Goal: Information Seeking & Learning: Learn about a topic

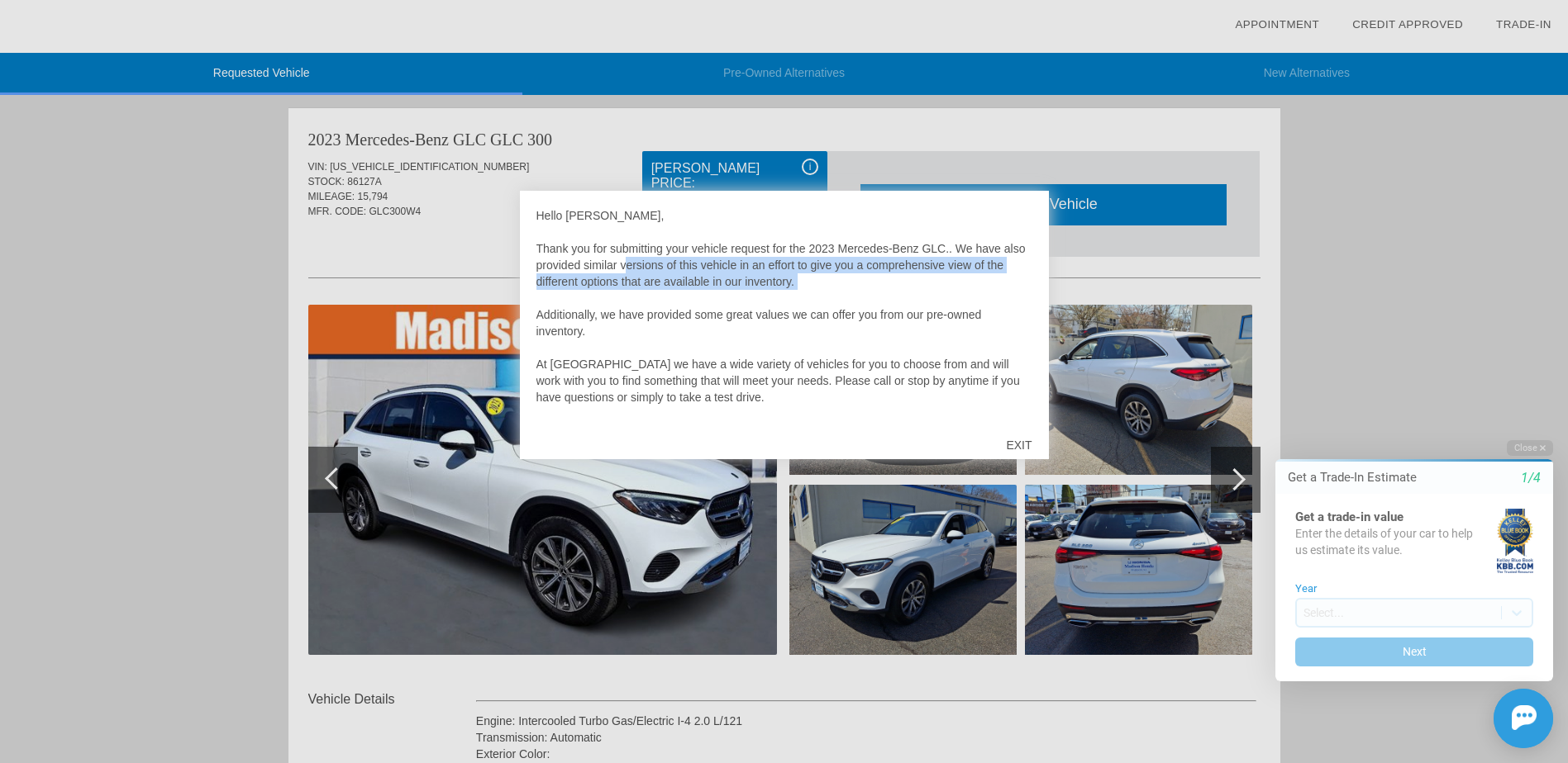
drag, startPoint x: 623, startPoint y: 261, endPoint x: 716, endPoint y: 292, distance: 98.0
click at [716, 292] on div "Hello Jason, Thank you for submitting your vehicle request for the 2023 Mercede…" at bounding box center [785, 315] width 496 height 215
drag, startPoint x: 716, startPoint y: 292, endPoint x: 817, endPoint y: 296, distance: 101.1
click at [817, 296] on div "Hello Jason, Thank you for submitting your vehicle request for the 2023 Mercede…" at bounding box center [785, 315] width 496 height 215
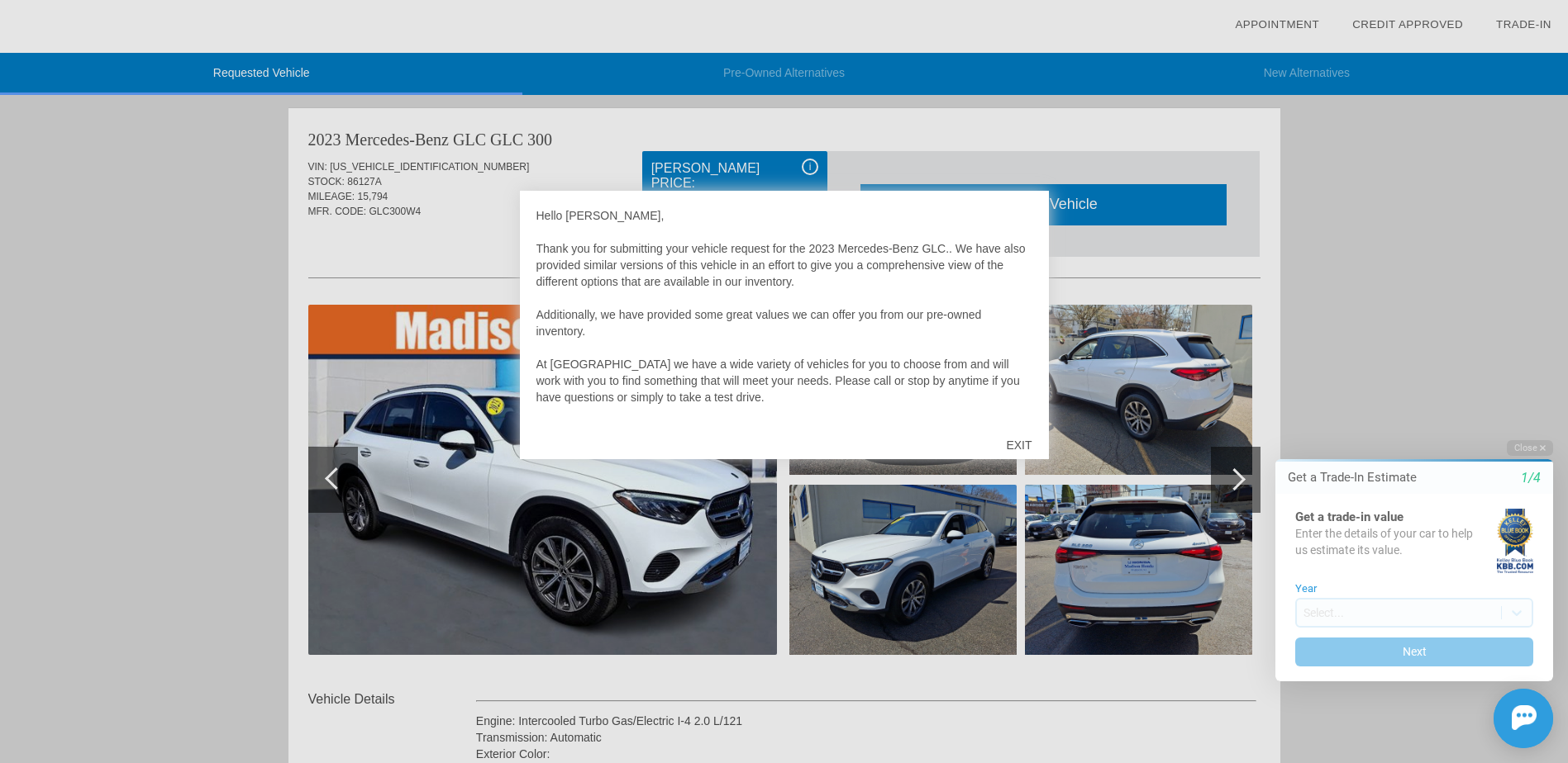
click at [1017, 442] on div "EXIT" at bounding box center [1019, 445] width 58 height 50
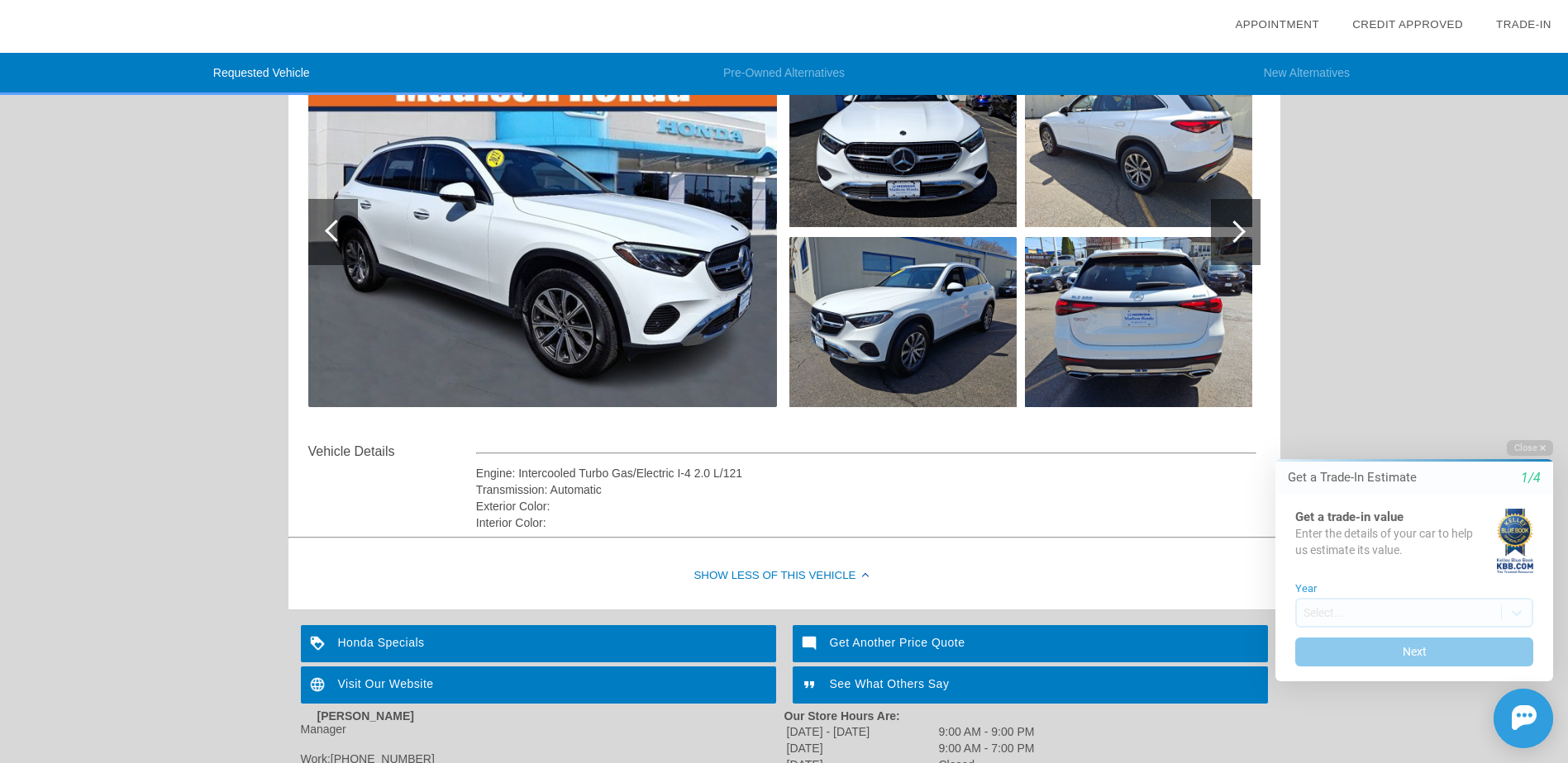
scroll to position [371, 0]
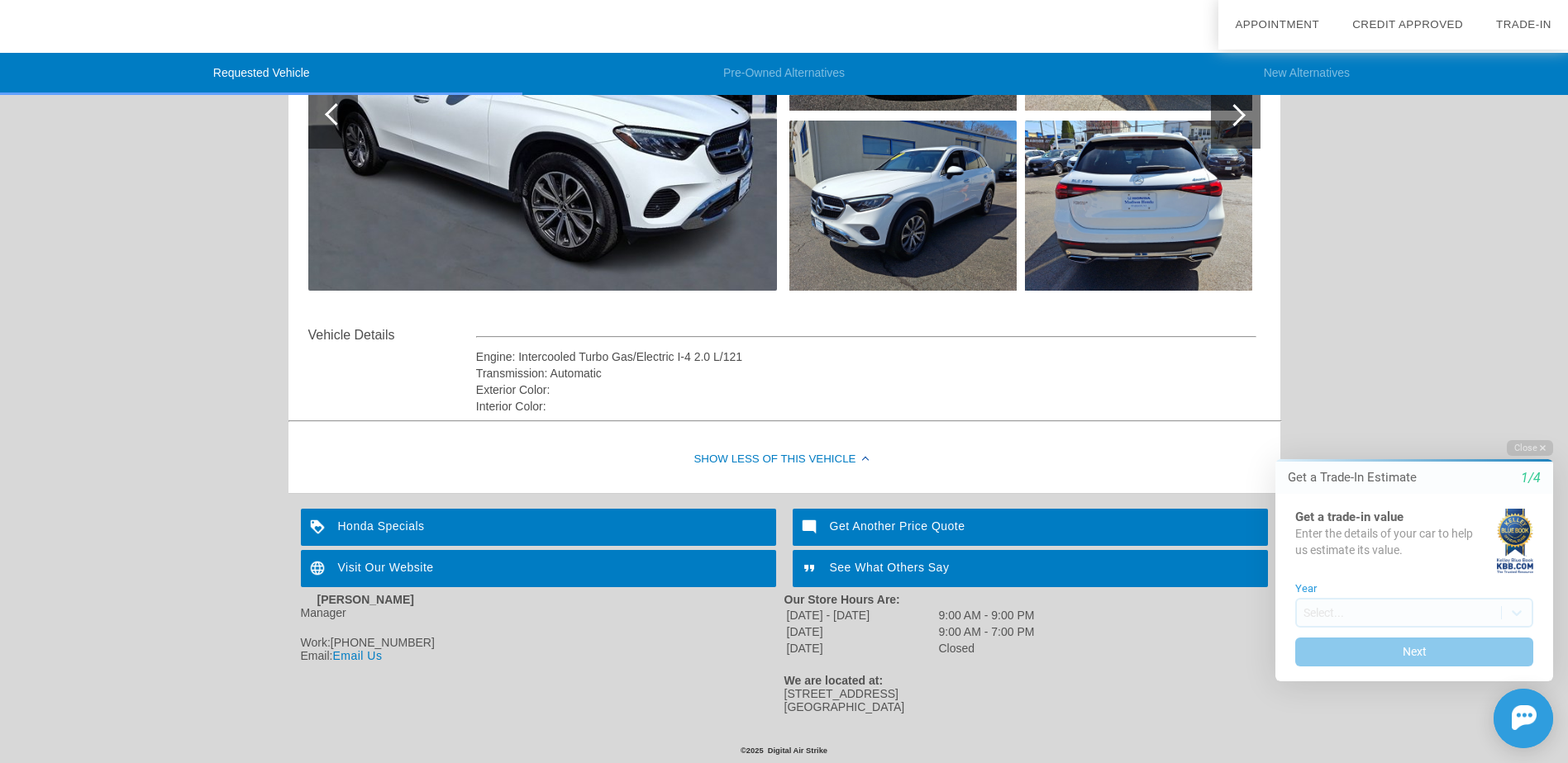
click at [840, 459] on div "Show Less of this Vehicle" at bounding box center [784, 460] width 992 height 66
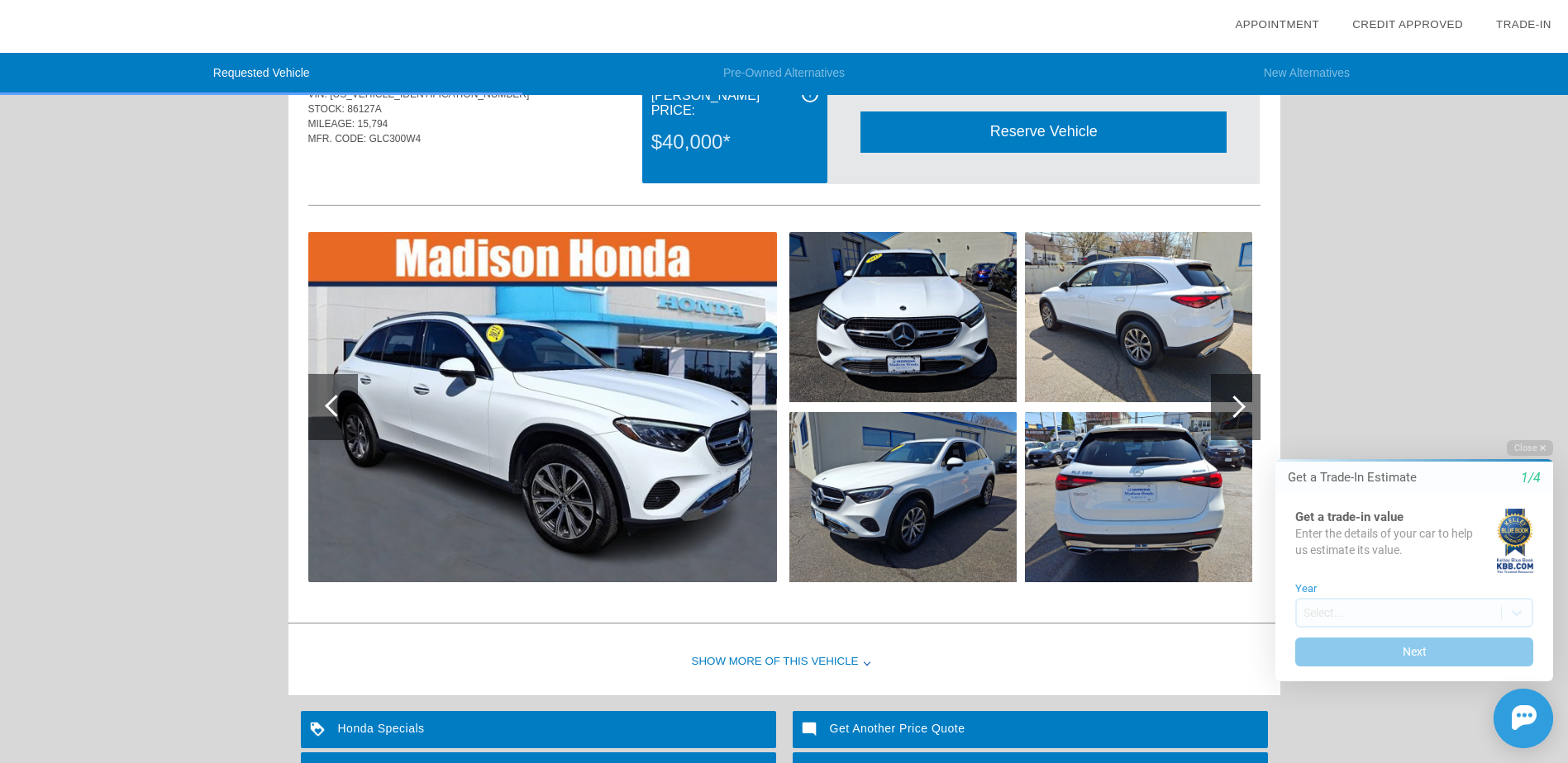
scroll to position [0, 0]
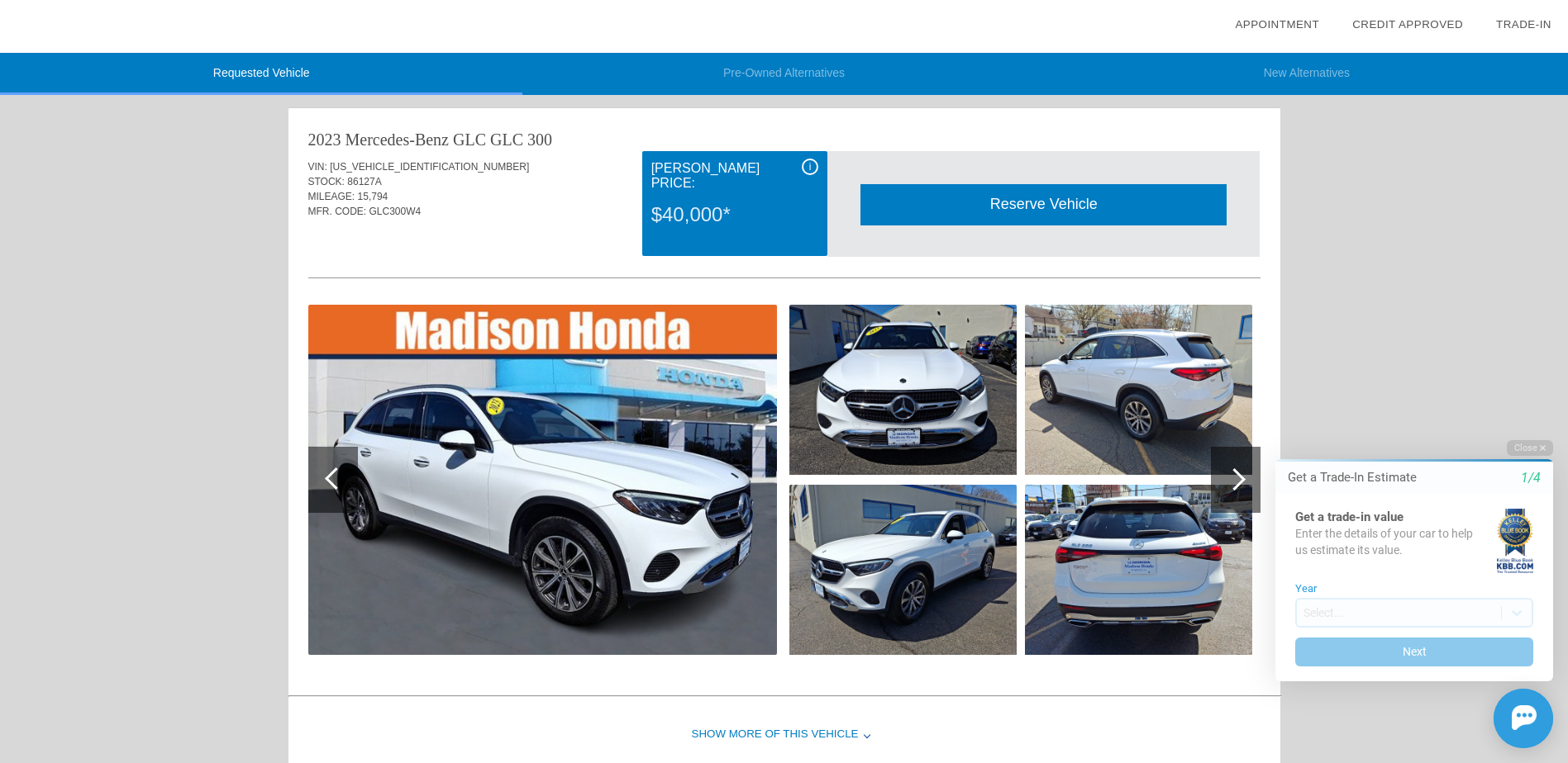
click at [815, 171] on div "i" at bounding box center [810, 167] width 17 height 17
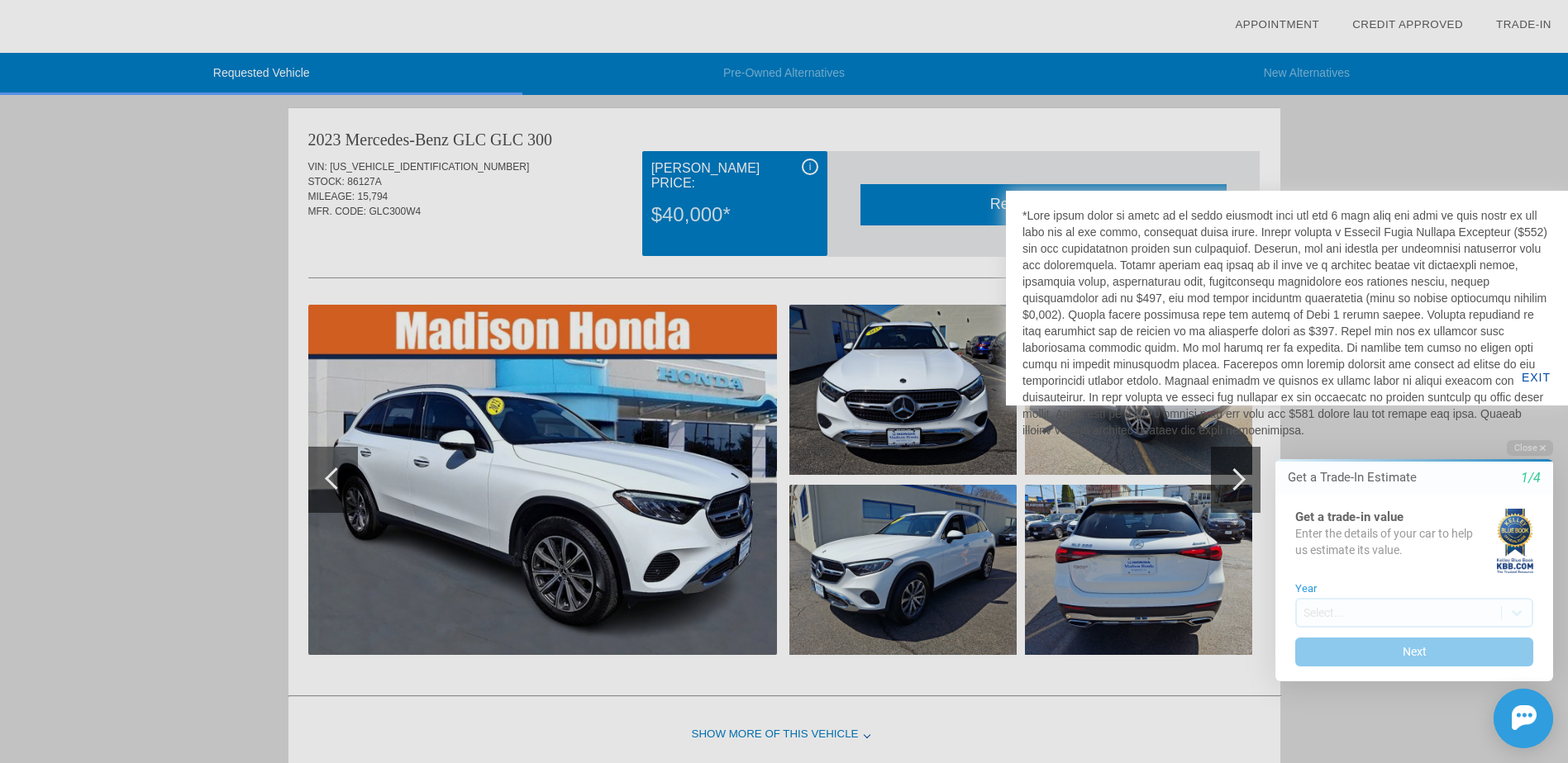
click at [914, 158] on div at bounding box center [784, 381] width 1568 height 763
click at [1379, 158] on div at bounding box center [784, 381] width 1568 height 763
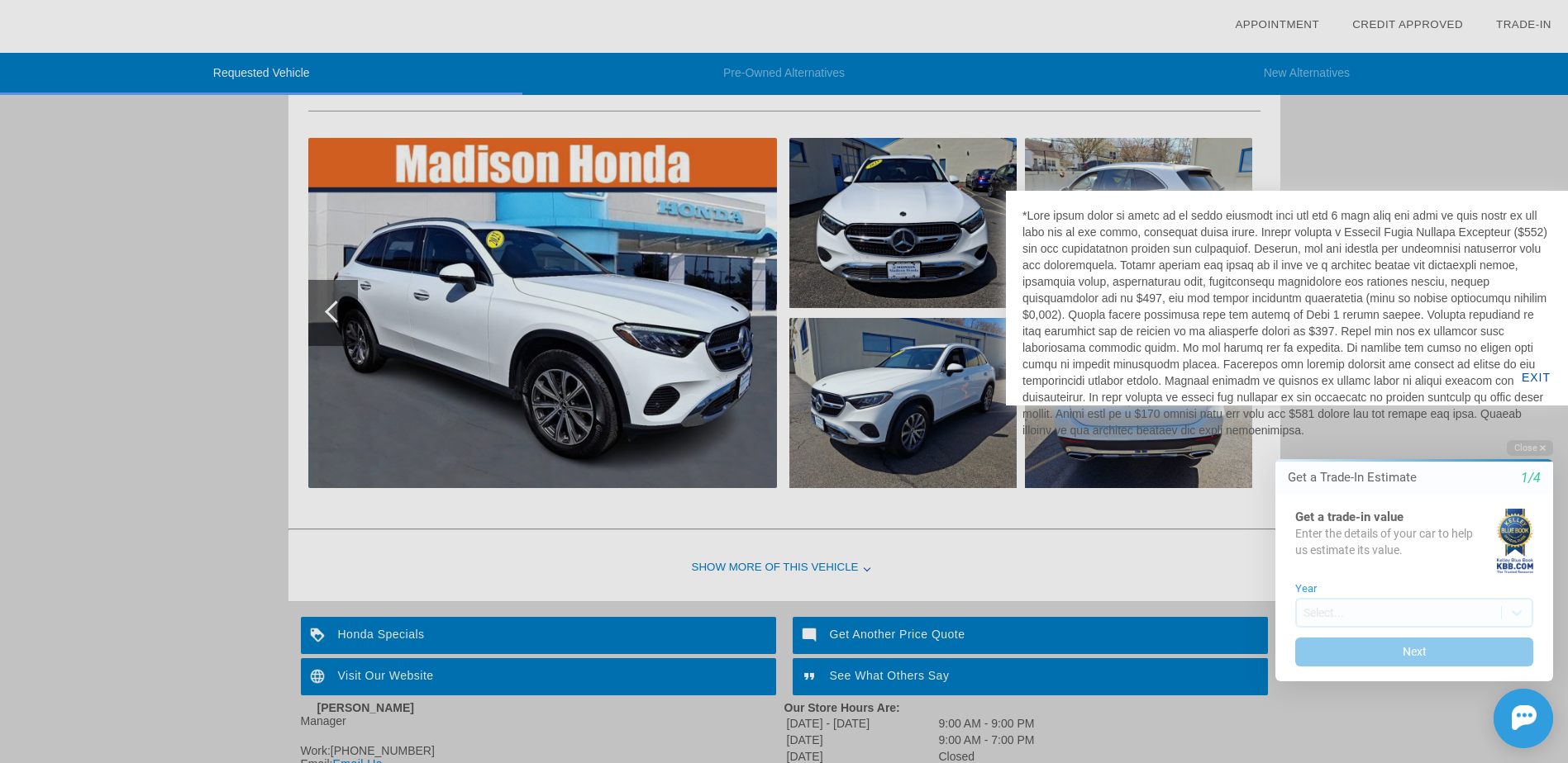
scroll to position [248, 0]
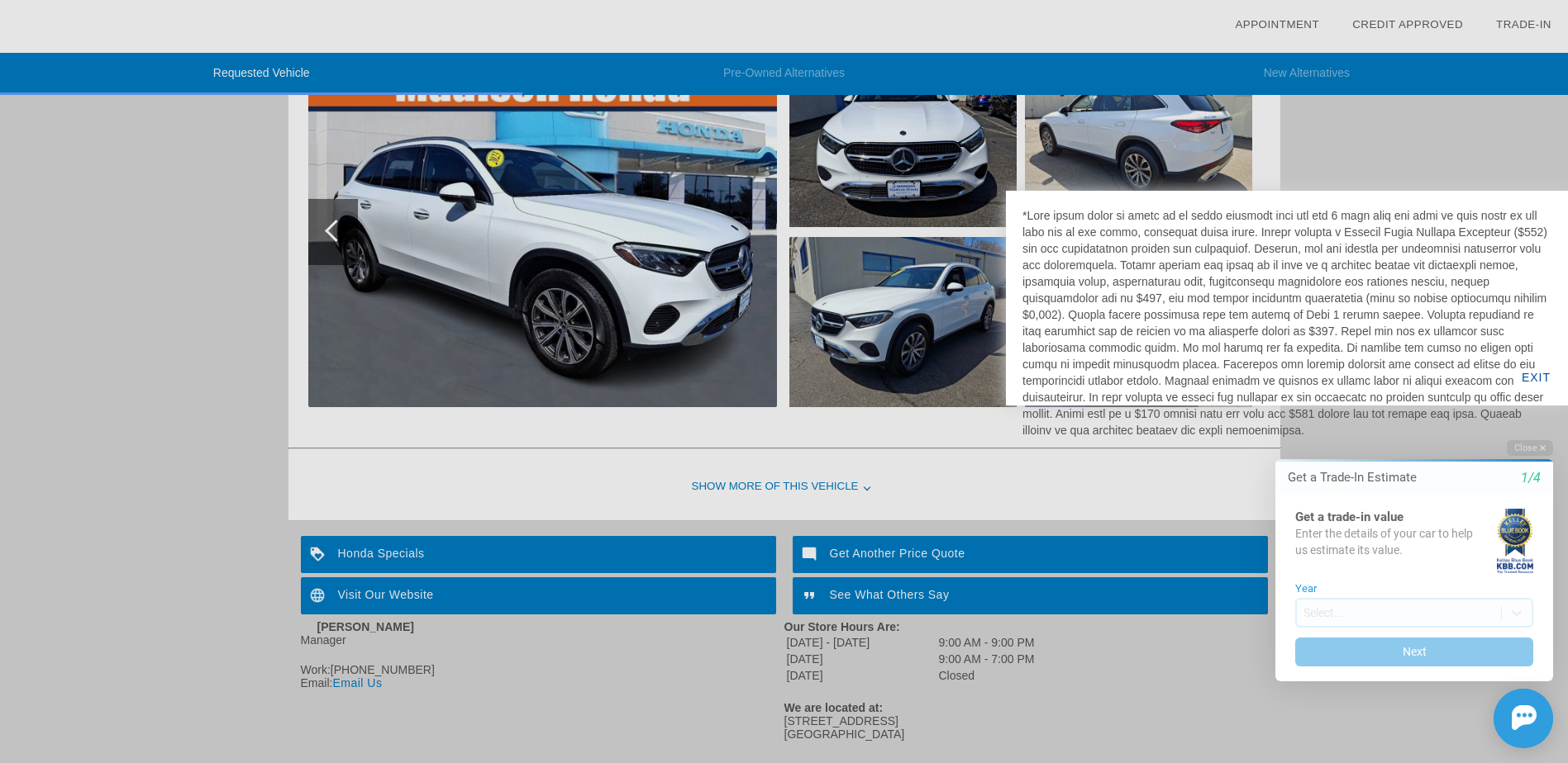
click at [1121, 610] on div at bounding box center [784, 381] width 1568 height 763
click at [1112, 671] on div at bounding box center [784, 381] width 1568 height 763
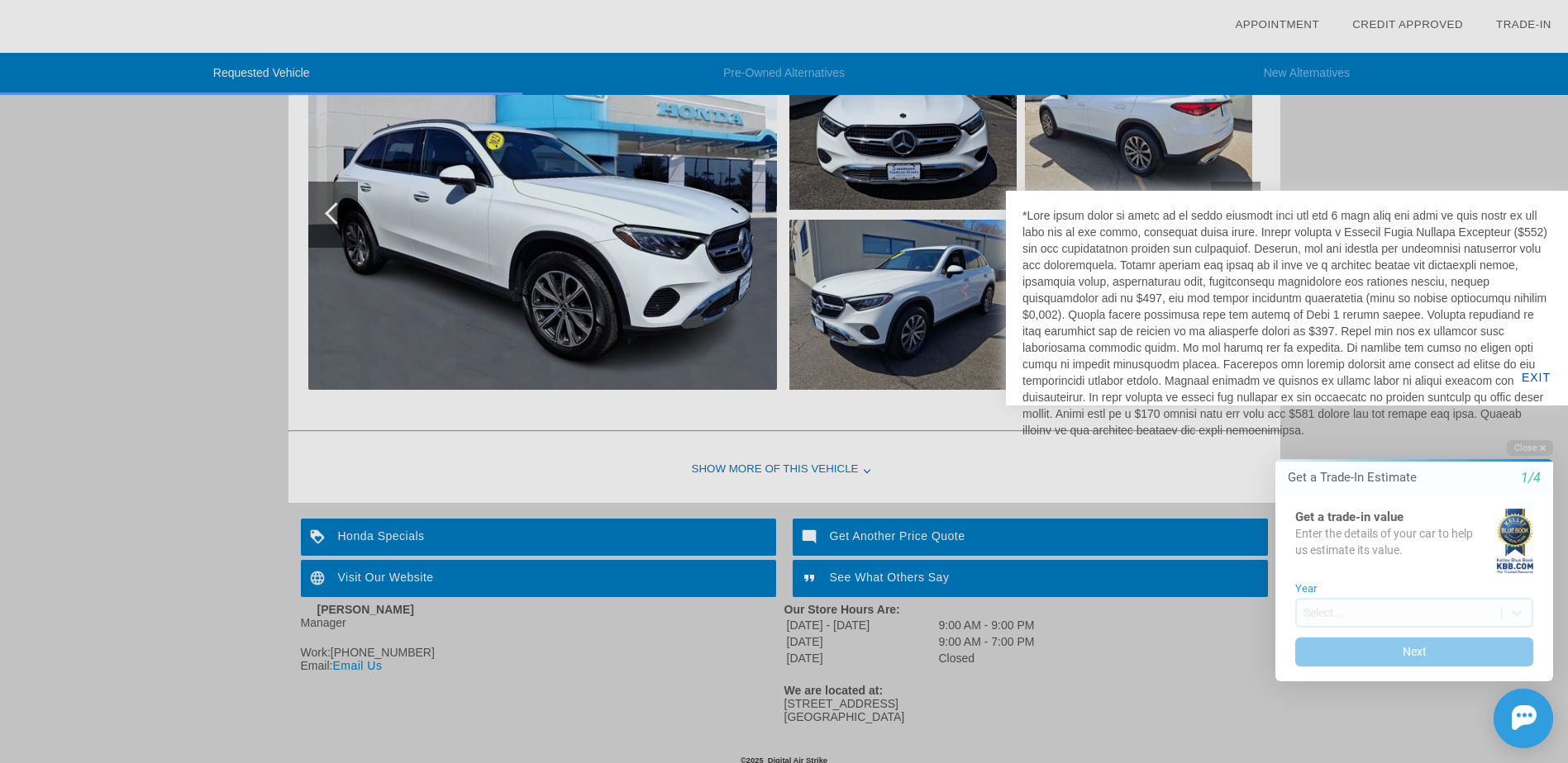
scroll to position [282, 0]
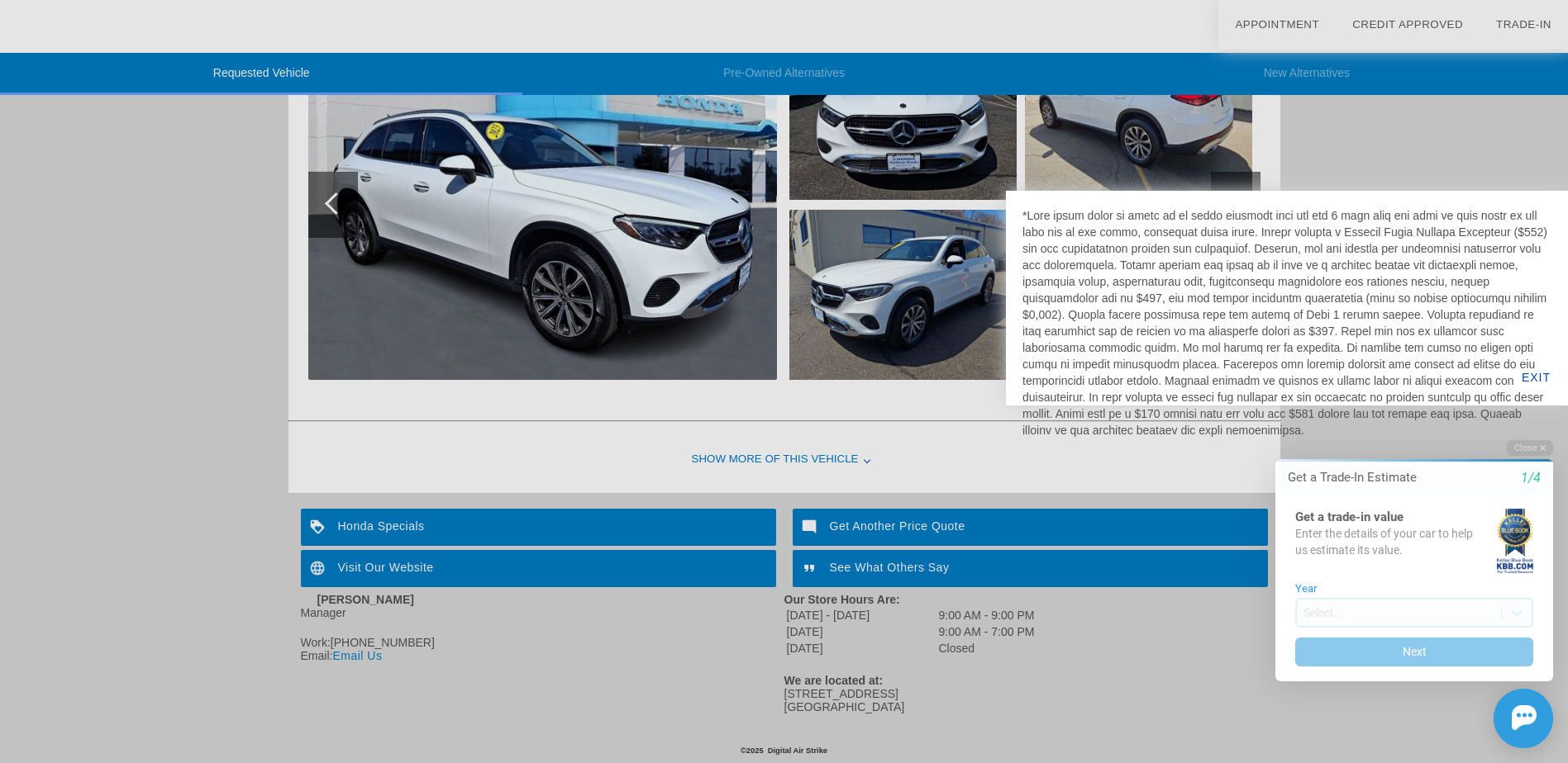
click at [704, 575] on div at bounding box center [784, 381] width 1568 height 763
click at [581, 610] on div at bounding box center [784, 381] width 1568 height 763
click at [1237, 212] on div at bounding box center [1287, 323] width 529 height 231
click at [1341, 174] on div at bounding box center [784, 381] width 1568 height 763
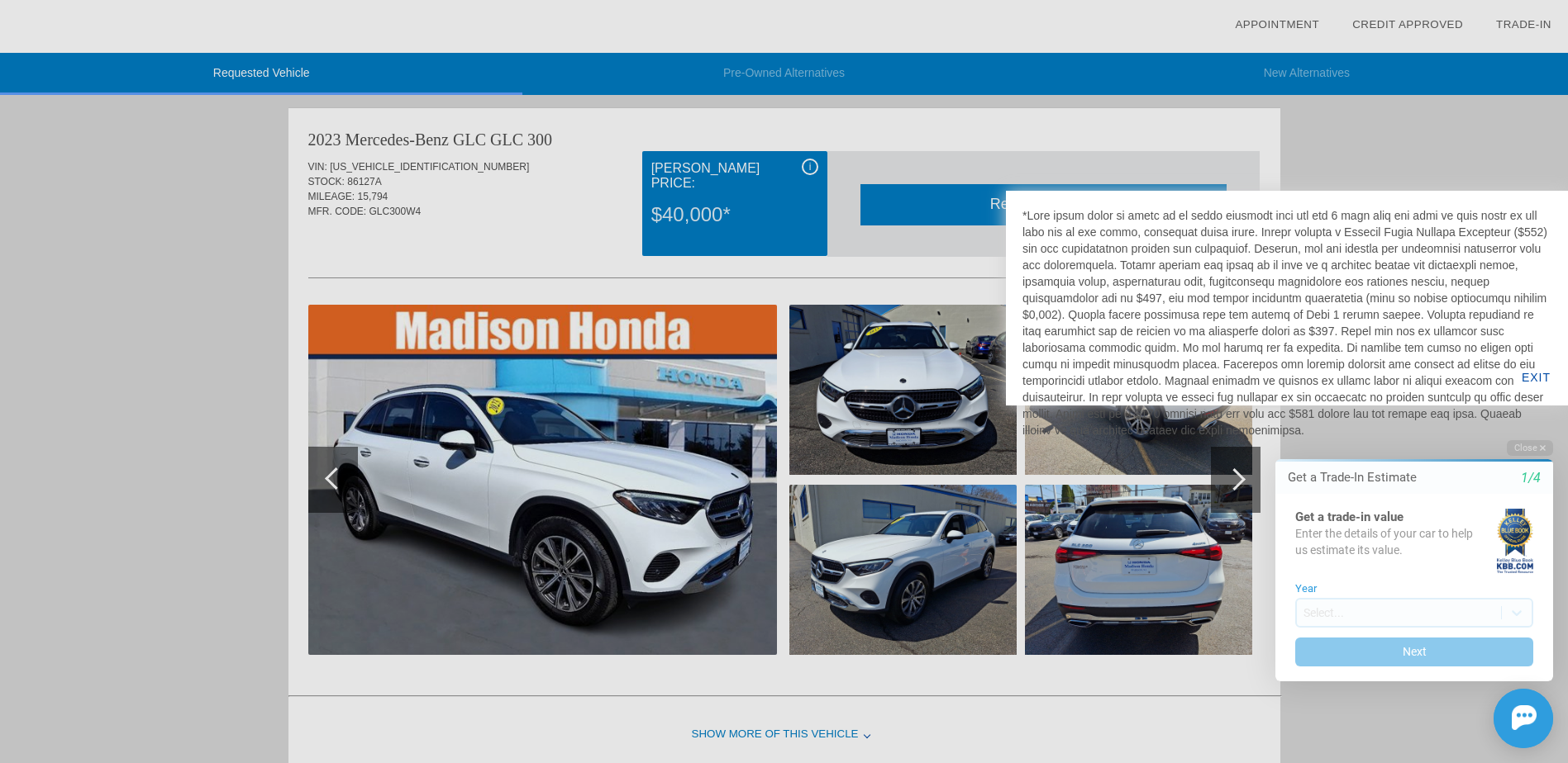
click at [179, 257] on div at bounding box center [784, 381] width 1568 height 763
click at [478, 243] on div at bounding box center [784, 381] width 1568 height 763
click at [1315, 258] on div at bounding box center [1287, 323] width 529 height 231
click at [1298, 425] on html "Welcome! Get a Trade-In Estimate 1/4 Get a trade-in value Enter the details of …" at bounding box center [1404, 425] width 327 height 0
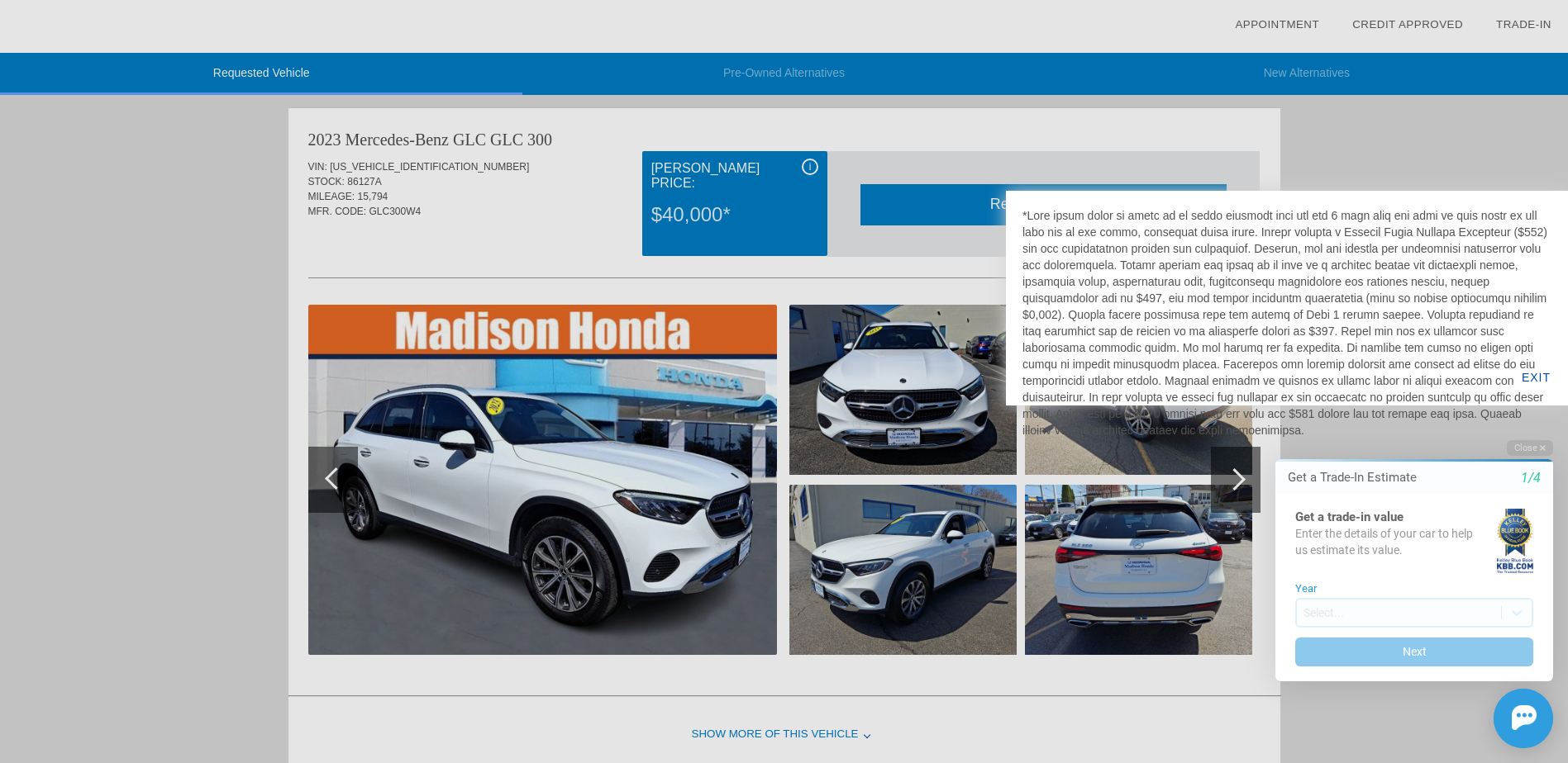
click at [1233, 466] on div at bounding box center [784, 381] width 1568 height 763
click at [92, 453] on div at bounding box center [784, 381] width 1568 height 763
click at [200, 363] on div at bounding box center [784, 381] width 1568 height 763
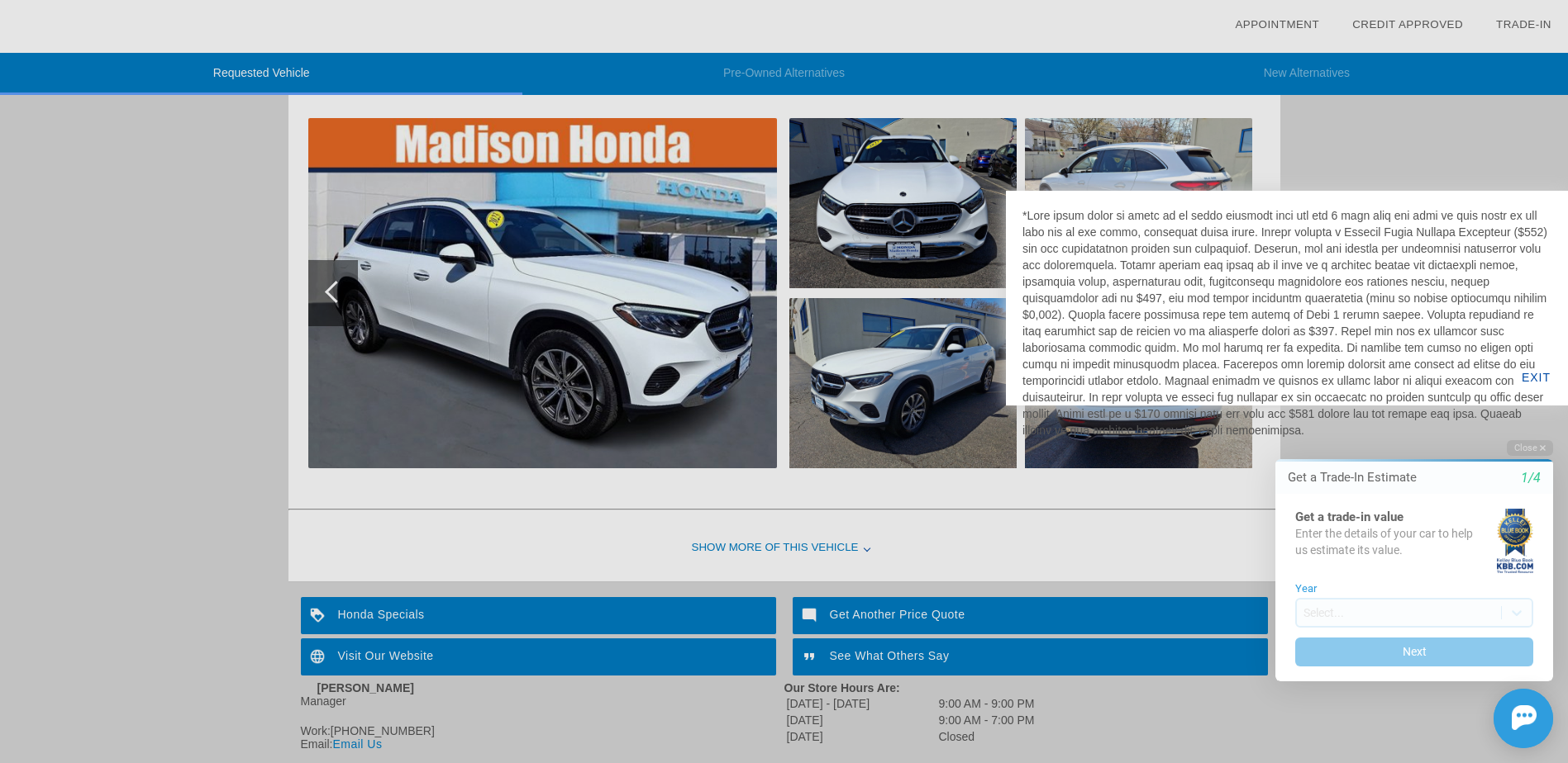
scroll to position [282, 0]
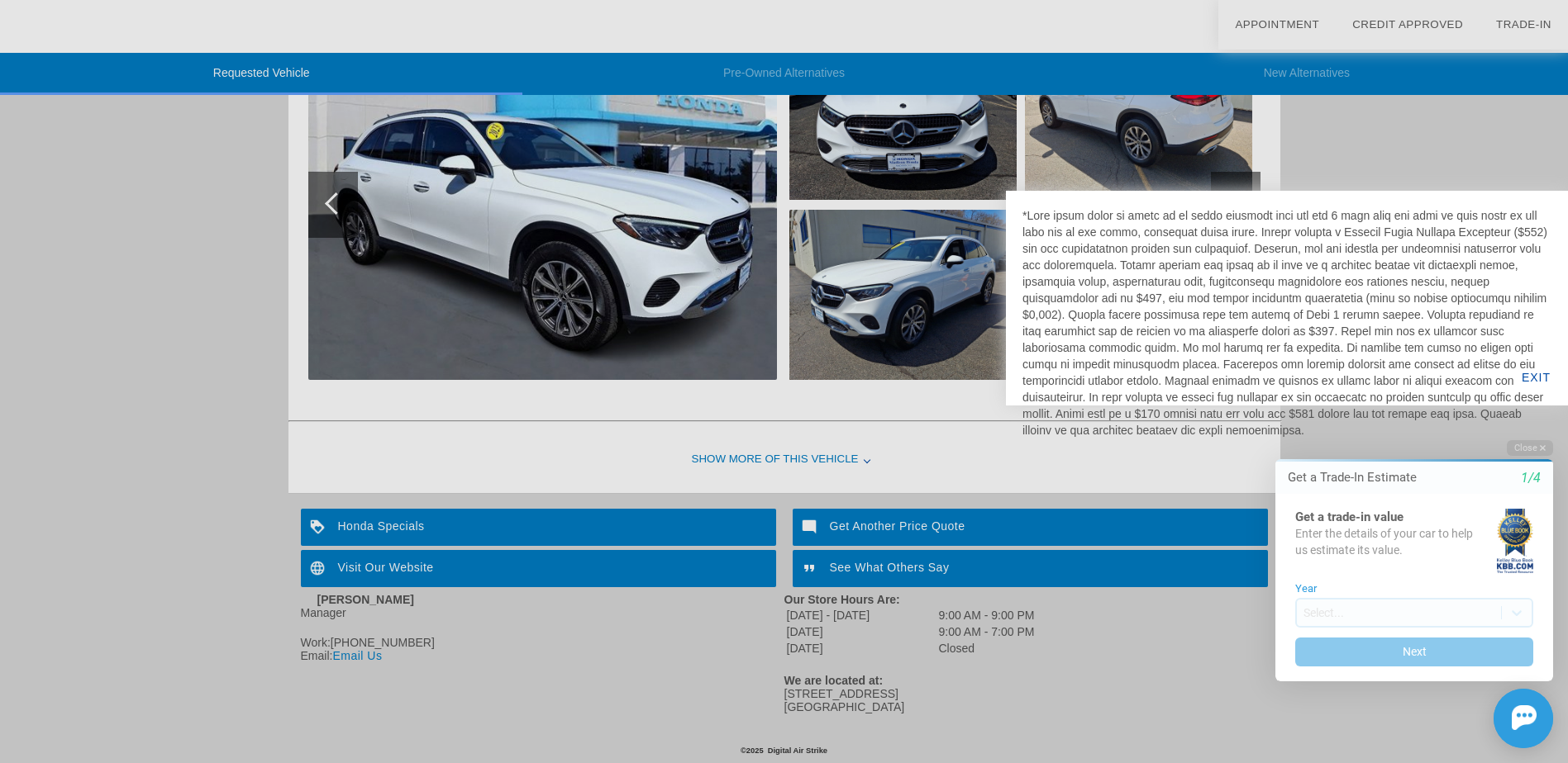
click at [145, 466] on div at bounding box center [784, 381] width 1568 height 763
click at [1543, 443] on icon "button" at bounding box center [1543, 448] width 6 height 9
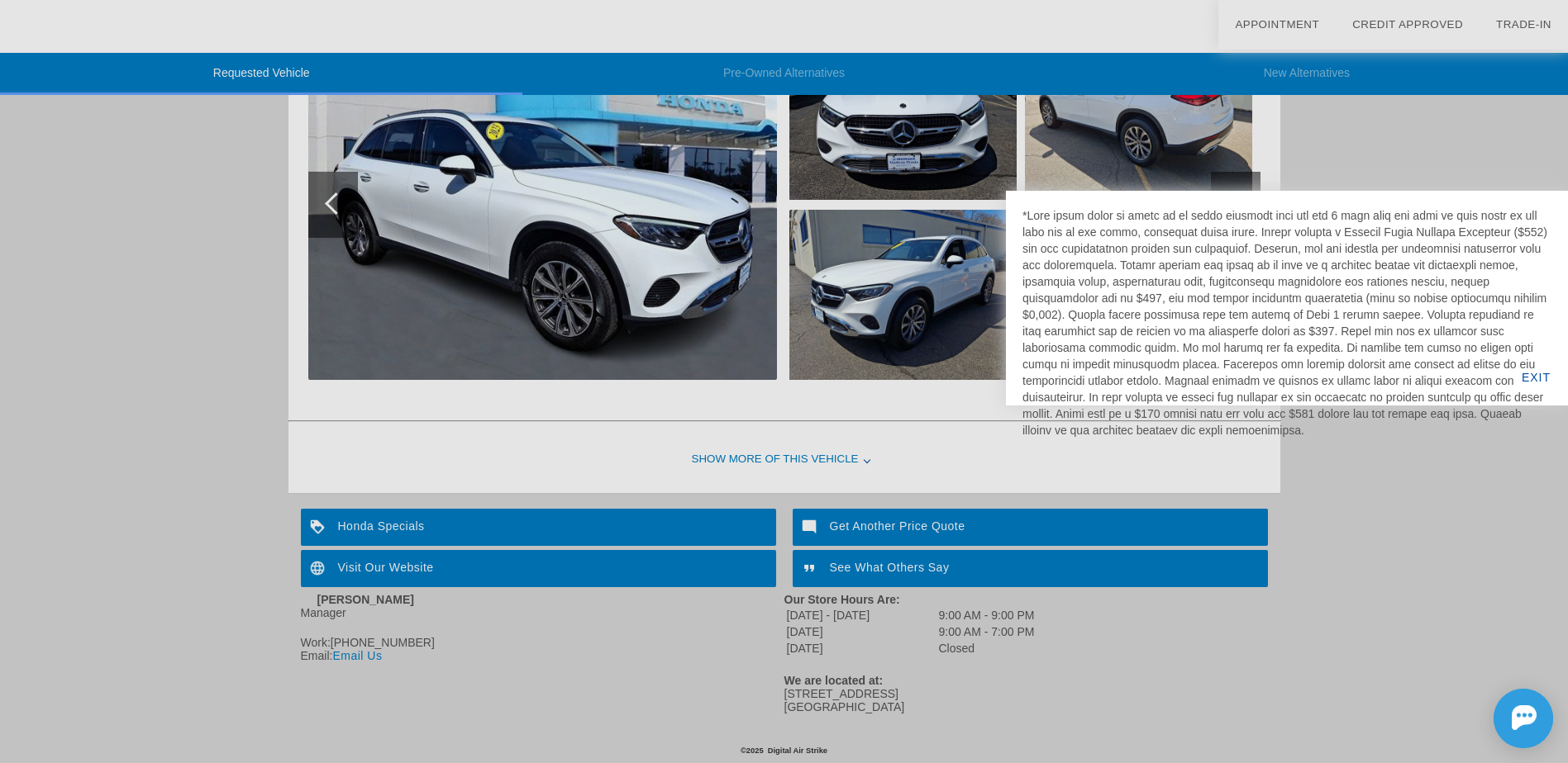
click at [1318, 635] on div at bounding box center [784, 381] width 1568 height 763
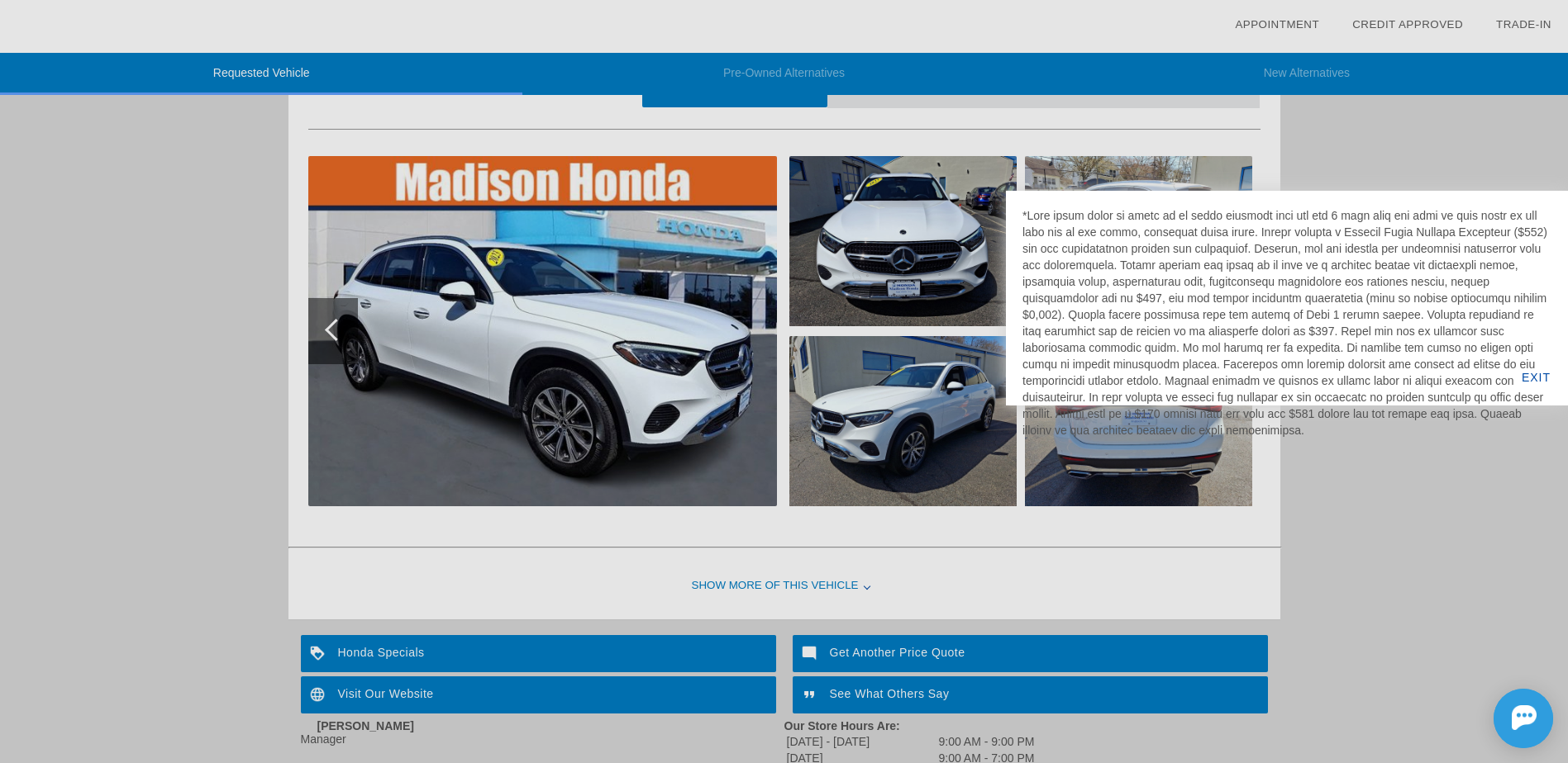
scroll to position [0, 0]
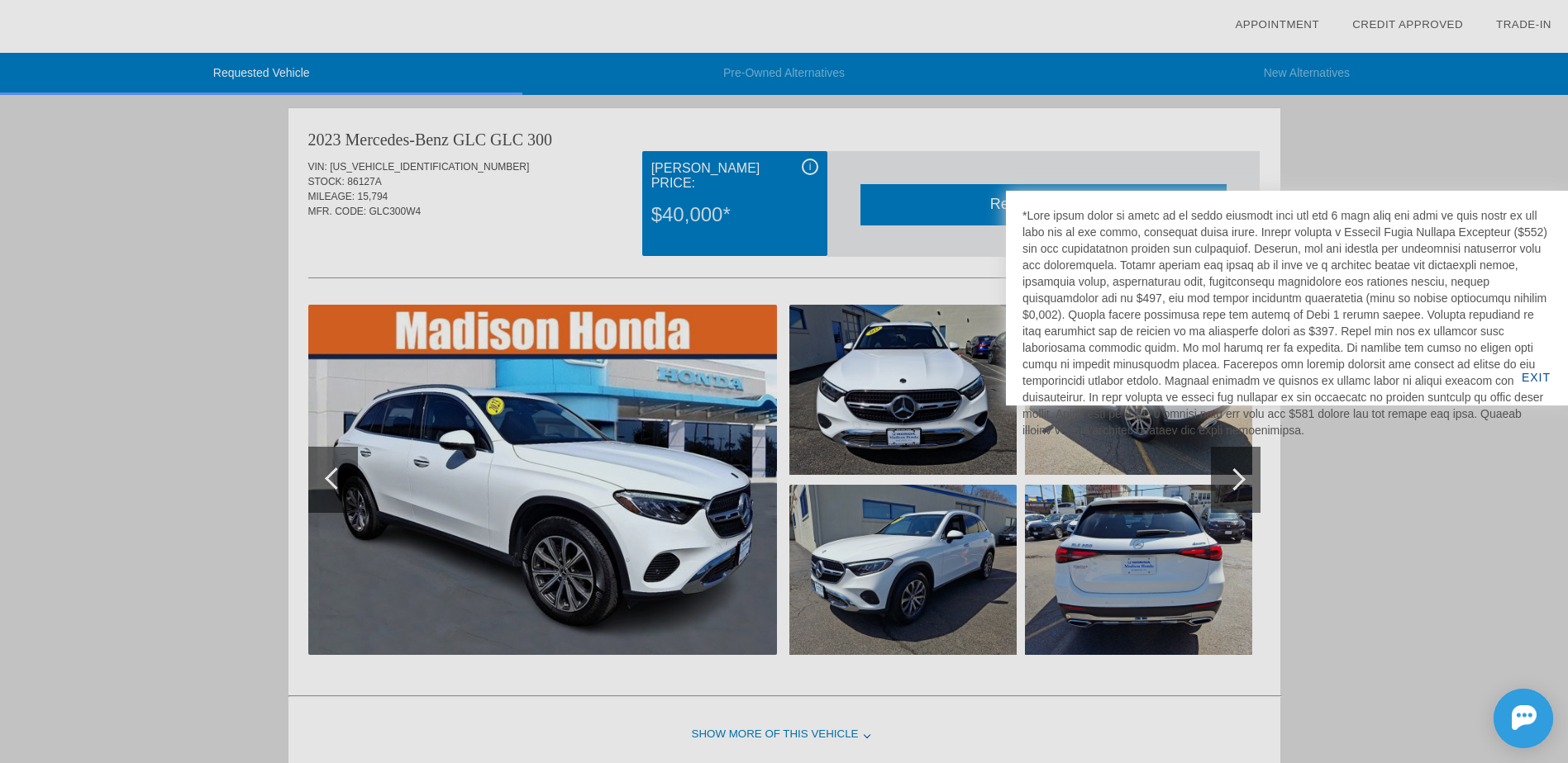
drag, startPoint x: 339, startPoint y: 208, endPoint x: 453, endPoint y: 225, distance: 115.3
click at [453, 225] on div at bounding box center [784, 381] width 1568 height 763
click at [1400, 654] on div at bounding box center [784, 381] width 1568 height 763
click at [1341, 597] on div at bounding box center [784, 381] width 1568 height 763
click at [1440, 152] on div at bounding box center [784, 381] width 1568 height 763
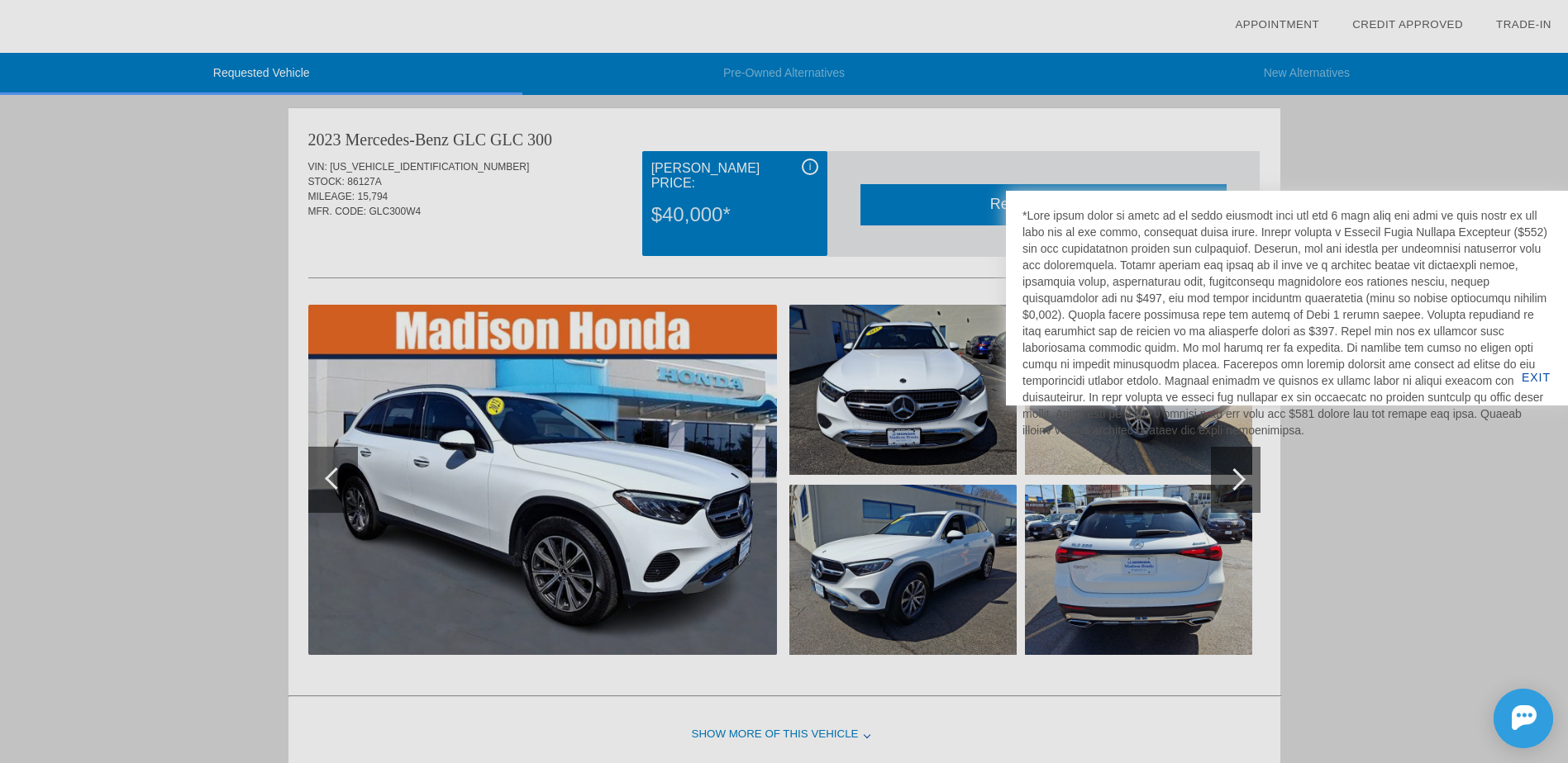
click at [1410, 410] on div at bounding box center [1287, 323] width 529 height 231
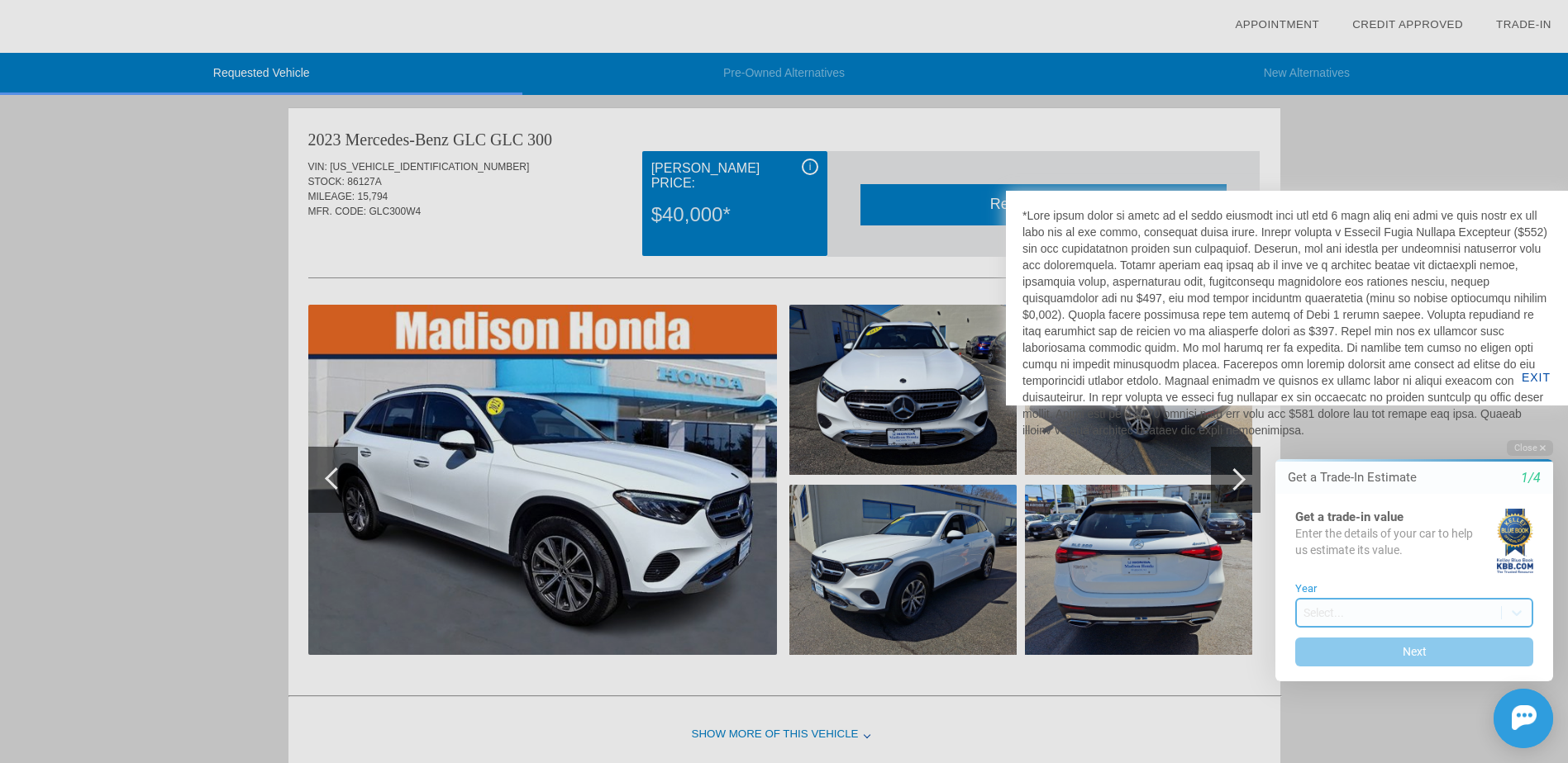
scroll to position [282, 0]
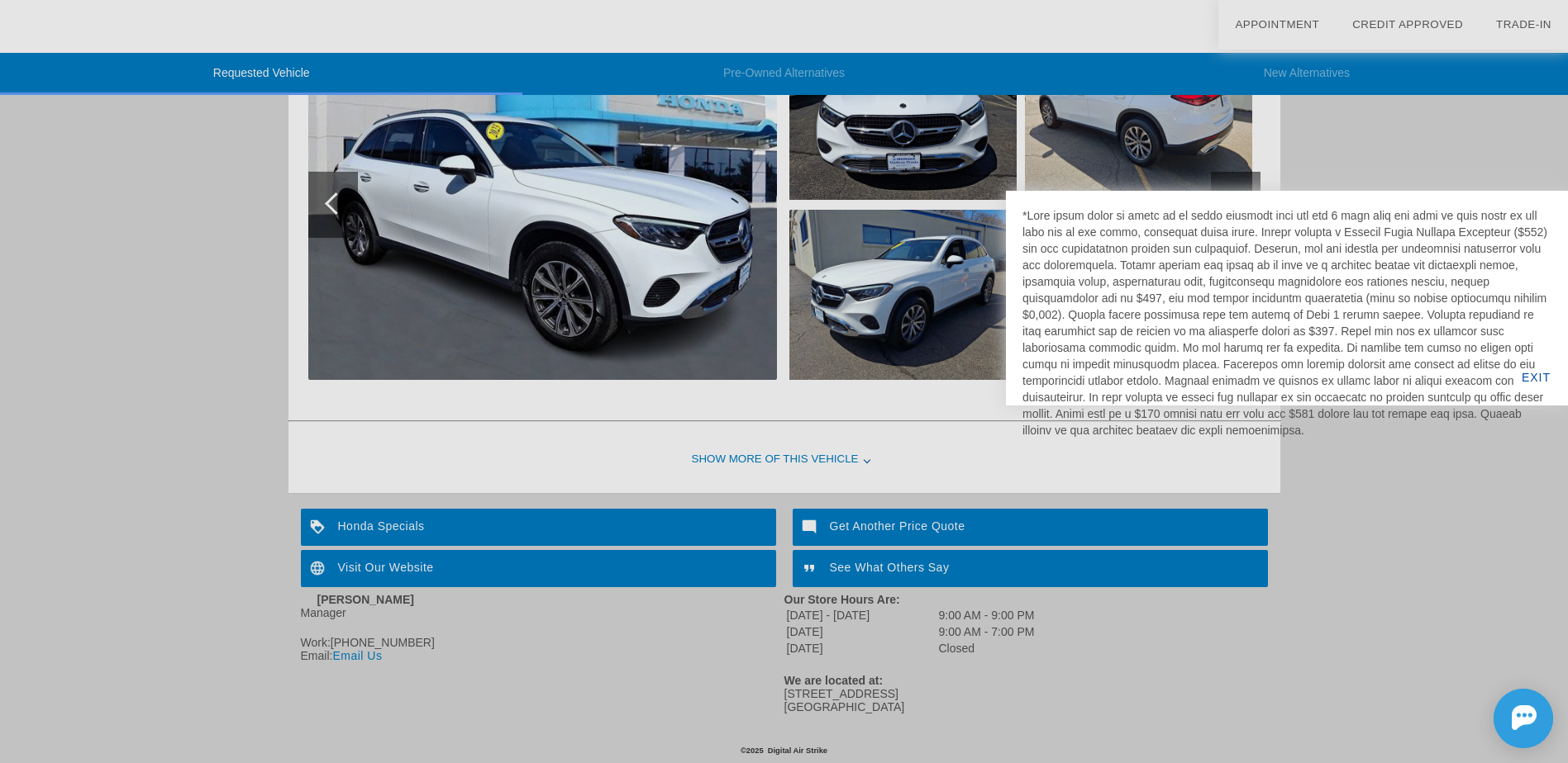
click at [762, 454] on div at bounding box center [784, 381] width 1568 height 763
click at [783, 454] on div at bounding box center [784, 381] width 1568 height 763
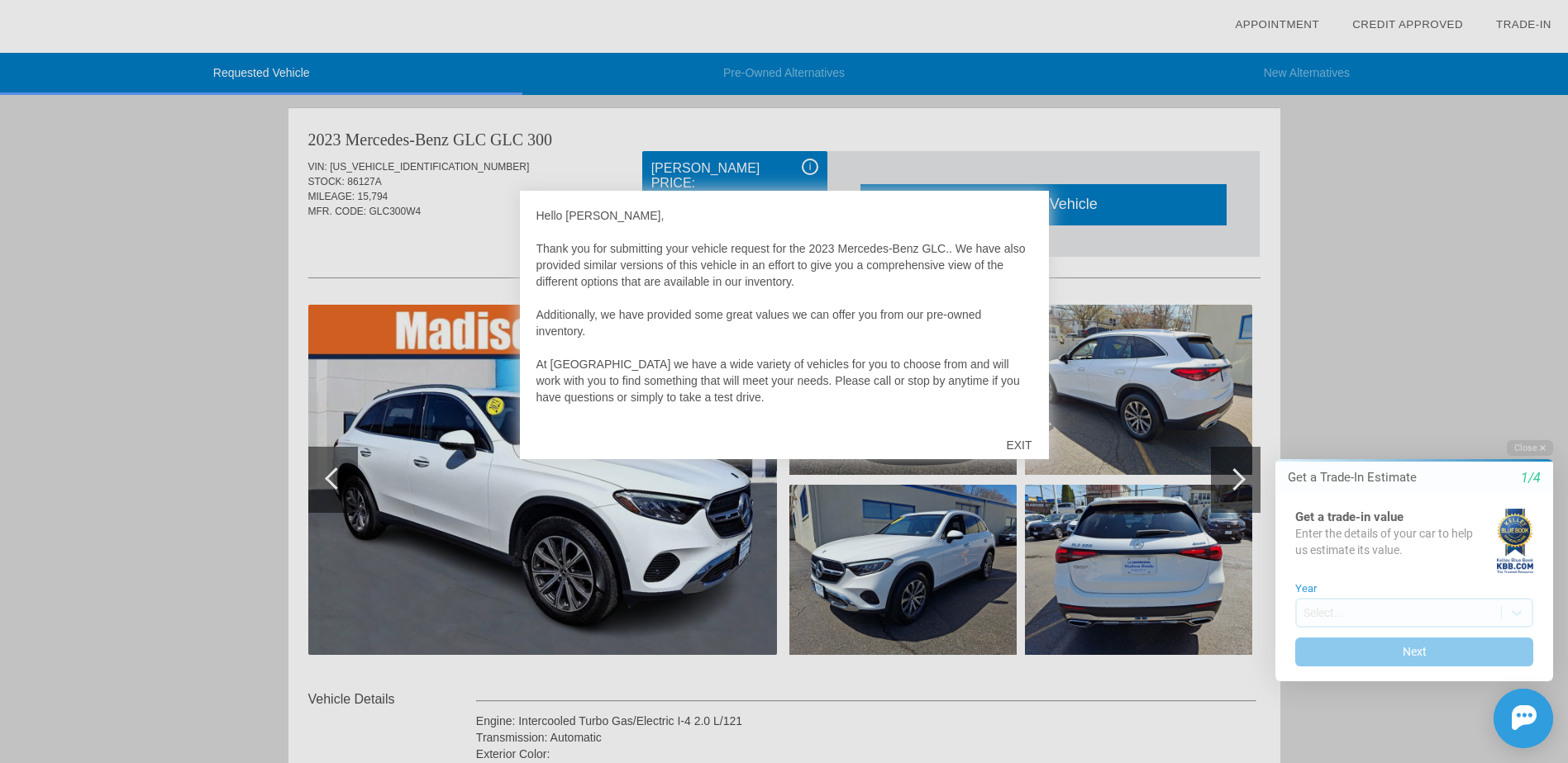
click at [1008, 442] on div "EXIT" at bounding box center [1019, 445] width 58 height 50
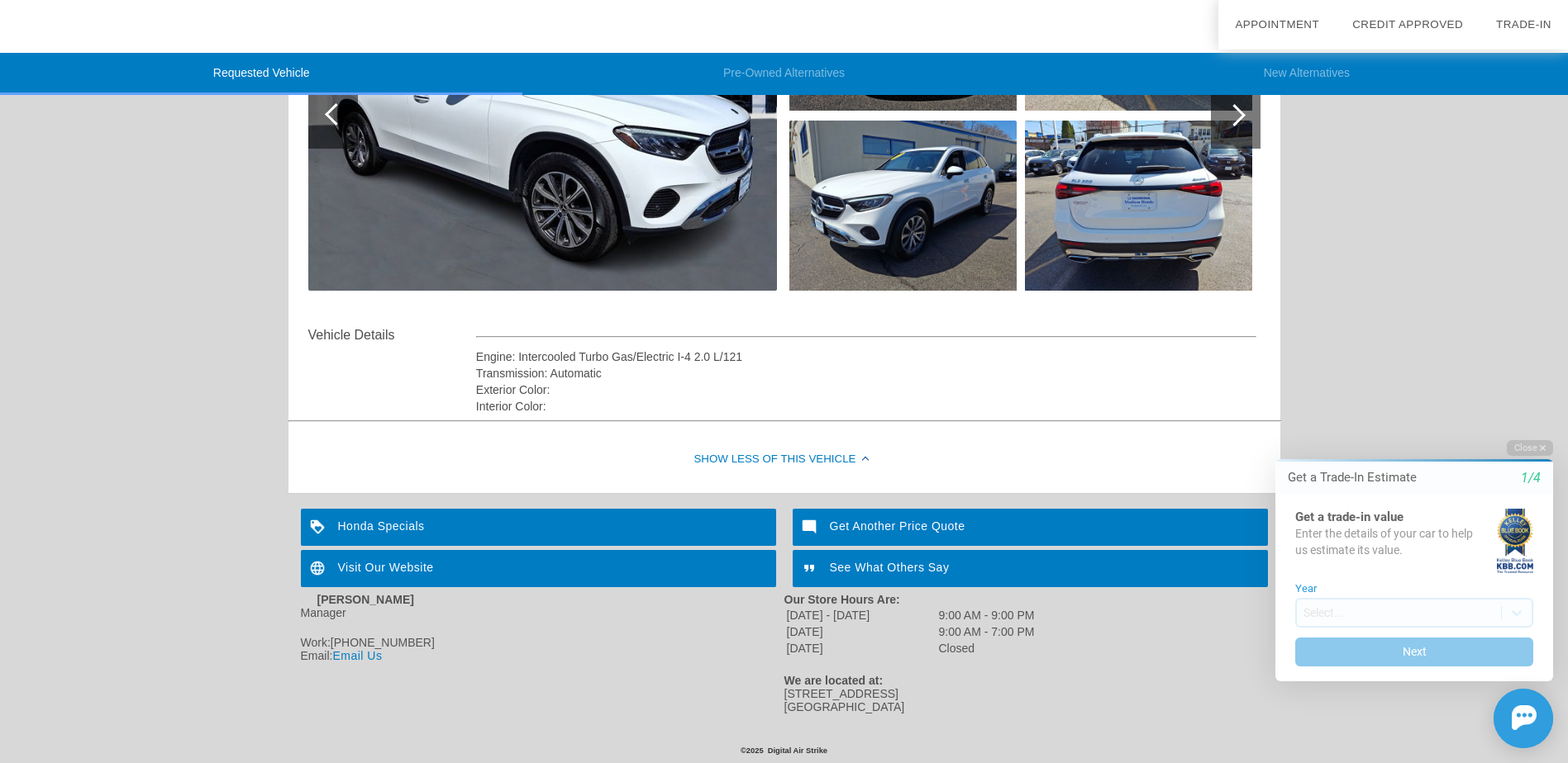
scroll to position [371, 0]
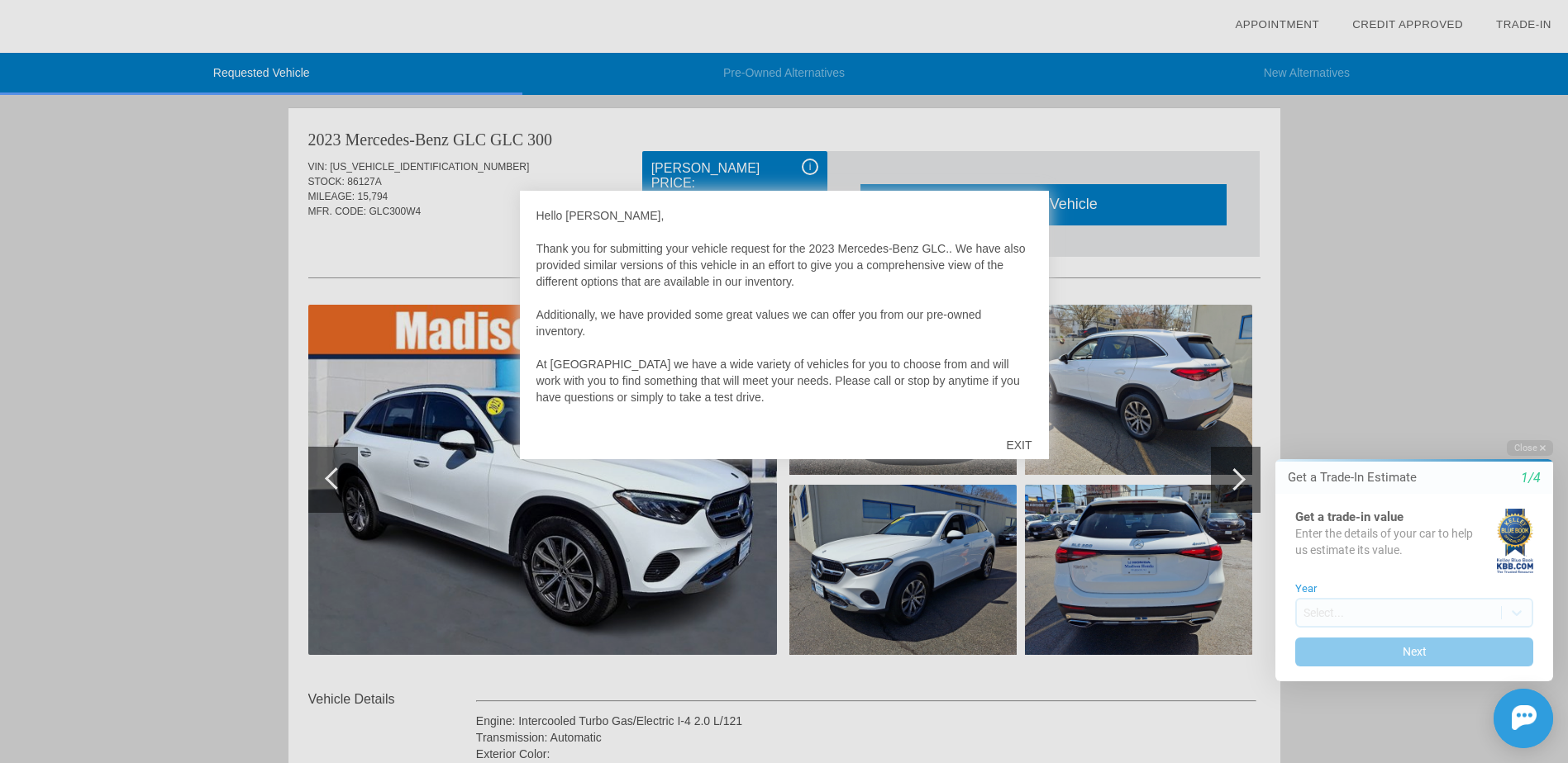
click at [1018, 413] on div "Hello Jason, Thank you for submitting your vehicle request for the 2023 Mercede…" at bounding box center [785, 315] width 496 height 215
click at [1018, 440] on div "EXIT" at bounding box center [1019, 445] width 58 height 50
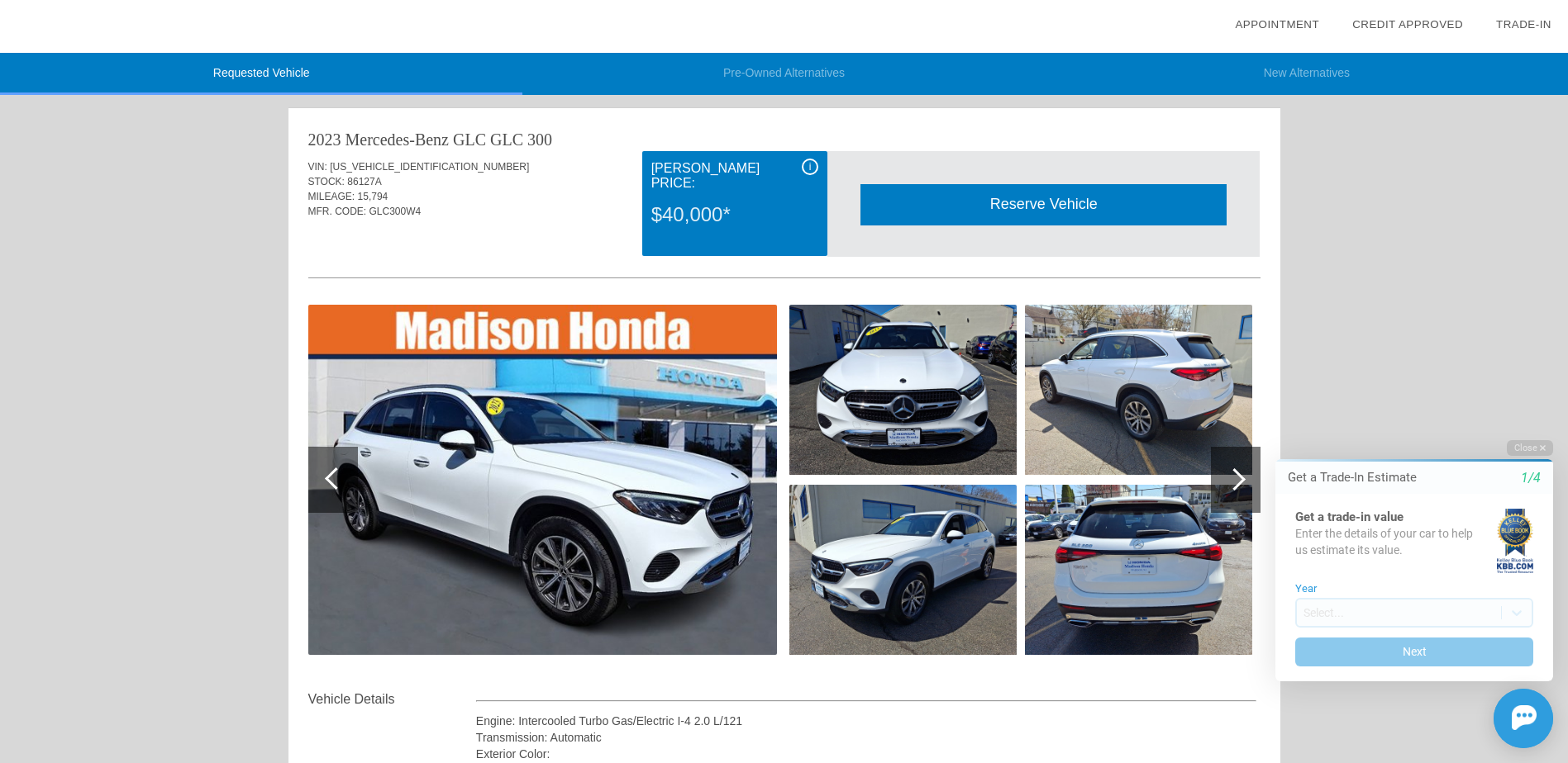
click at [1047, 207] on div "Reserve Vehicle" at bounding box center [1043, 204] width 366 height 41
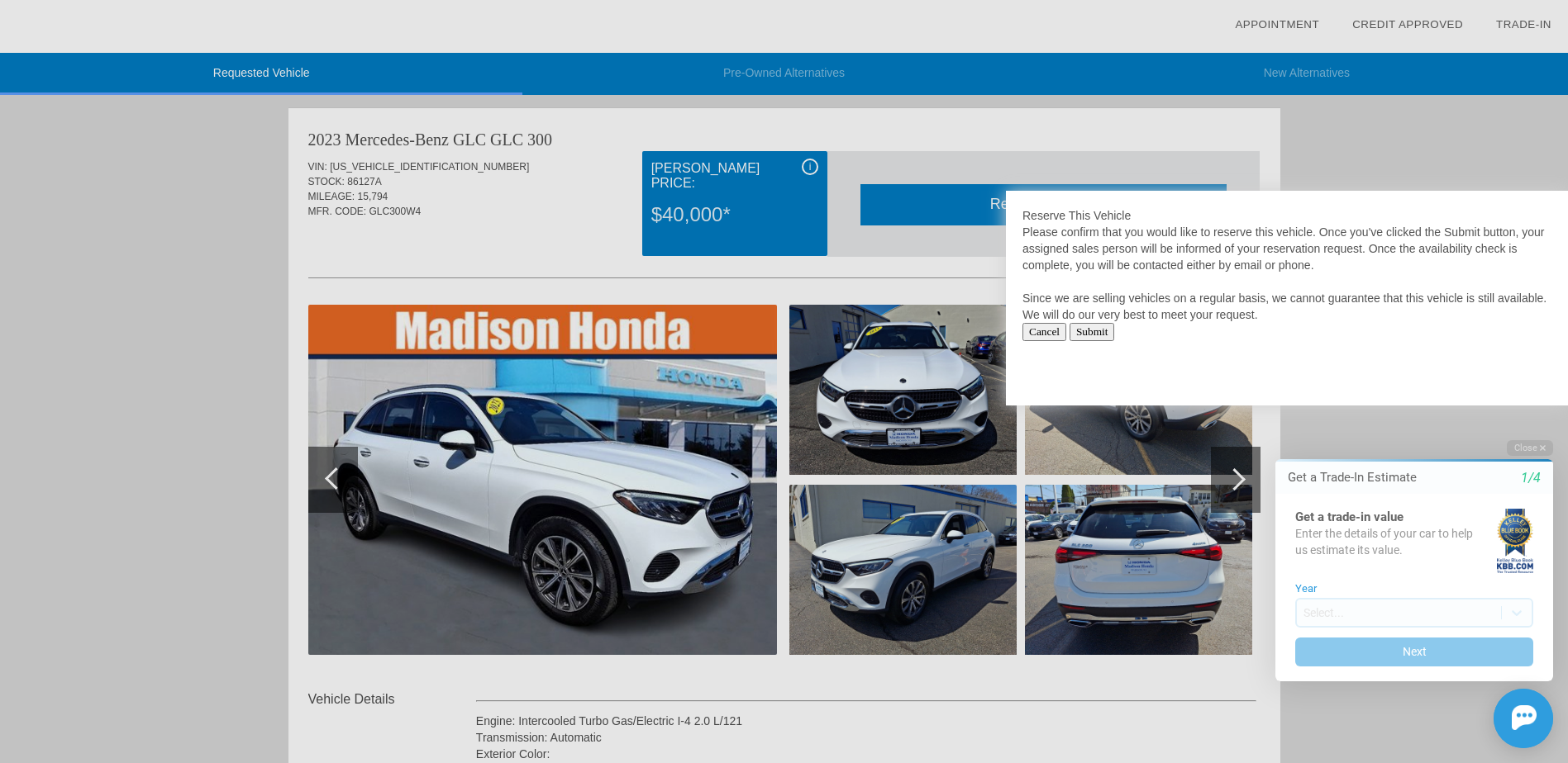
click at [1055, 334] on input "Cancel" at bounding box center [1044, 332] width 43 height 18
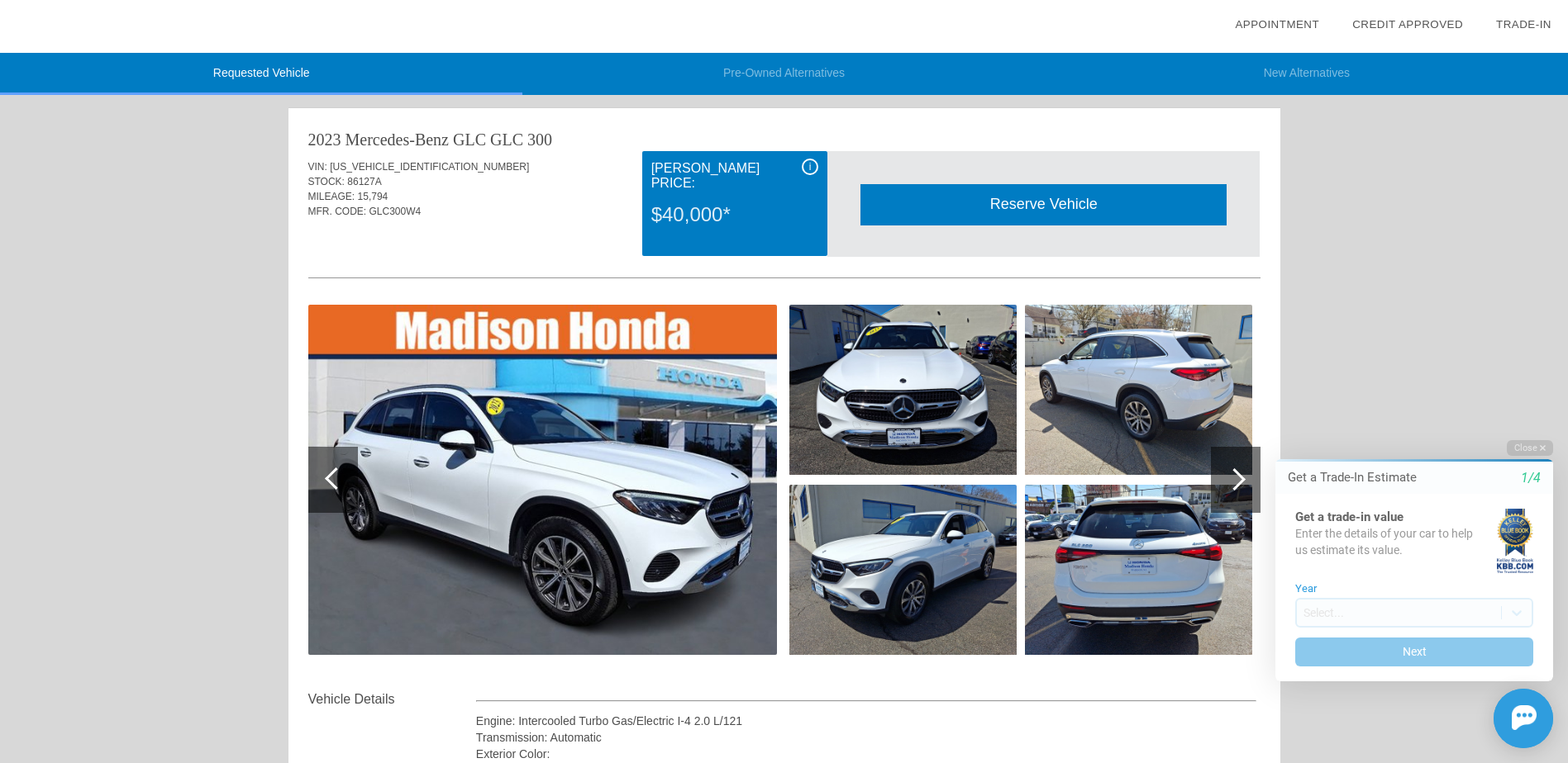
click at [1224, 495] on div at bounding box center [1235, 480] width 50 height 66
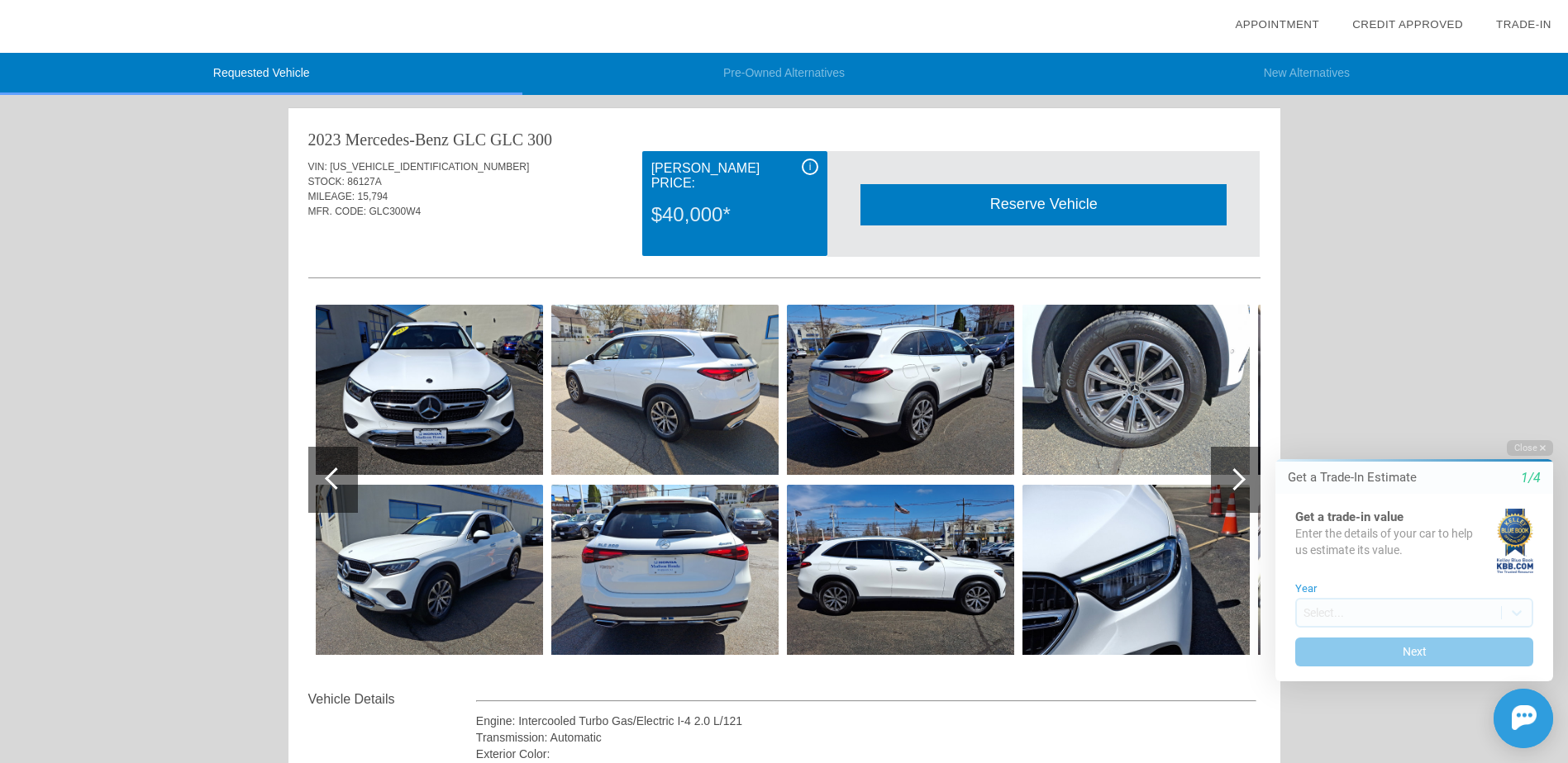
click at [1224, 495] on div at bounding box center [1235, 480] width 50 height 66
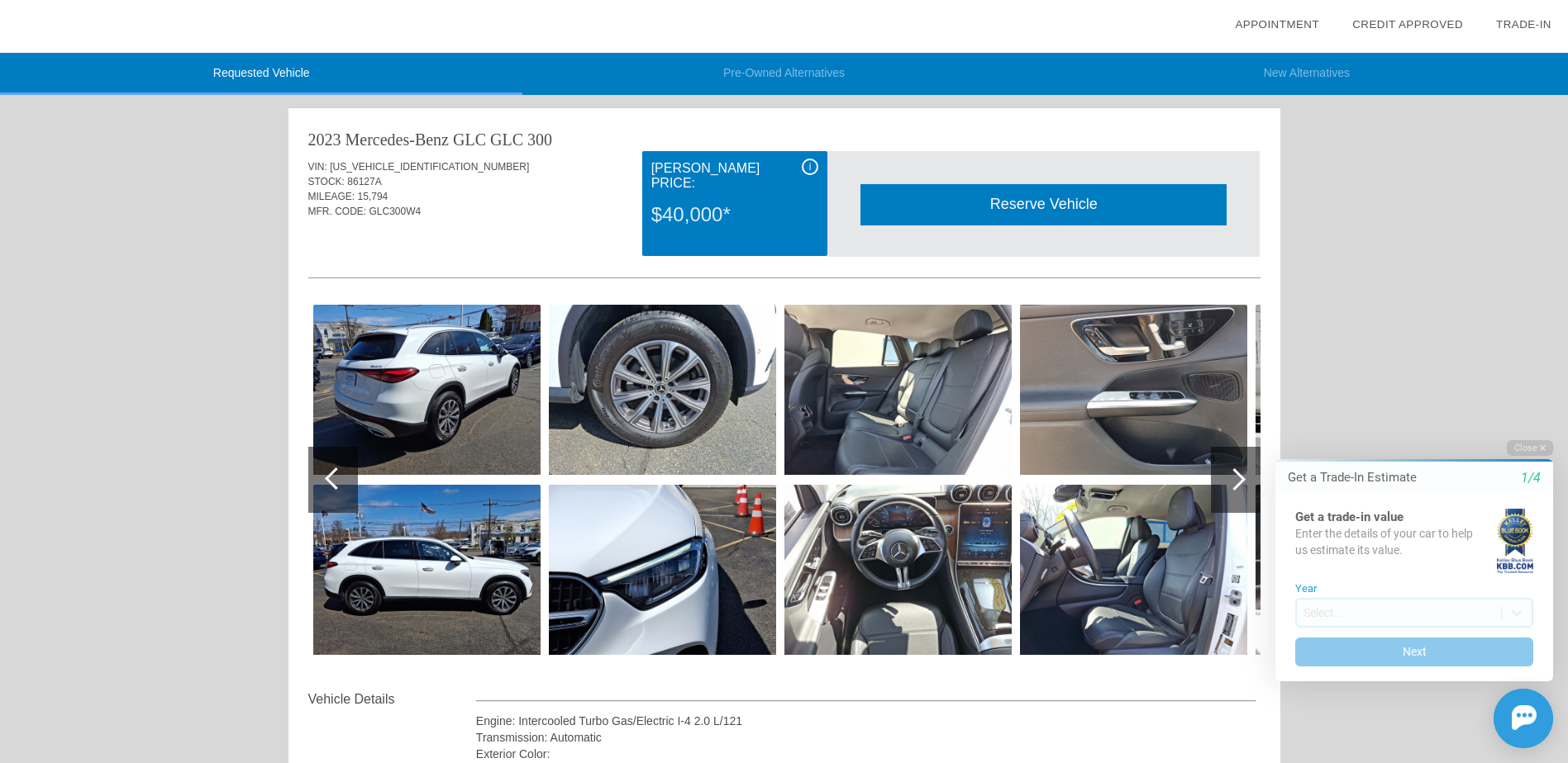
click at [685, 199] on div "$40,000*" at bounding box center [734, 215] width 167 height 43
click at [812, 167] on div "i" at bounding box center [810, 167] width 17 height 17
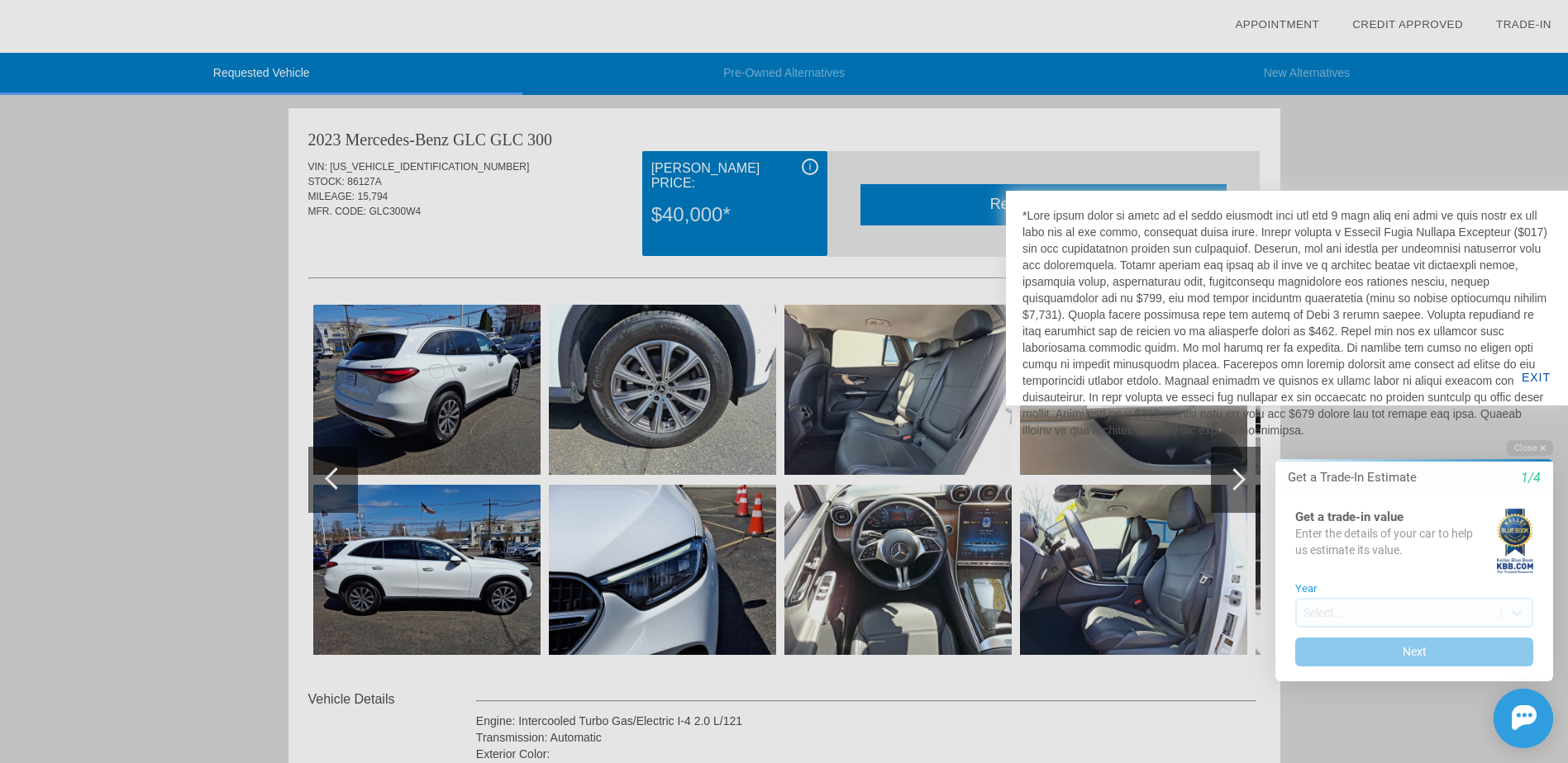
click at [783, 227] on div at bounding box center [784, 381] width 1568 height 763
click at [588, 255] on div at bounding box center [784, 381] width 1568 height 763
click at [1447, 148] on div at bounding box center [784, 381] width 1568 height 763
click at [1222, 464] on div at bounding box center [784, 381] width 1568 height 763
click at [1234, 488] on div at bounding box center [784, 381] width 1568 height 763
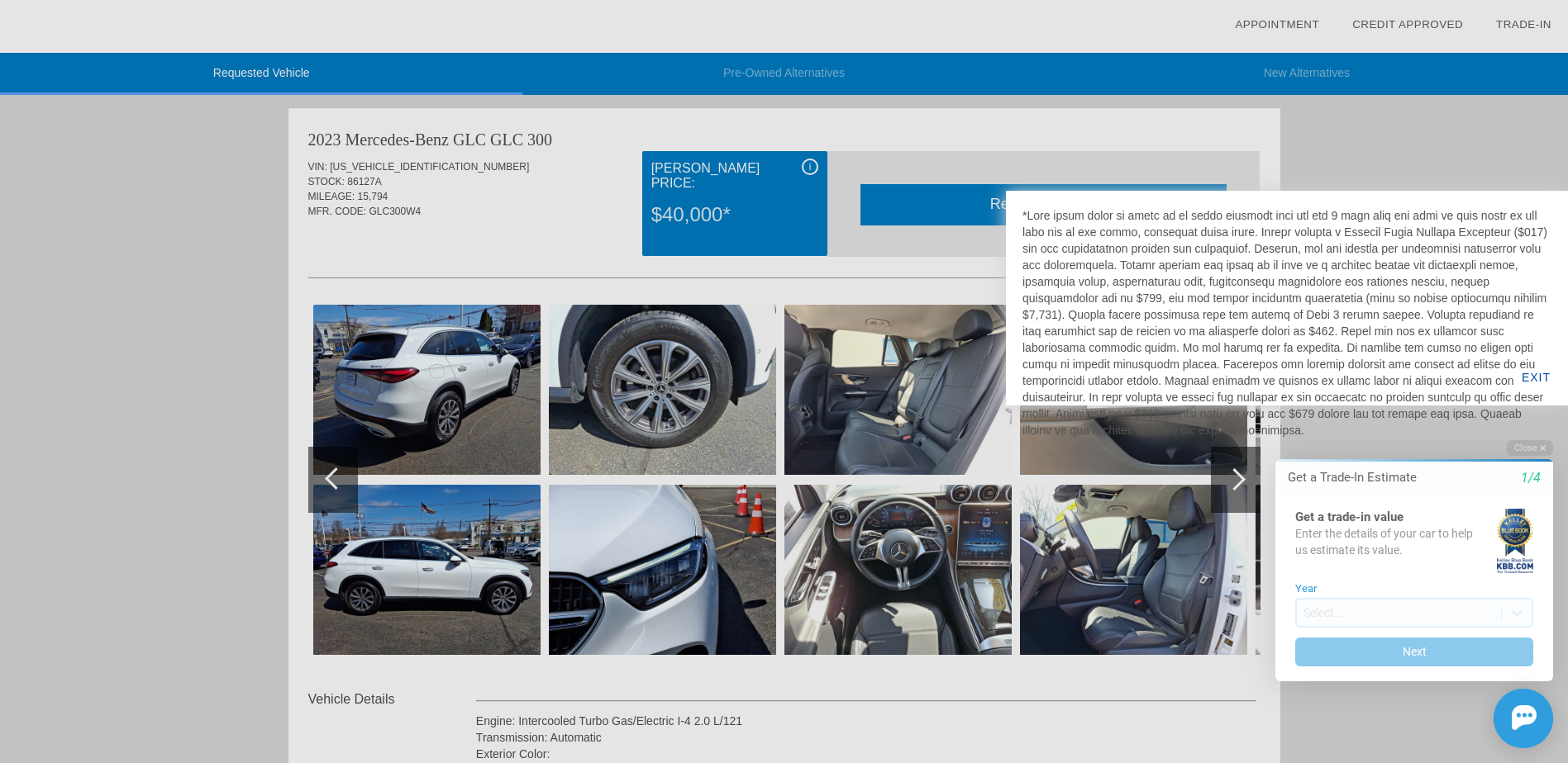
click at [1234, 488] on div at bounding box center [784, 381] width 1568 height 763
click at [1031, 464] on div at bounding box center [784, 381] width 1568 height 763
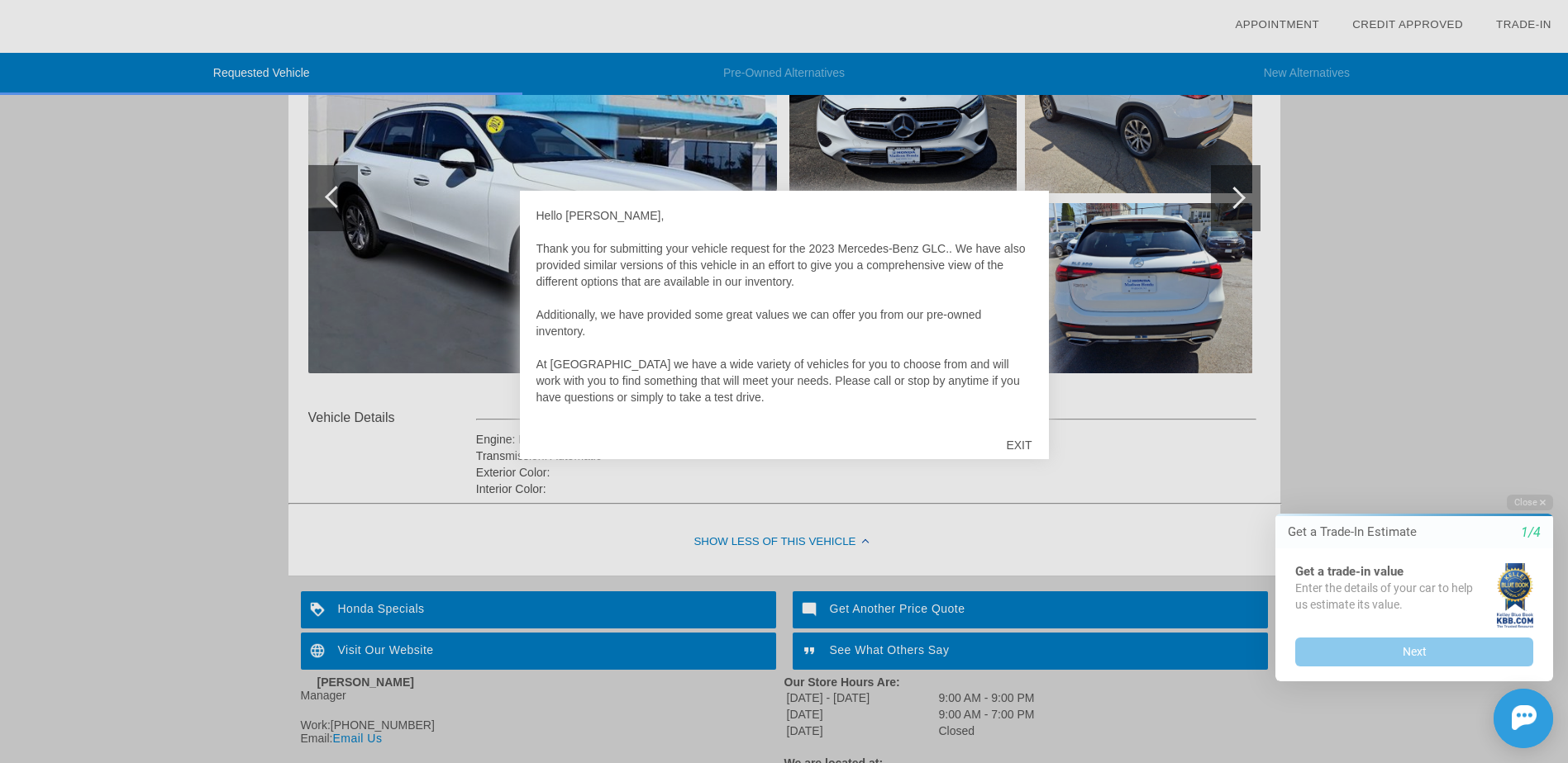
click at [1033, 444] on div "EXIT" at bounding box center [1019, 445] width 58 height 50
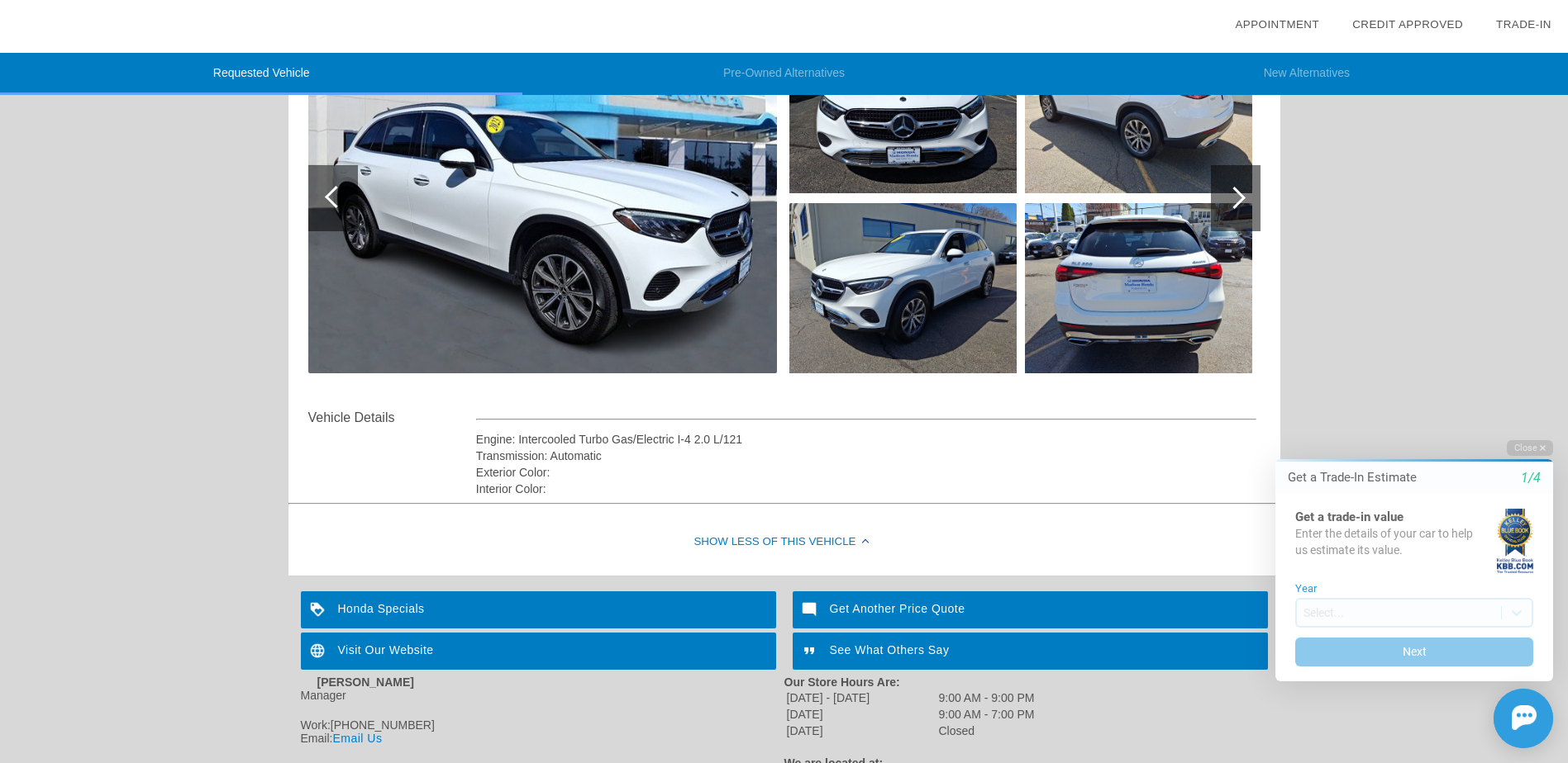
click at [818, 537] on div "Show Less of this Vehicle" at bounding box center [784, 543] width 992 height 66
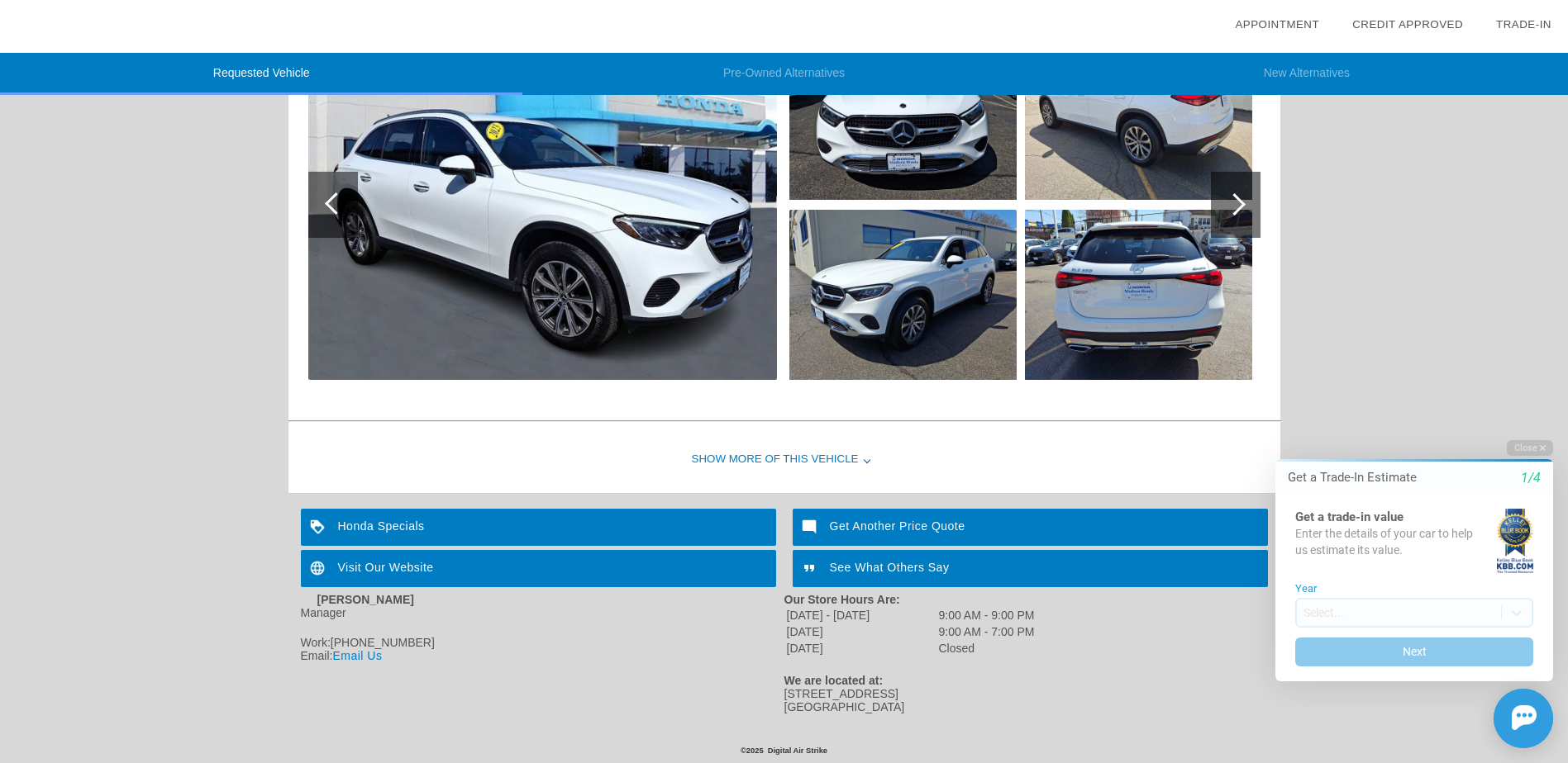
click at [818, 450] on div "Show More of this Vehicle" at bounding box center [784, 460] width 992 height 66
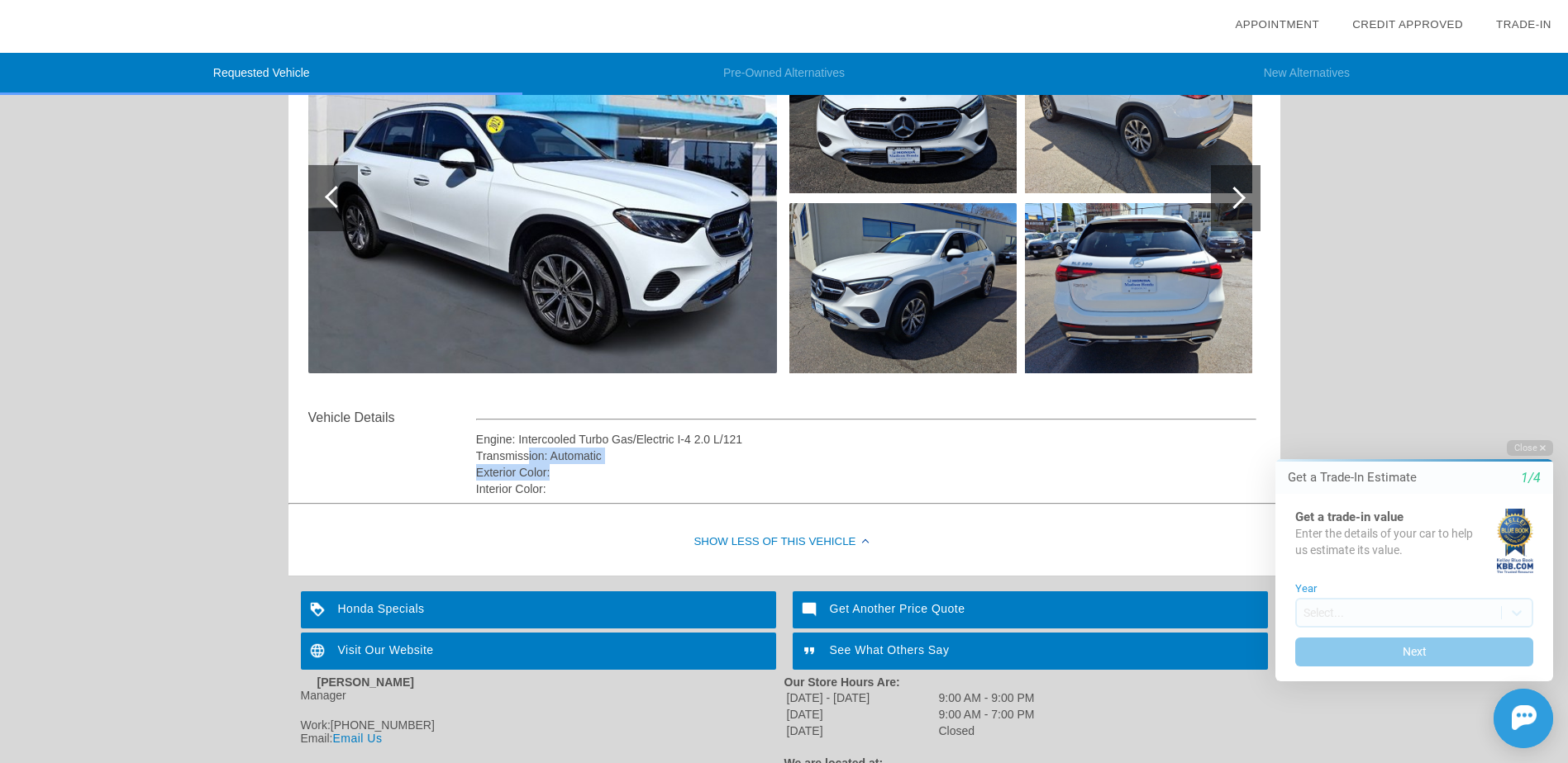
drag, startPoint x: 530, startPoint y: 463, endPoint x: 574, endPoint y: 470, distance: 44.6
click at [574, 470] on div "Engine: Intercooled Turbo Gas/Electric I-4 2.0 L/121 Transmission: Automatic Ex…" at bounding box center [867, 464] width 781 height 66
click at [574, 476] on div "Exterior Color:" at bounding box center [867, 473] width 781 height 17
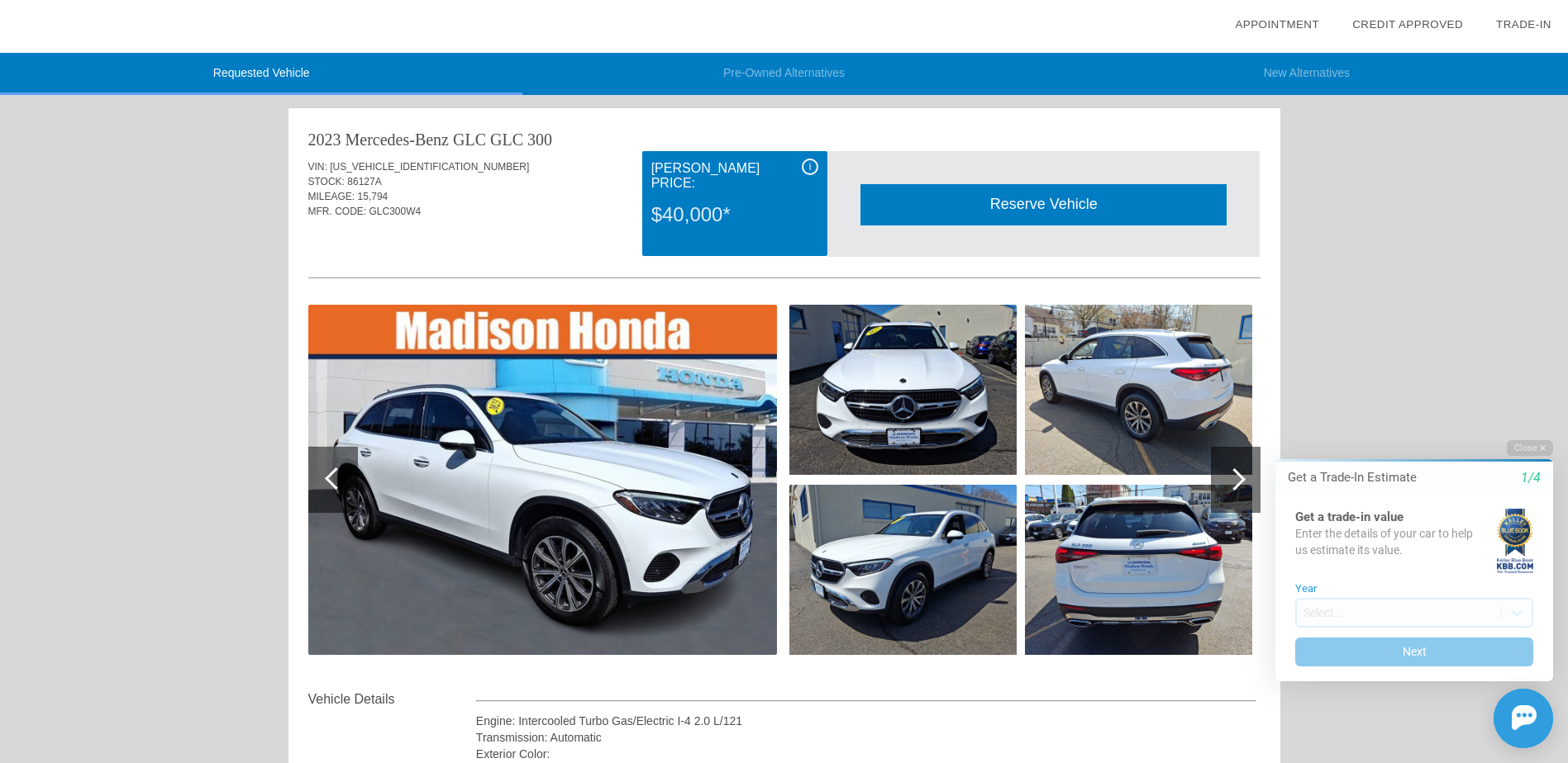
click at [1234, 448] on div at bounding box center [1235, 480] width 50 height 66
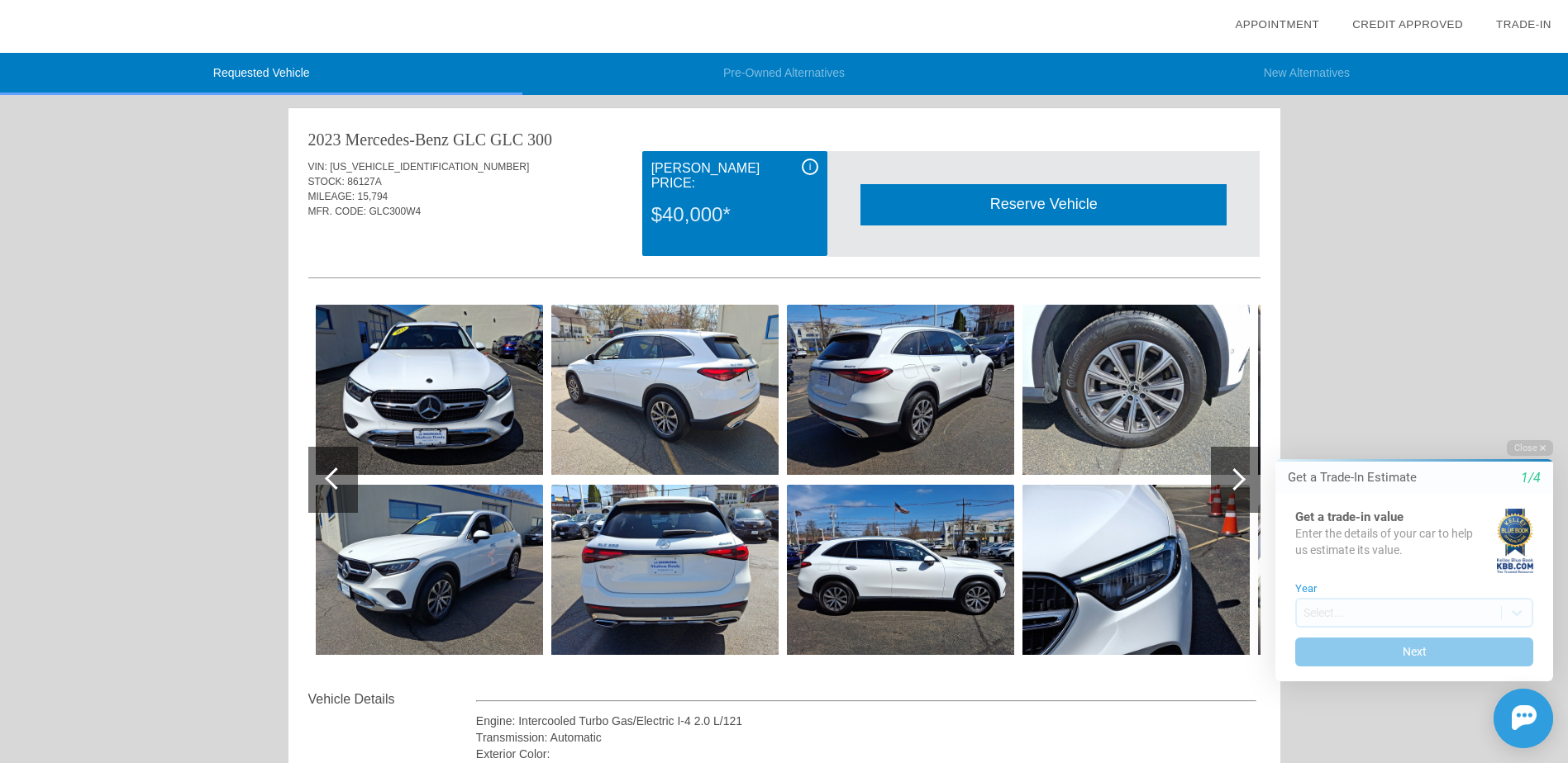
click at [1246, 425] on html "Welcome! Get a Trade-In Estimate 1/4 Get a trade-in value Enter the details of …" at bounding box center [1404, 425] width 327 height 0
click at [1240, 480] on div at bounding box center [1235, 480] width 23 height 23
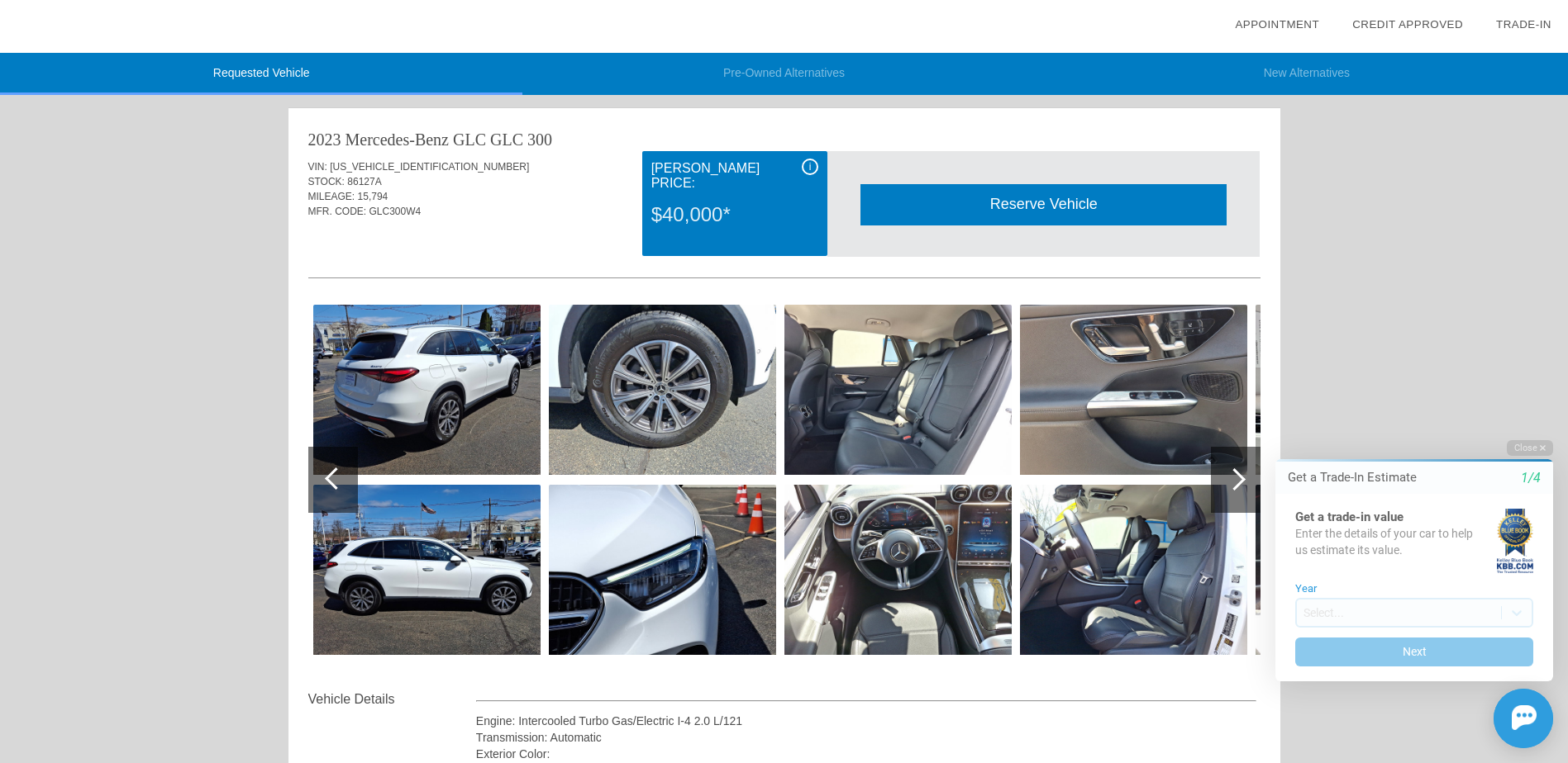
click at [963, 552] on img at bounding box center [897, 570] width 227 height 170
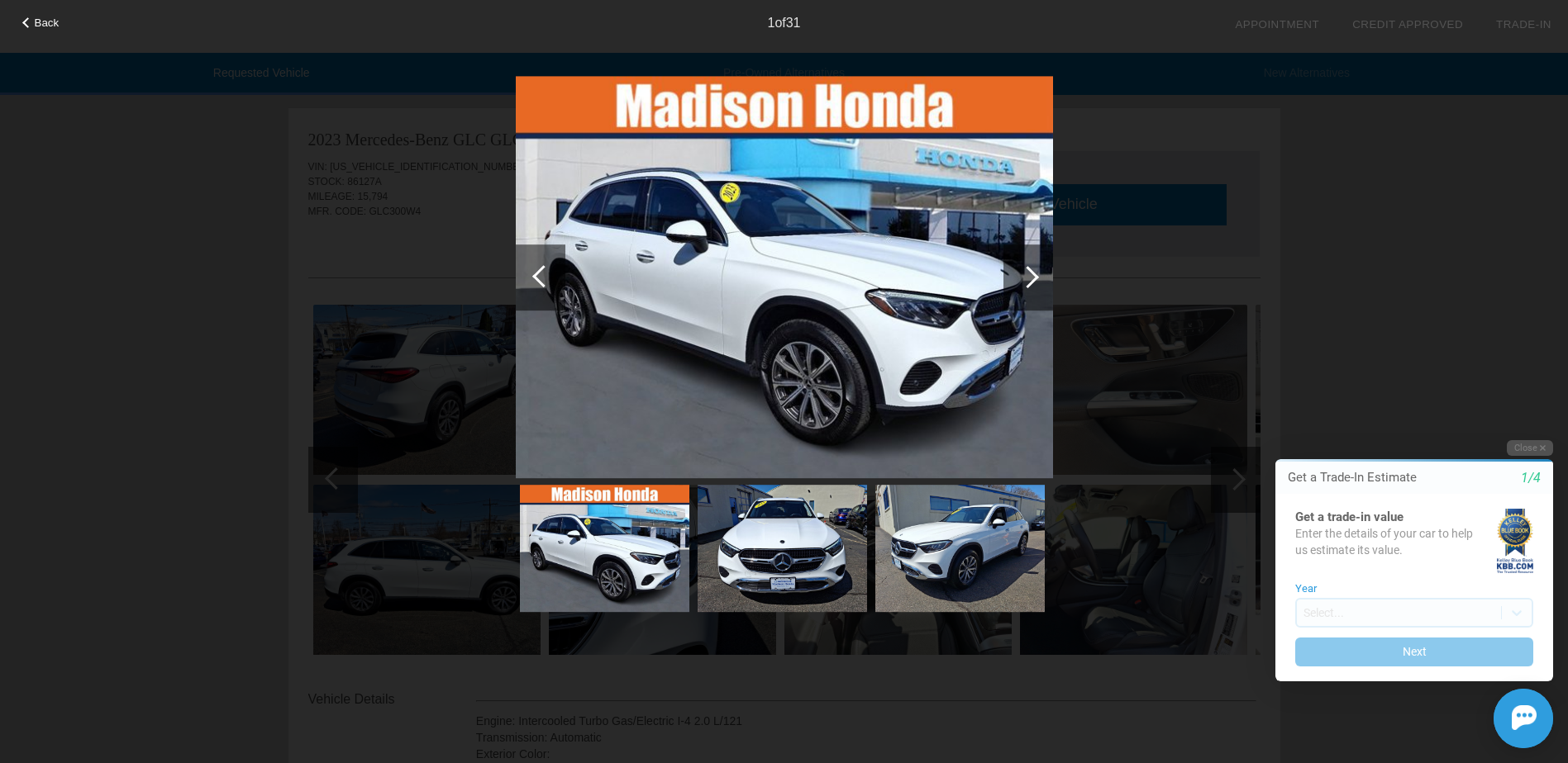
click at [1125, 478] on div "Back 1 of 31" at bounding box center [784, 381] width 1568 height 763
click at [1241, 425] on html "Welcome! Get a Trade-In Estimate 1/4 Get a trade-in value Enter the details of …" at bounding box center [1404, 425] width 327 height 0
drag, startPoint x: 0, startPoint y: 55, endPoint x: 1231, endPoint y: 487, distance: 1304.6
click at [1231, 487] on div "Back 1 of 31" at bounding box center [784, 381] width 1568 height 763
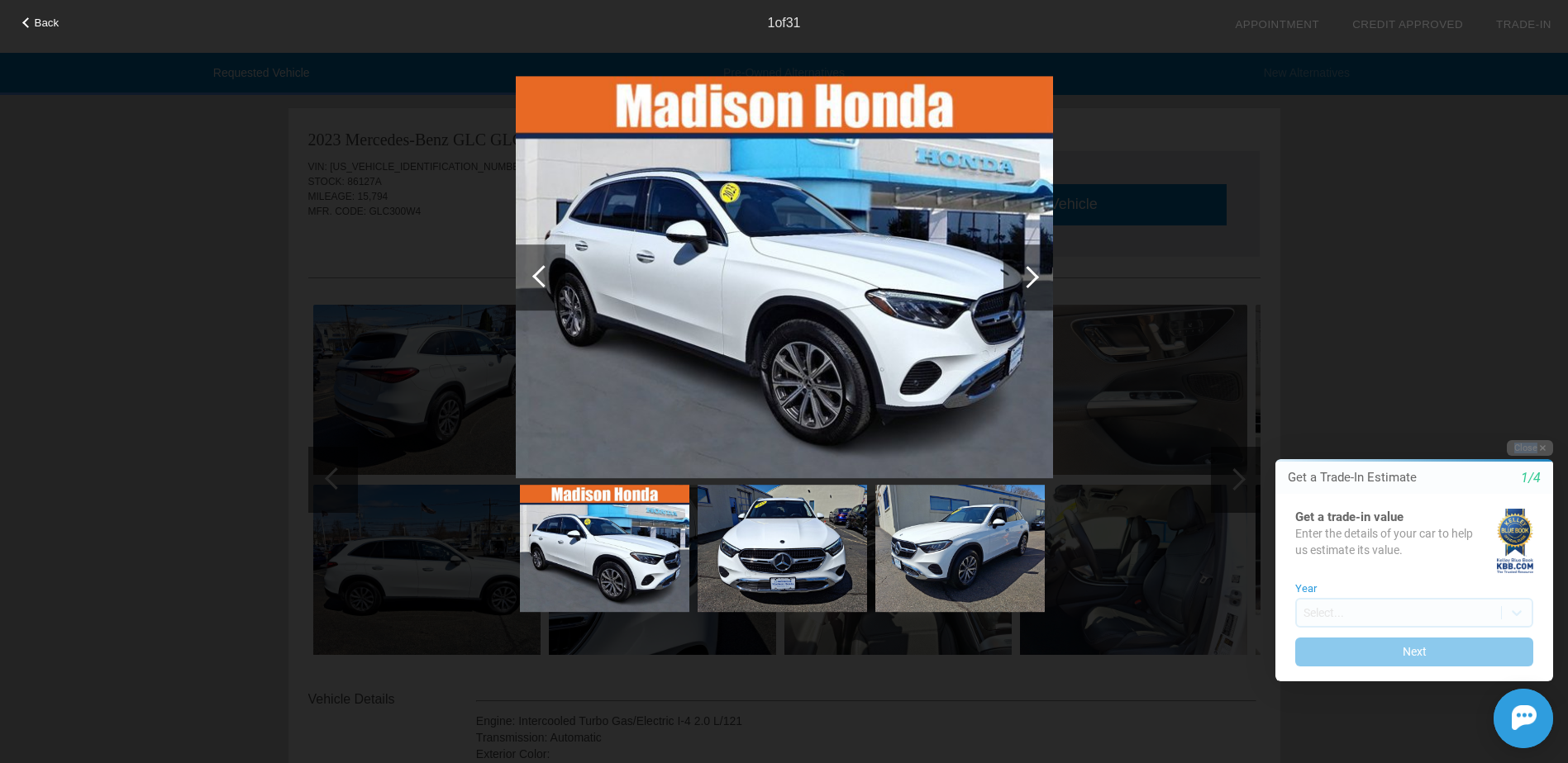
click at [1231, 487] on div "Back 1 of 31" at bounding box center [784, 381] width 1568 height 763
click at [1125, 525] on div "Back 1 of 31" at bounding box center [784, 381] width 1568 height 763
click at [49, 19] on span "Back" at bounding box center [47, 23] width 25 height 12
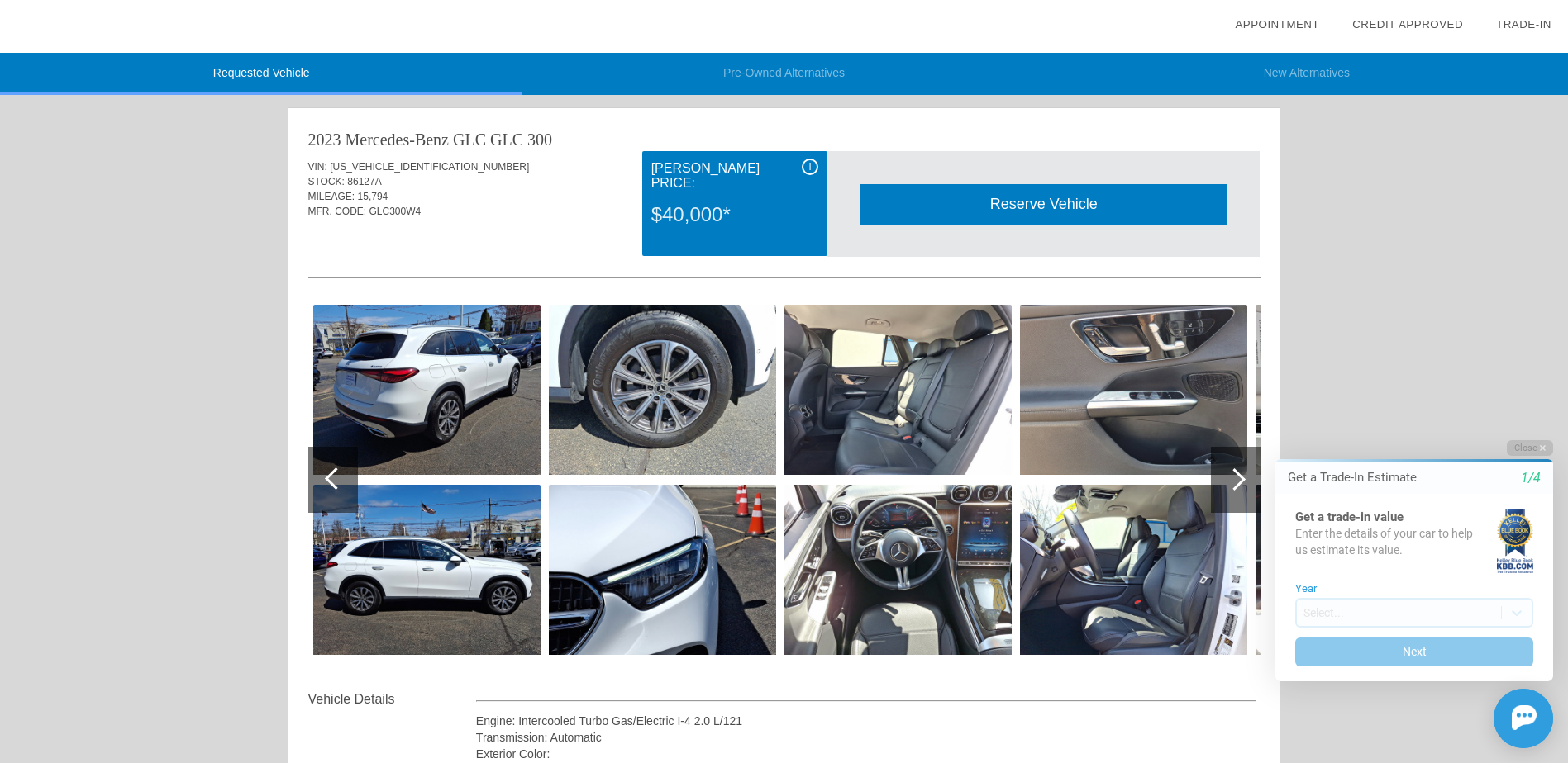
click at [1210, 486] on div at bounding box center [1235, 480] width 50 height 66
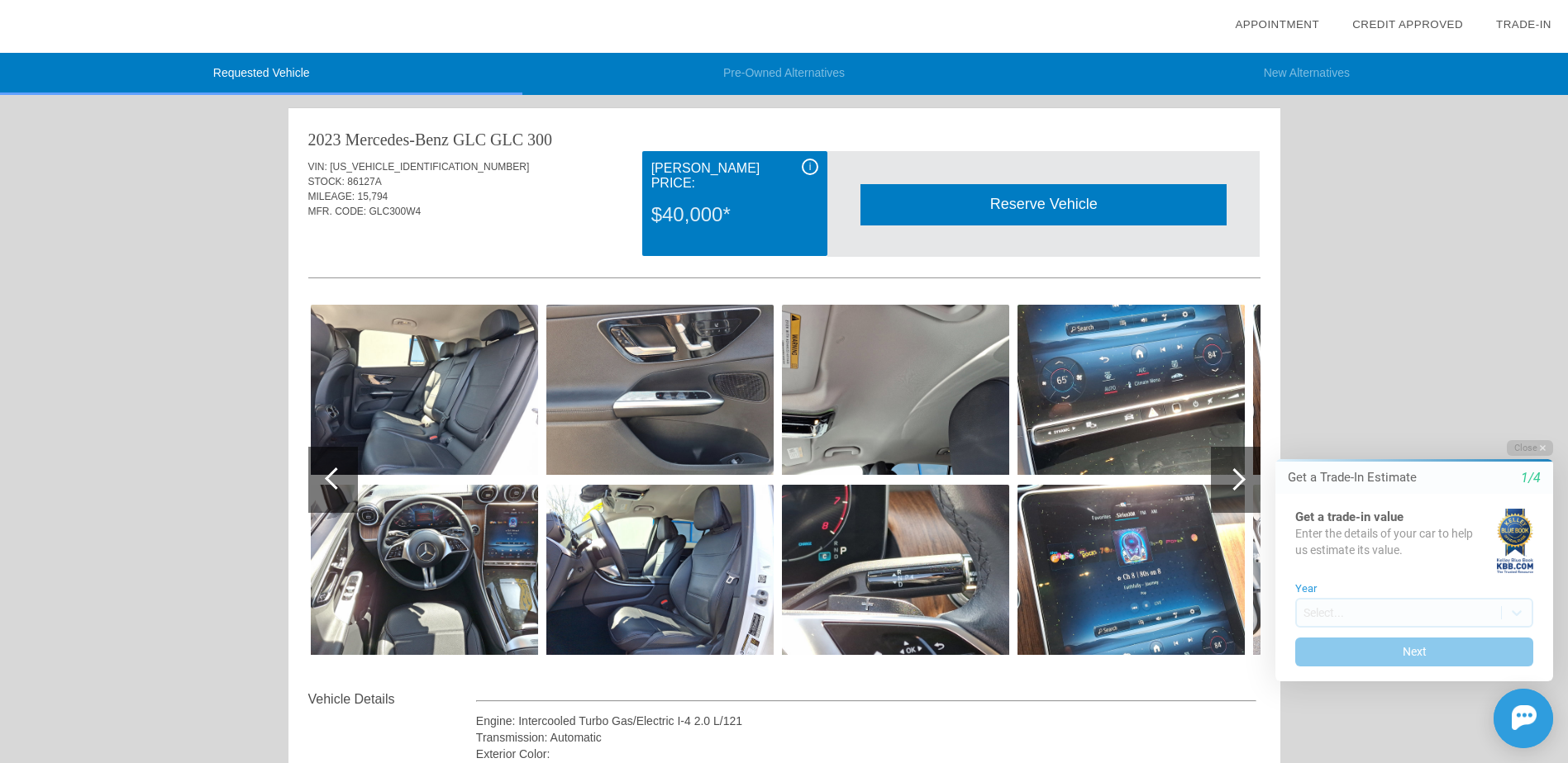
click at [1210, 486] on div at bounding box center [1235, 480] width 50 height 66
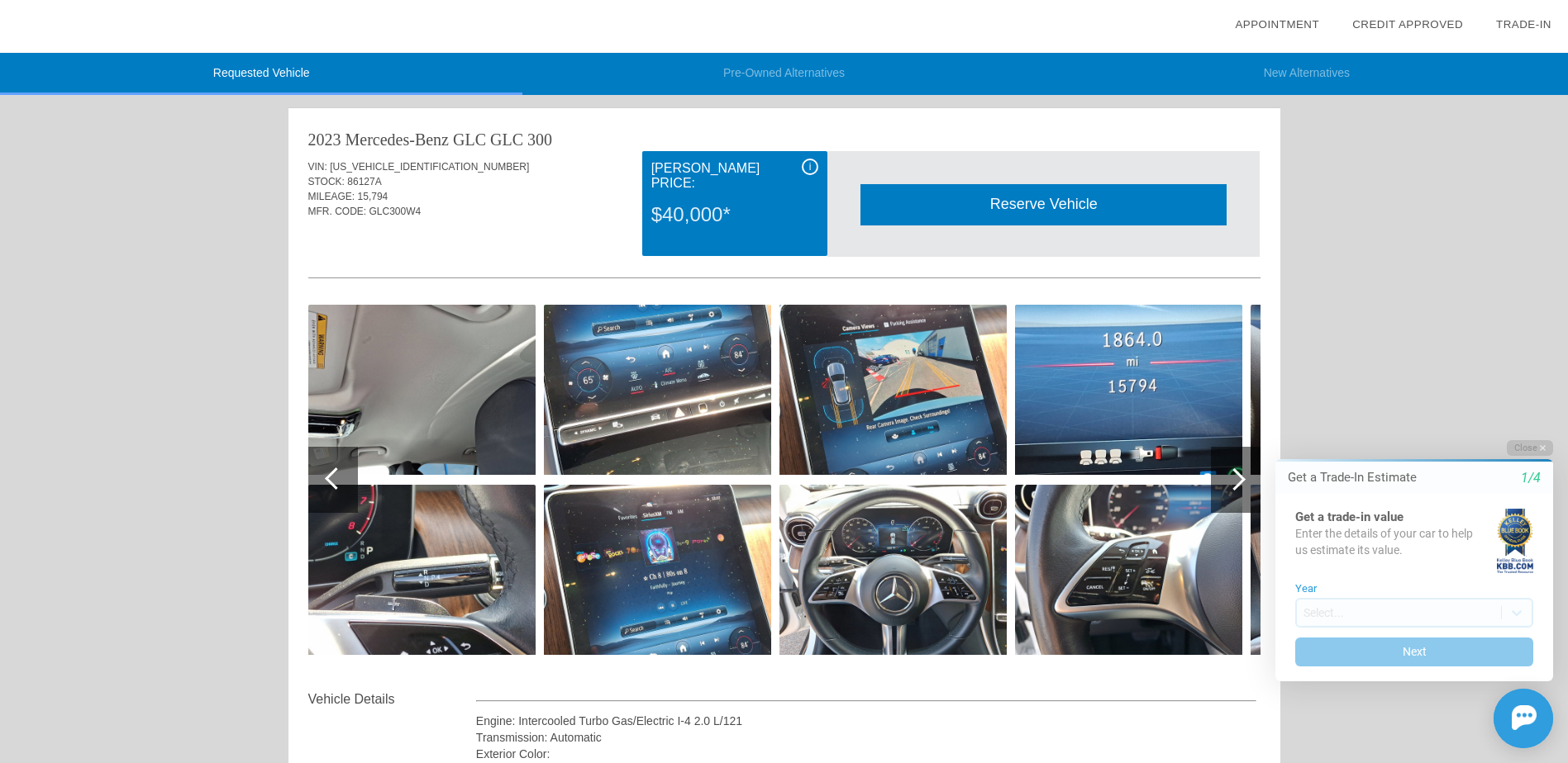
click at [1218, 486] on div at bounding box center [1235, 480] width 50 height 66
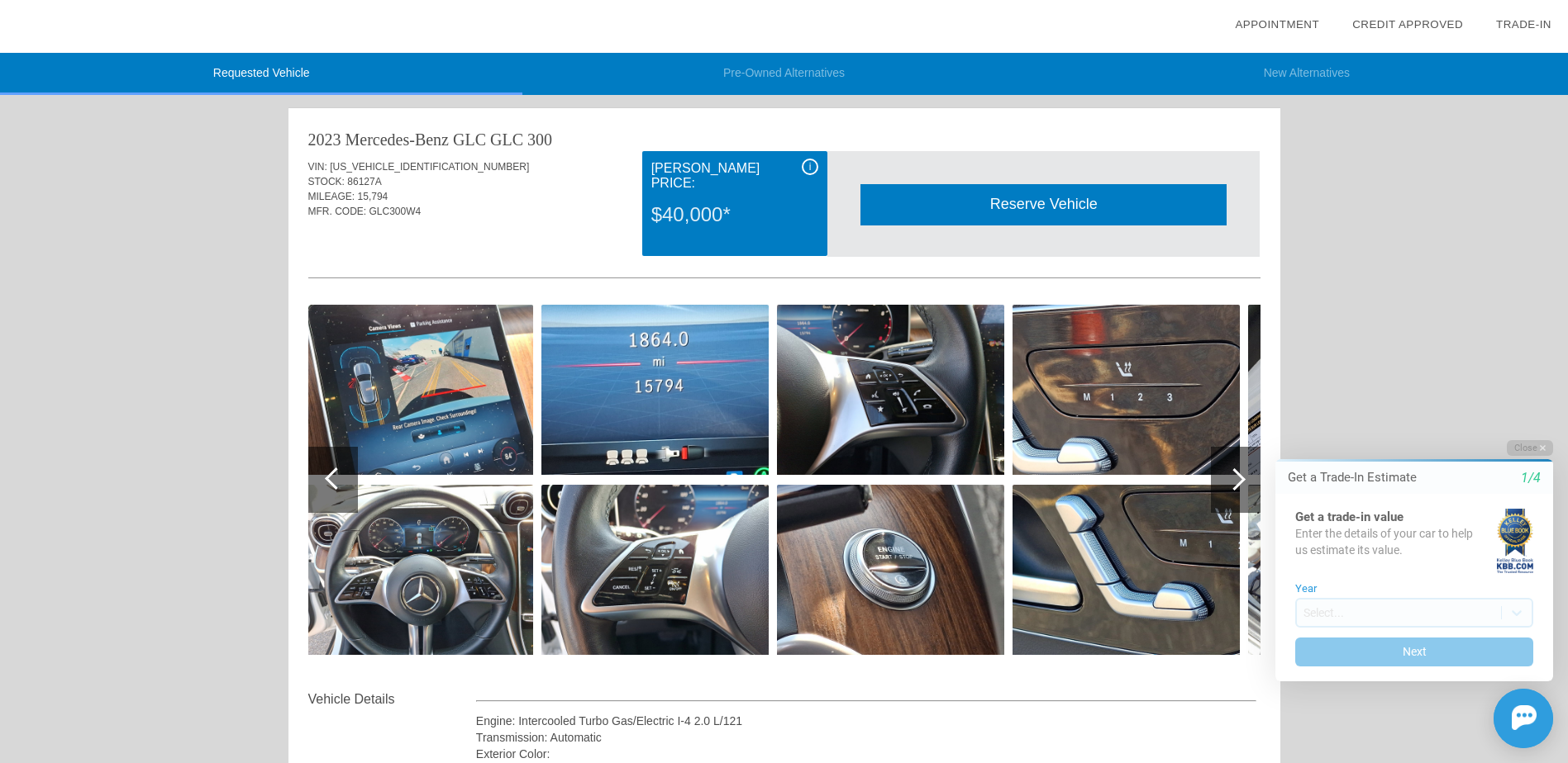
click at [1237, 504] on div at bounding box center [1235, 480] width 50 height 66
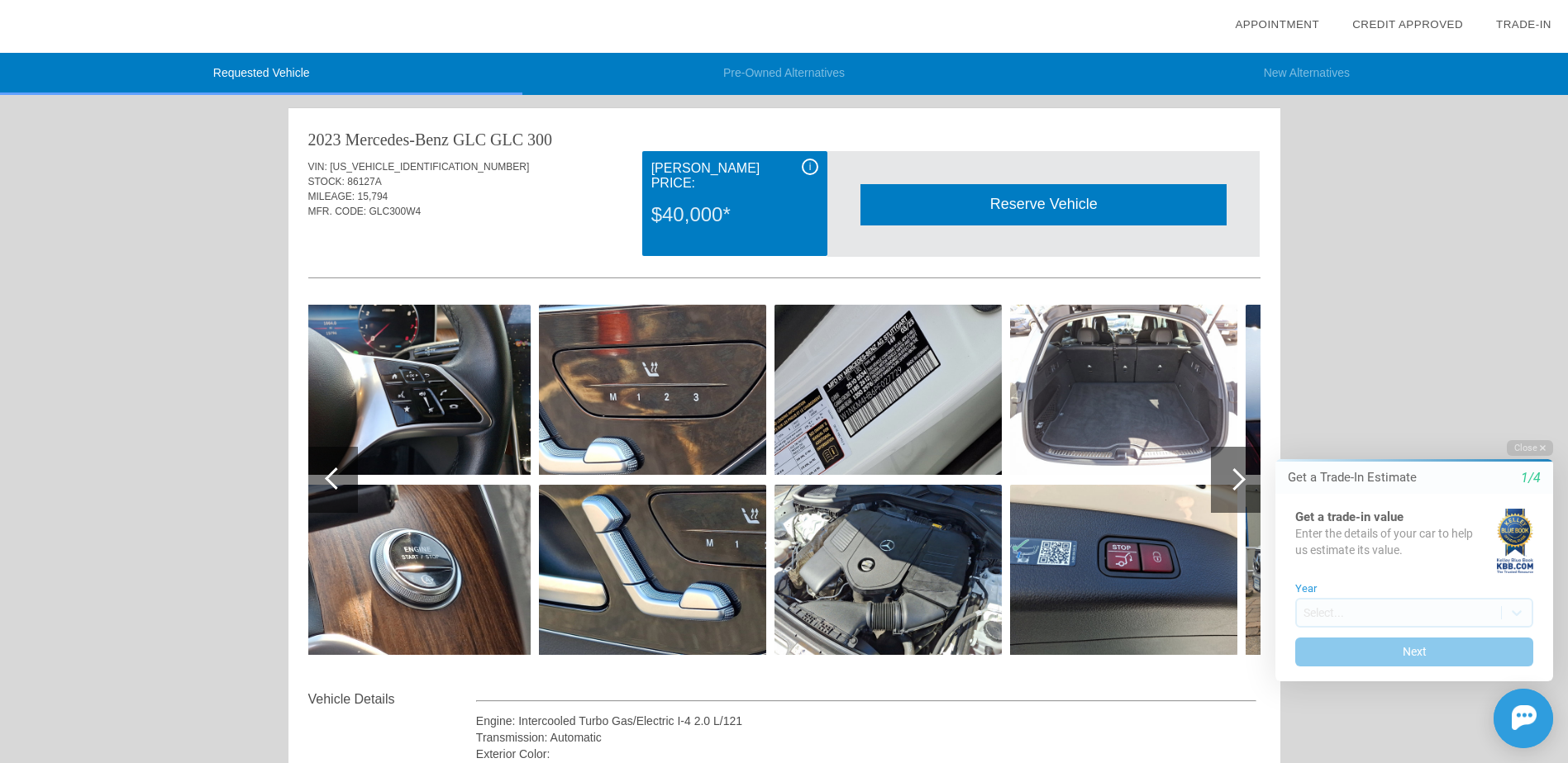
click at [1242, 425] on html "Welcome! Get a Trade-In Estimate 1/4 Get a trade-in value Enter the details of …" at bounding box center [1404, 425] width 327 height 0
click at [1234, 479] on div at bounding box center [1235, 480] width 23 height 23
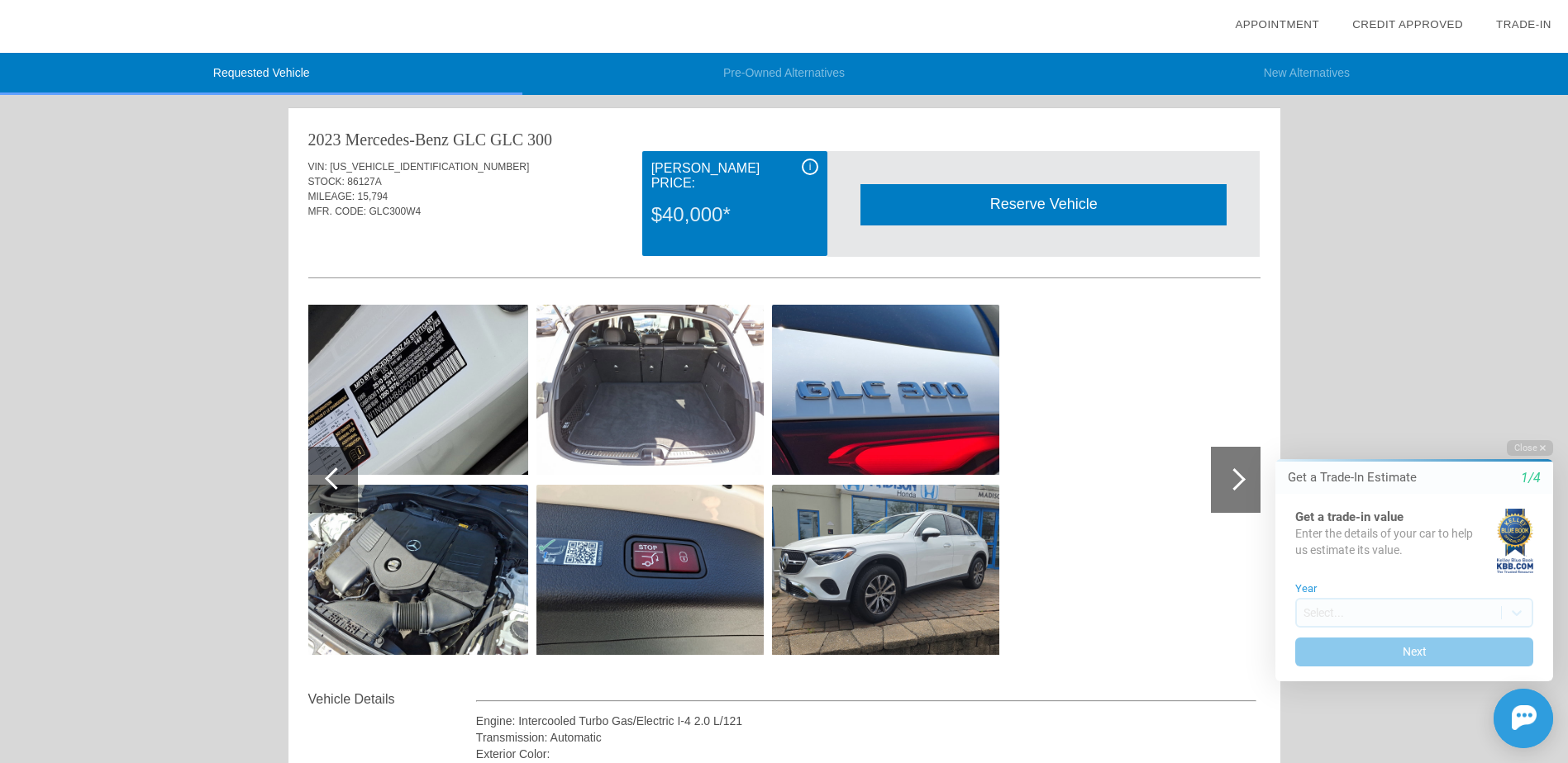
click at [570, 419] on img at bounding box center [650, 390] width 227 height 170
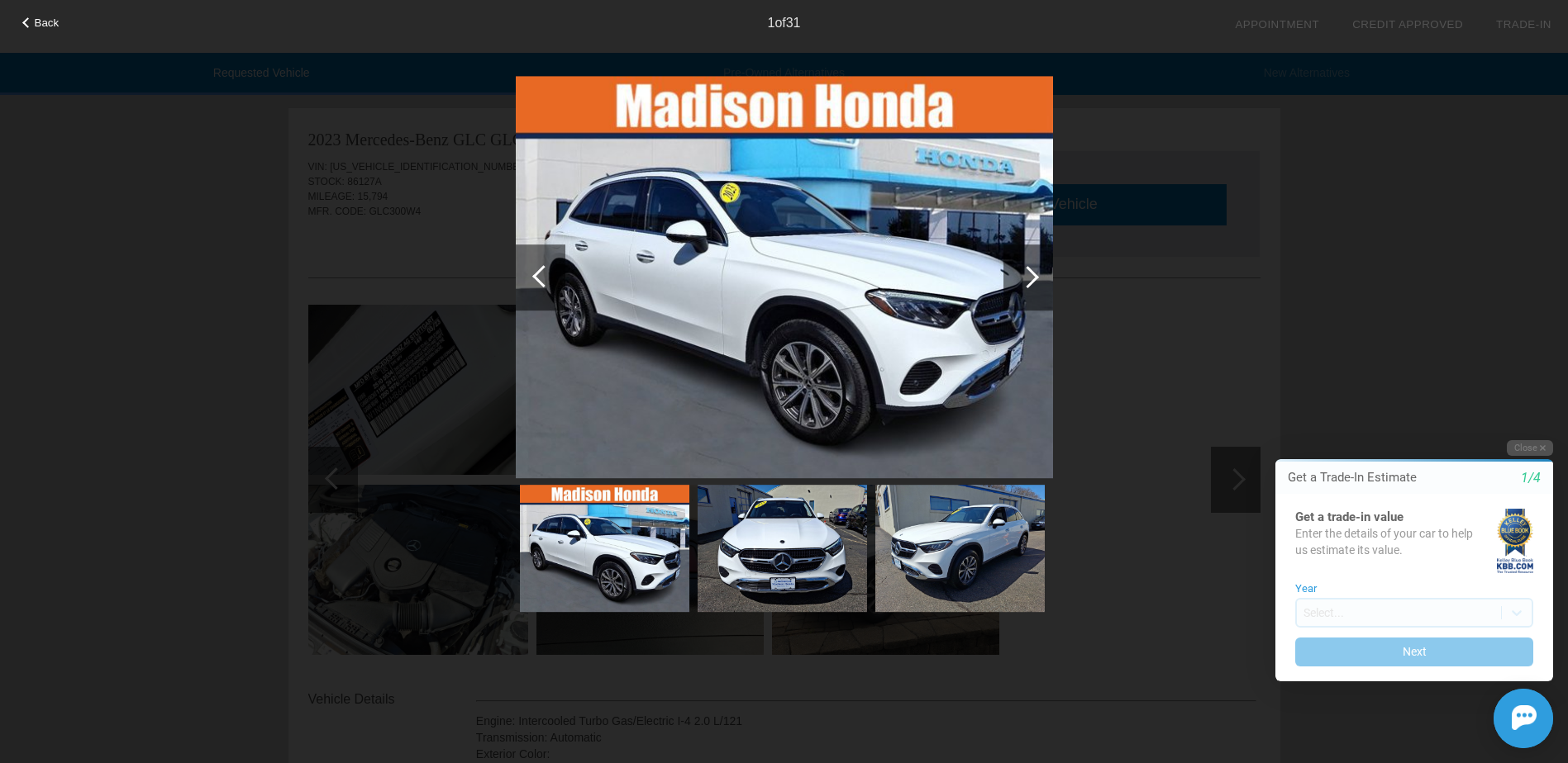
click at [410, 422] on div "Back 1 of 31" at bounding box center [784, 381] width 1568 height 763
click at [429, 405] on div "Back 1 of 31" at bounding box center [784, 381] width 1568 height 763
click at [361, 440] on div "Back 1 of 31" at bounding box center [784, 381] width 1568 height 763
click at [404, 530] on div "Back 1 of 31" at bounding box center [784, 381] width 1568 height 763
click at [402, 632] on div "Back 1 of 31" at bounding box center [784, 381] width 1568 height 763
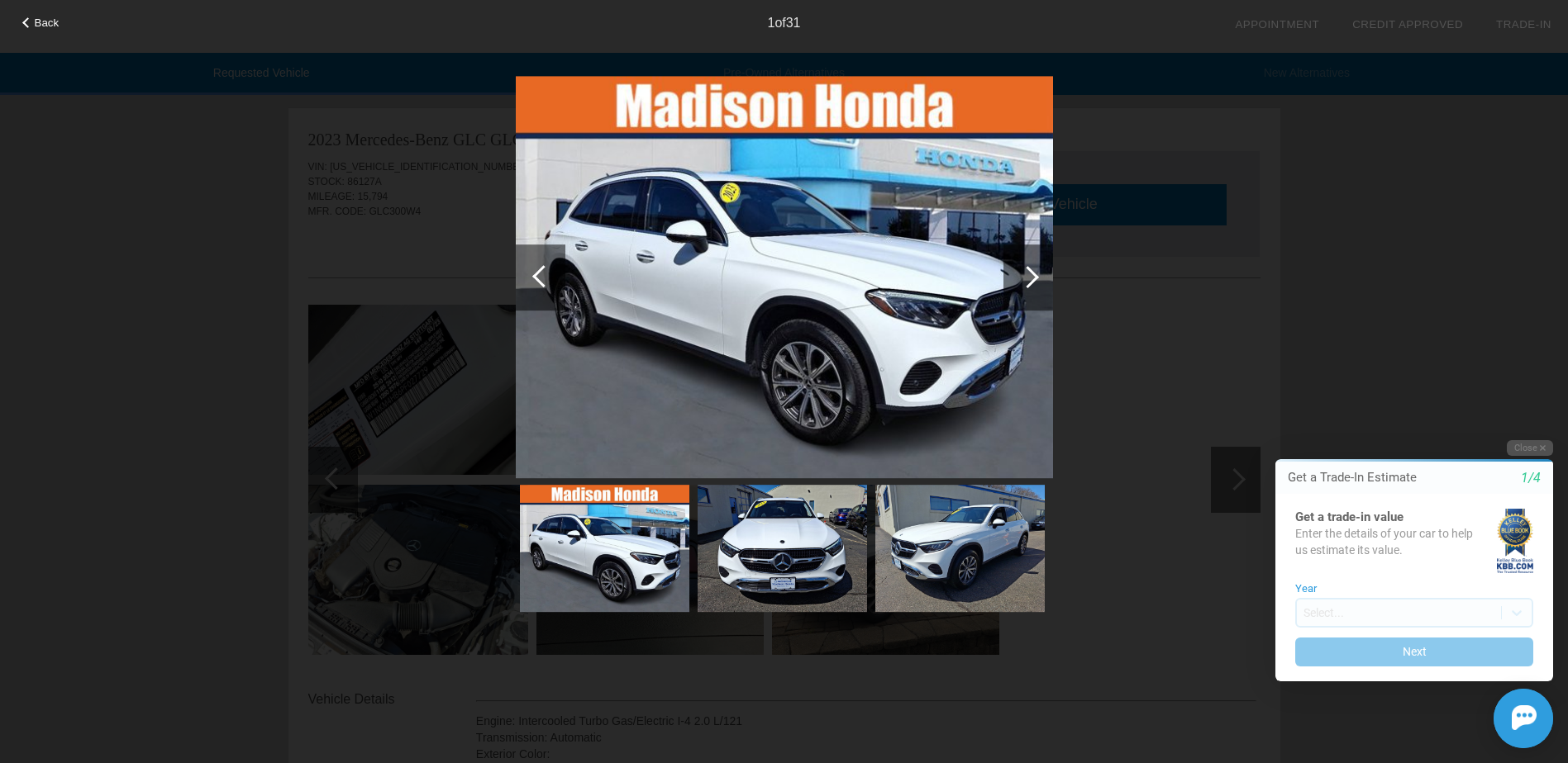
click at [47, 29] on span "Back" at bounding box center [47, 23] width 25 height 12
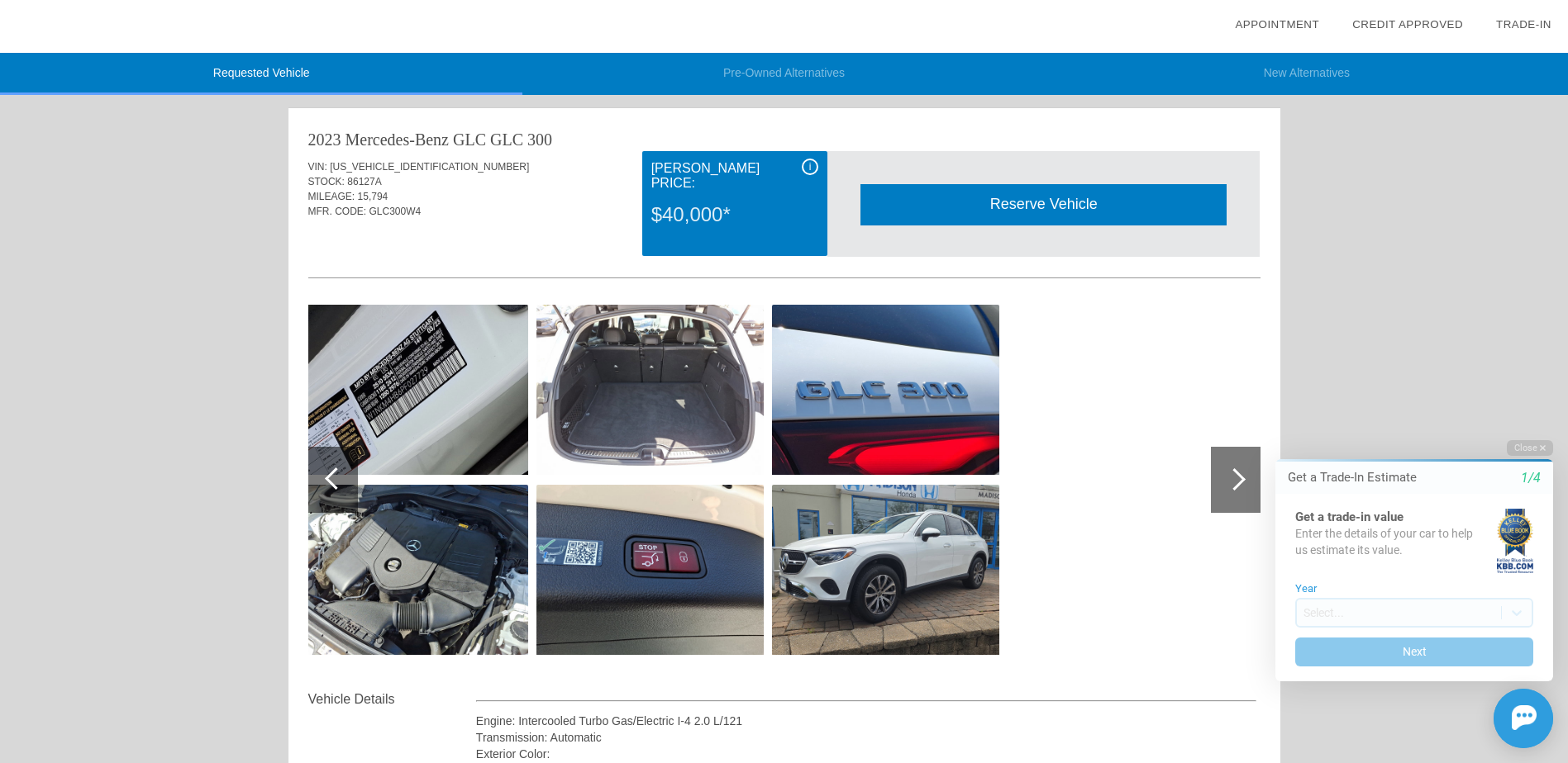
click at [479, 403] on img at bounding box center [414, 390] width 227 height 170
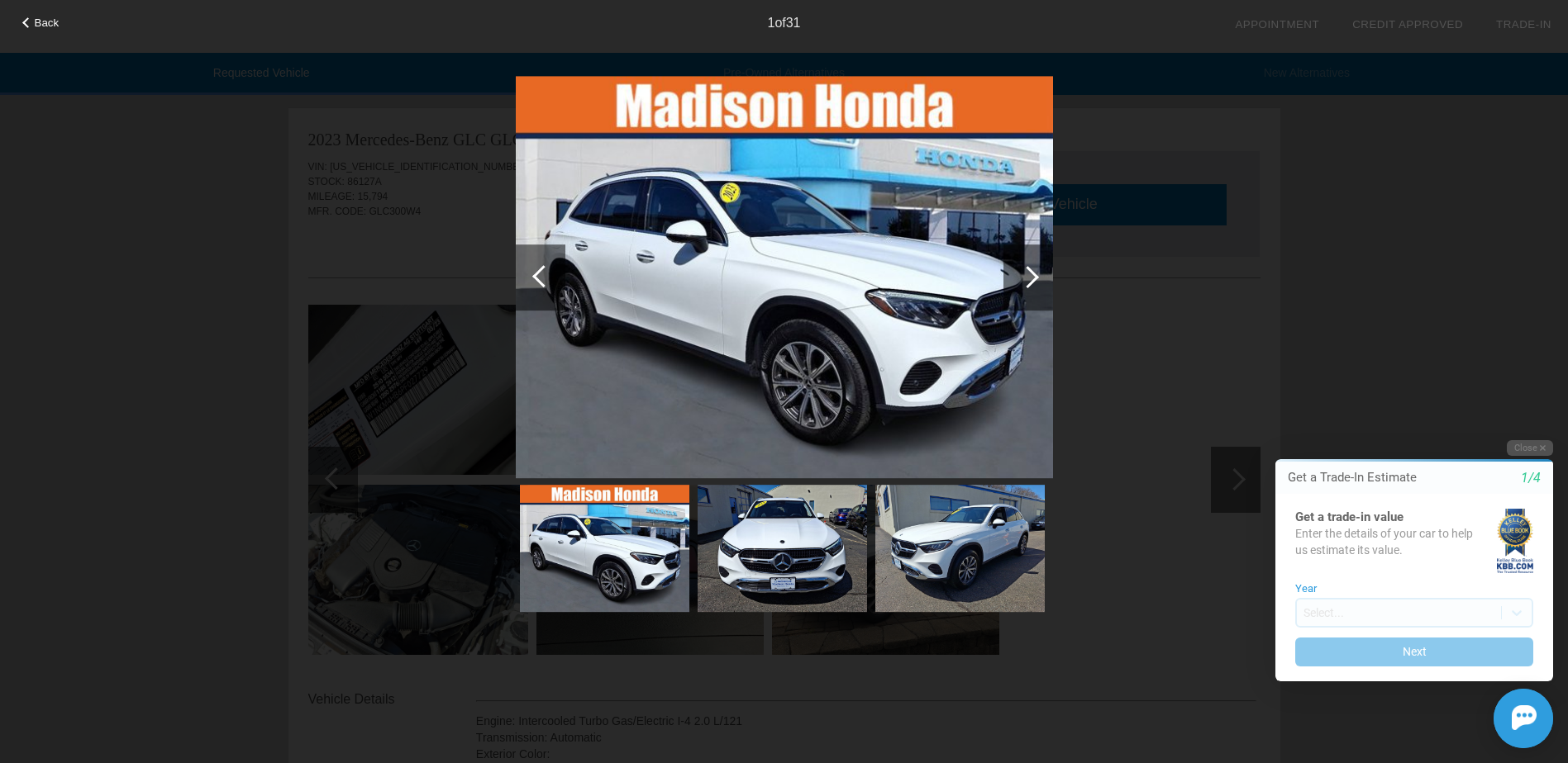
click at [293, 447] on div "Back 1 of 31" at bounding box center [784, 381] width 1568 height 763
drag, startPoint x: 308, startPoint y: 461, endPoint x: 425, endPoint y: 384, distance: 140.1
click at [311, 461] on div "Back 1 of 31" at bounding box center [784, 381] width 1568 height 763
click at [551, 299] on div at bounding box center [541, 277] width 50 height 66
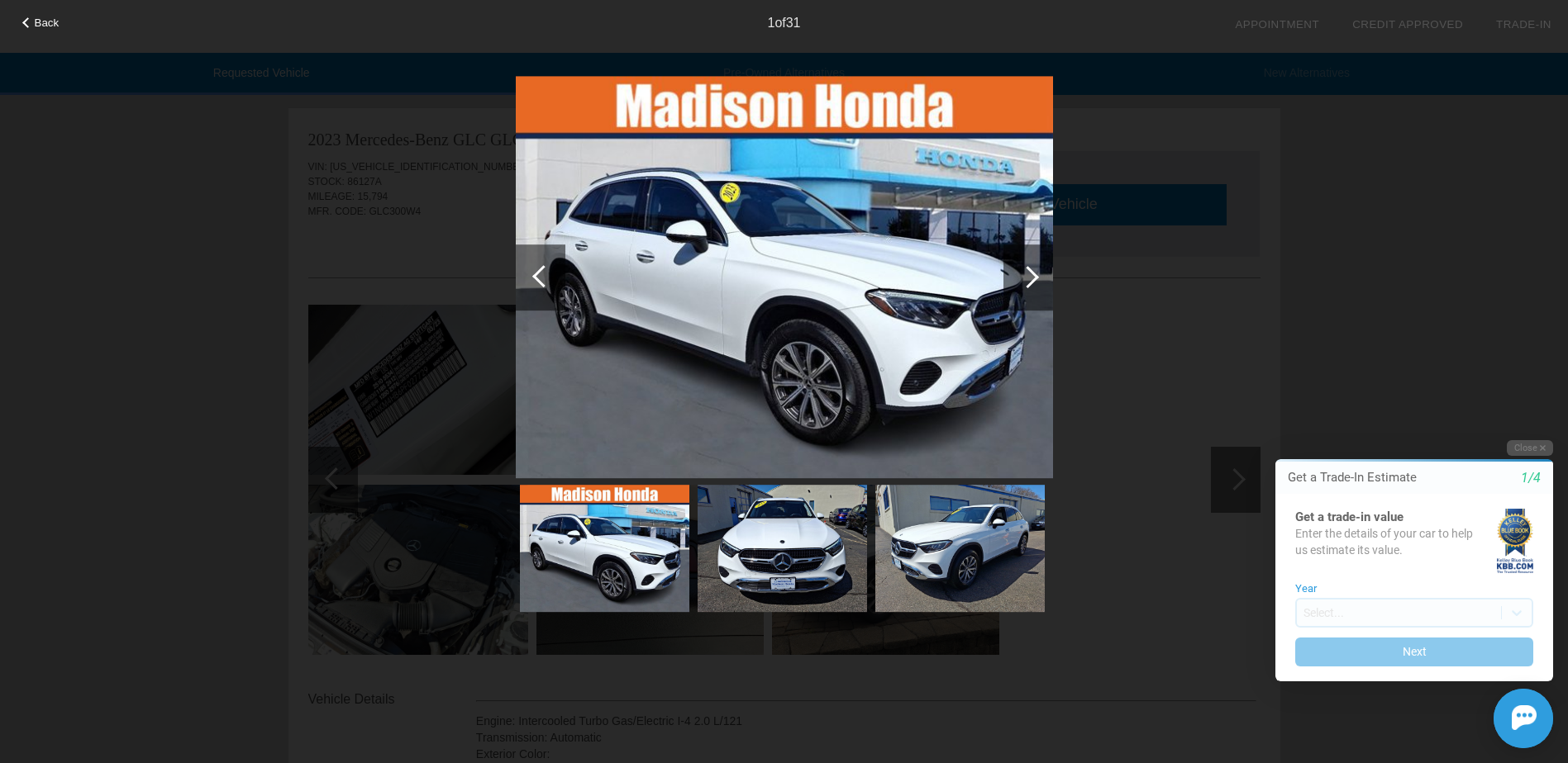
click at [551, 293] on div at bounding box center [541, 277] width 50 height 66
click at [1033, 294] on div at bounding box center [1027, 277] width 50 height 66
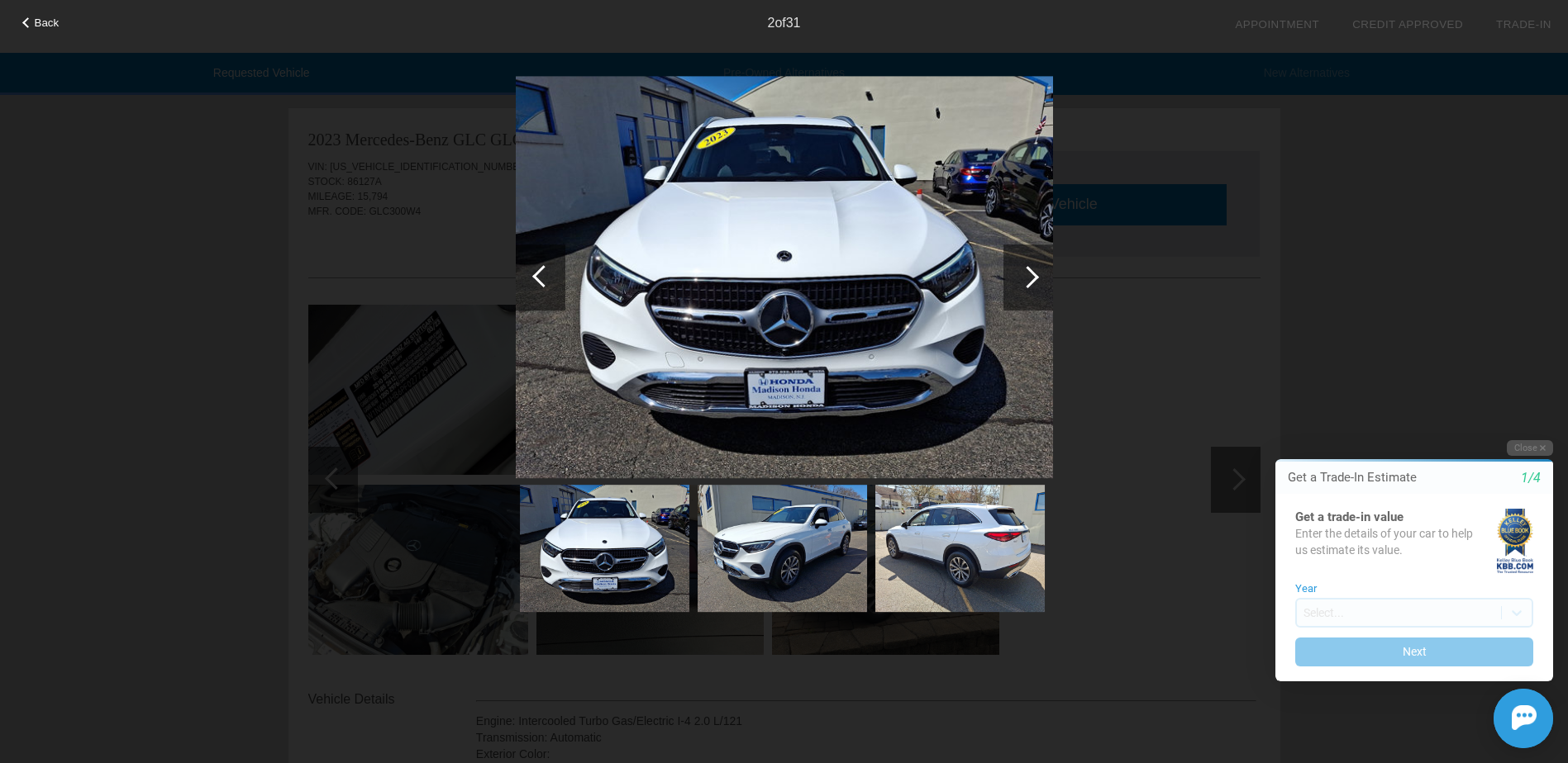
click at [1040, 291] on div at bounding box center [1027, 277] width 50 height 66
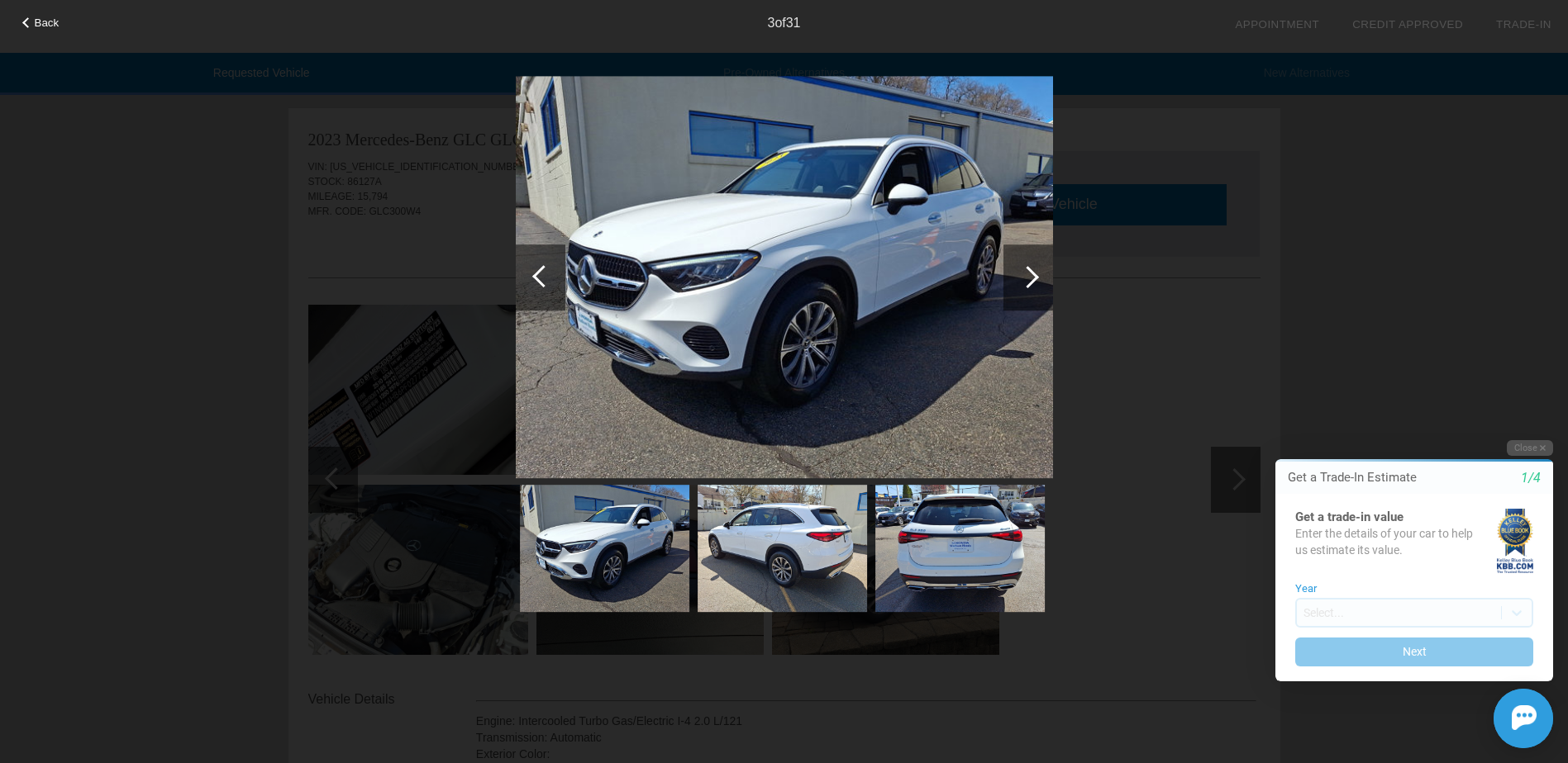
click at [1029, 293] on div at bounding box center [1027, 277] width 50 height 66
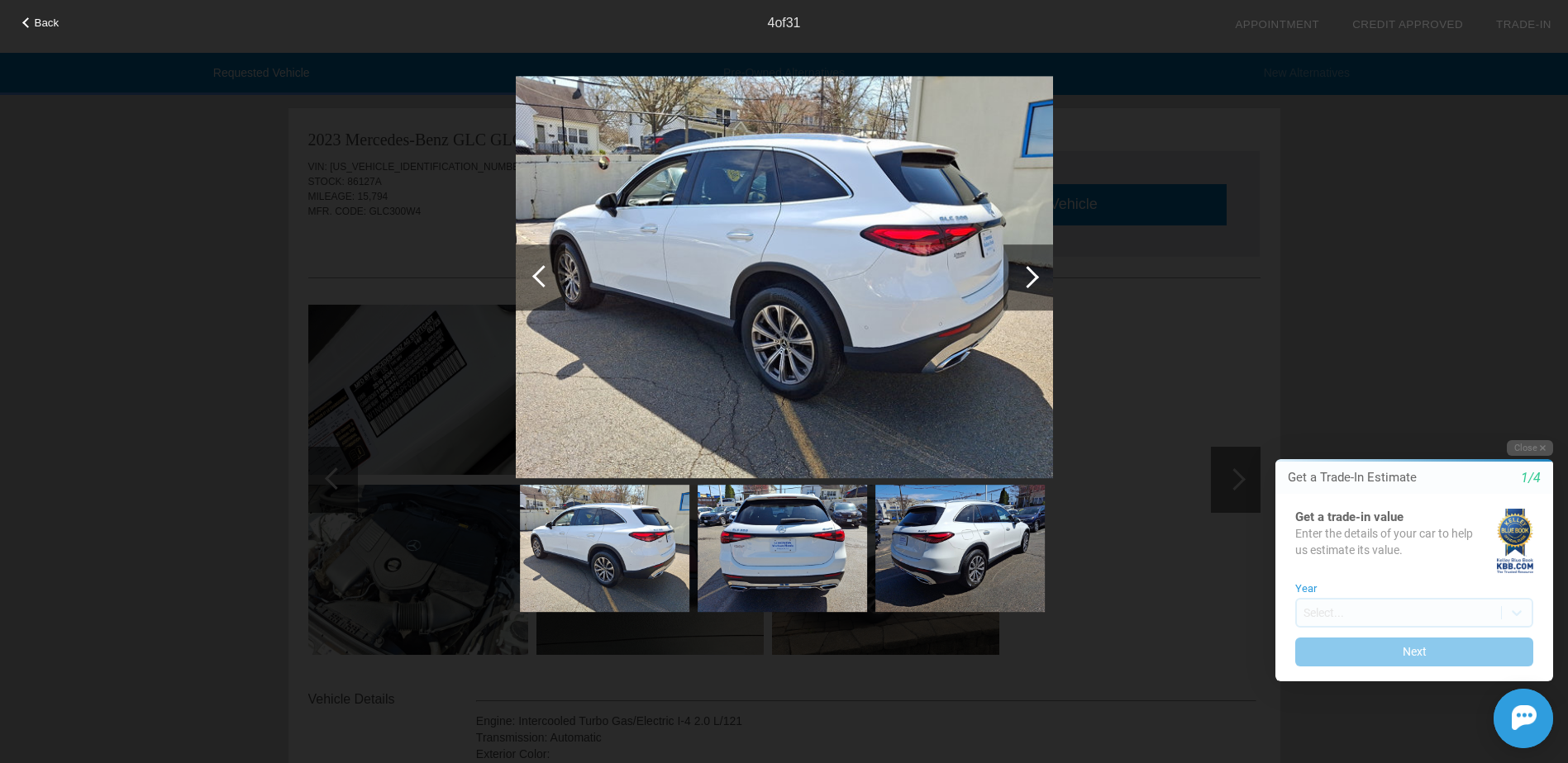
click at [1029, 293] on div at bounding box center [1027, 277] width 50 height 66
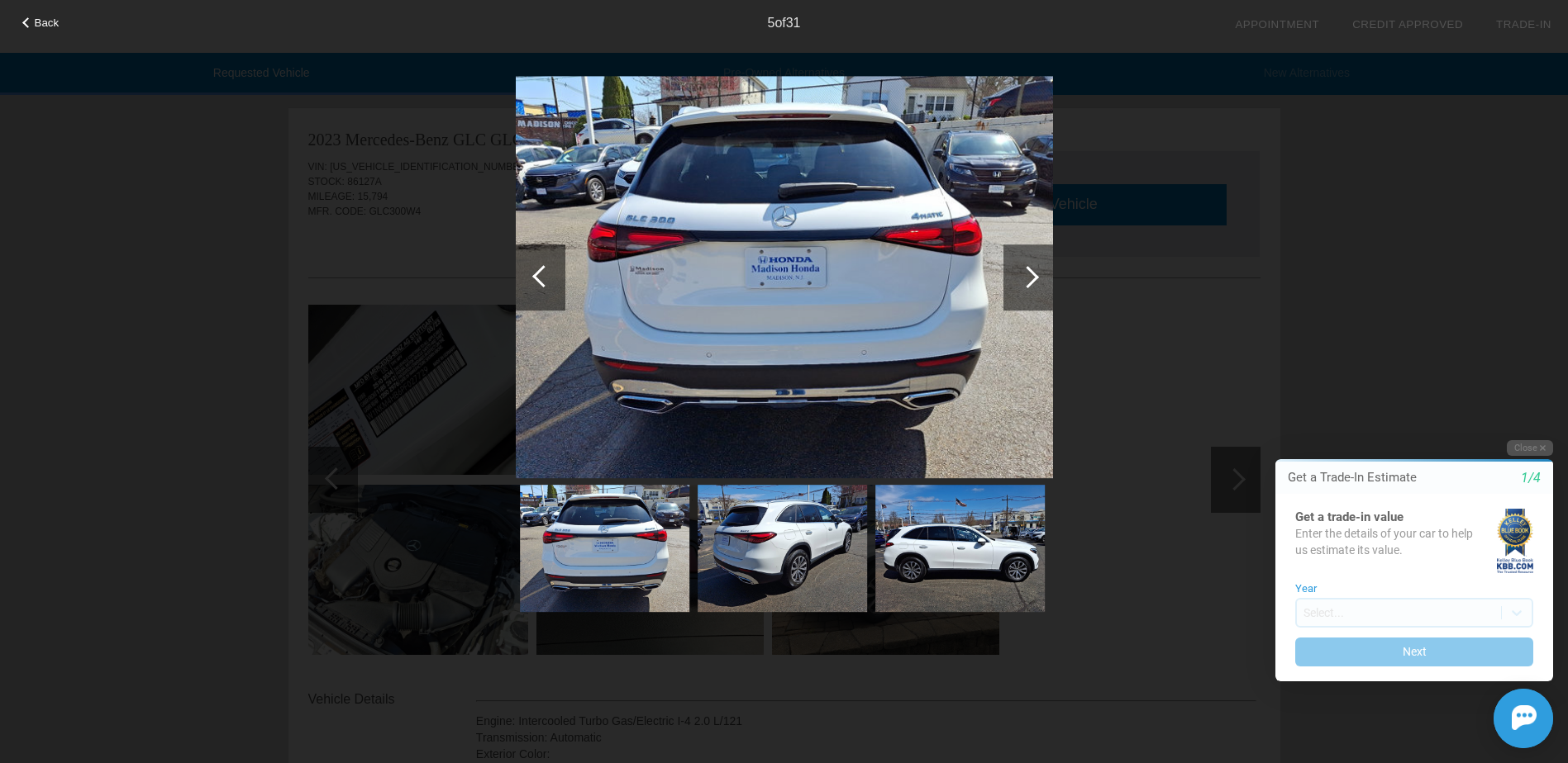
click at [1029, 293] on div at bounding box center [1027, 277] width 50 height 66
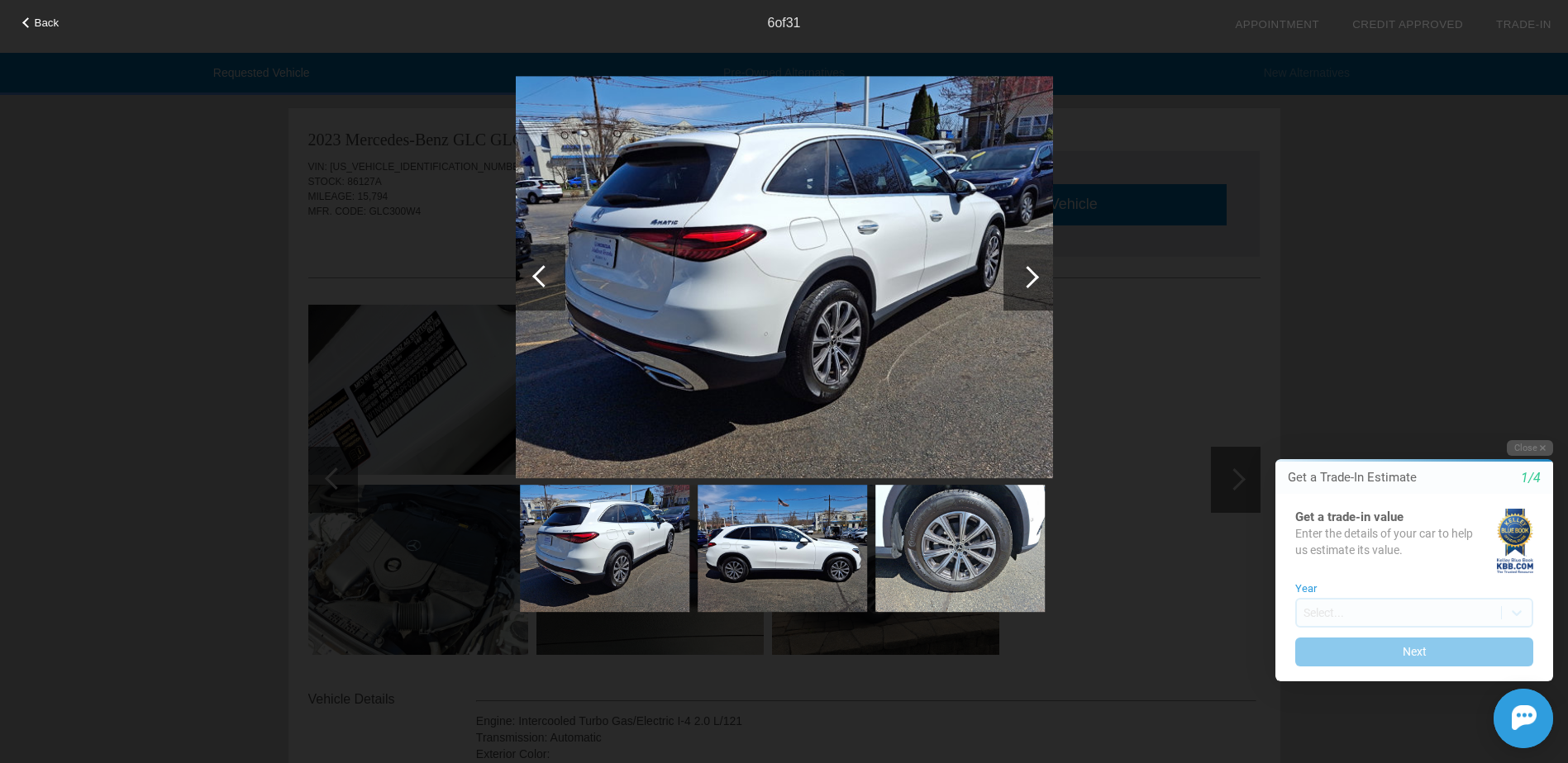
click at [1029, 293] on div at bounding box center [1027, 277] width 50 height 66
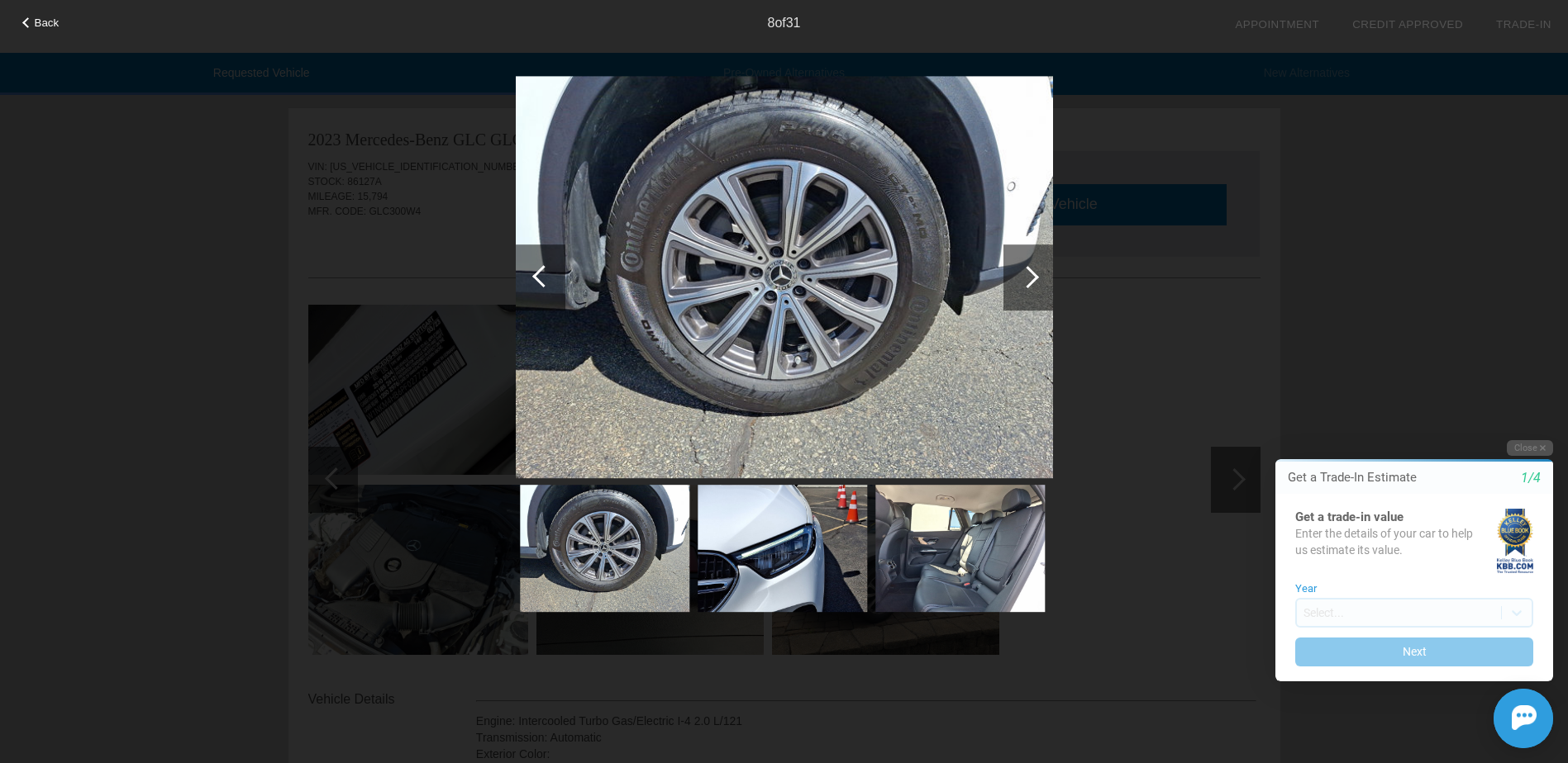
click at [1029, 293] on div at bounding box center [1027, 277] width 50 height 66
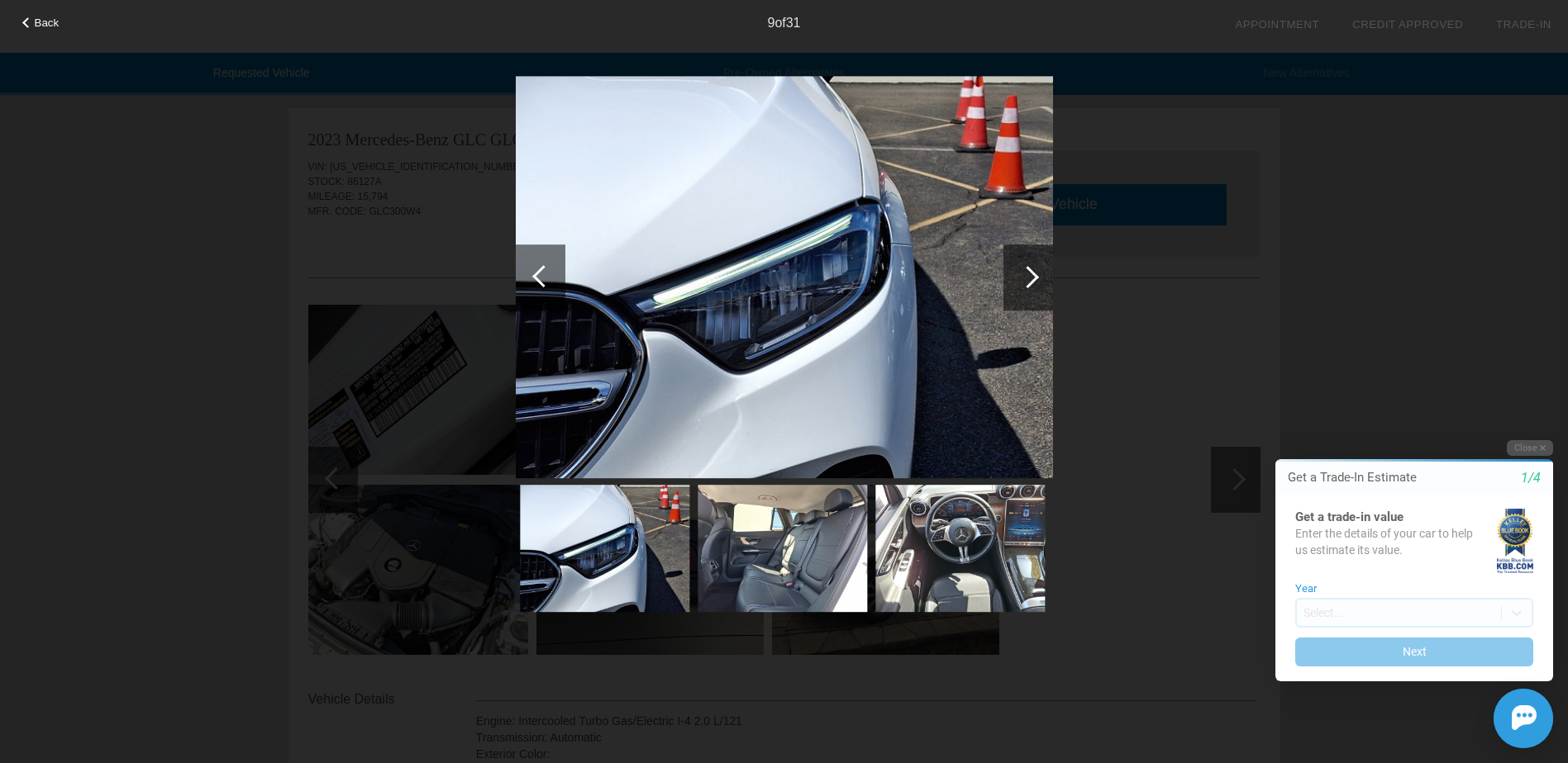
click at [1029, 293] on div at bounding box center [1027, 277] width 50 height 66
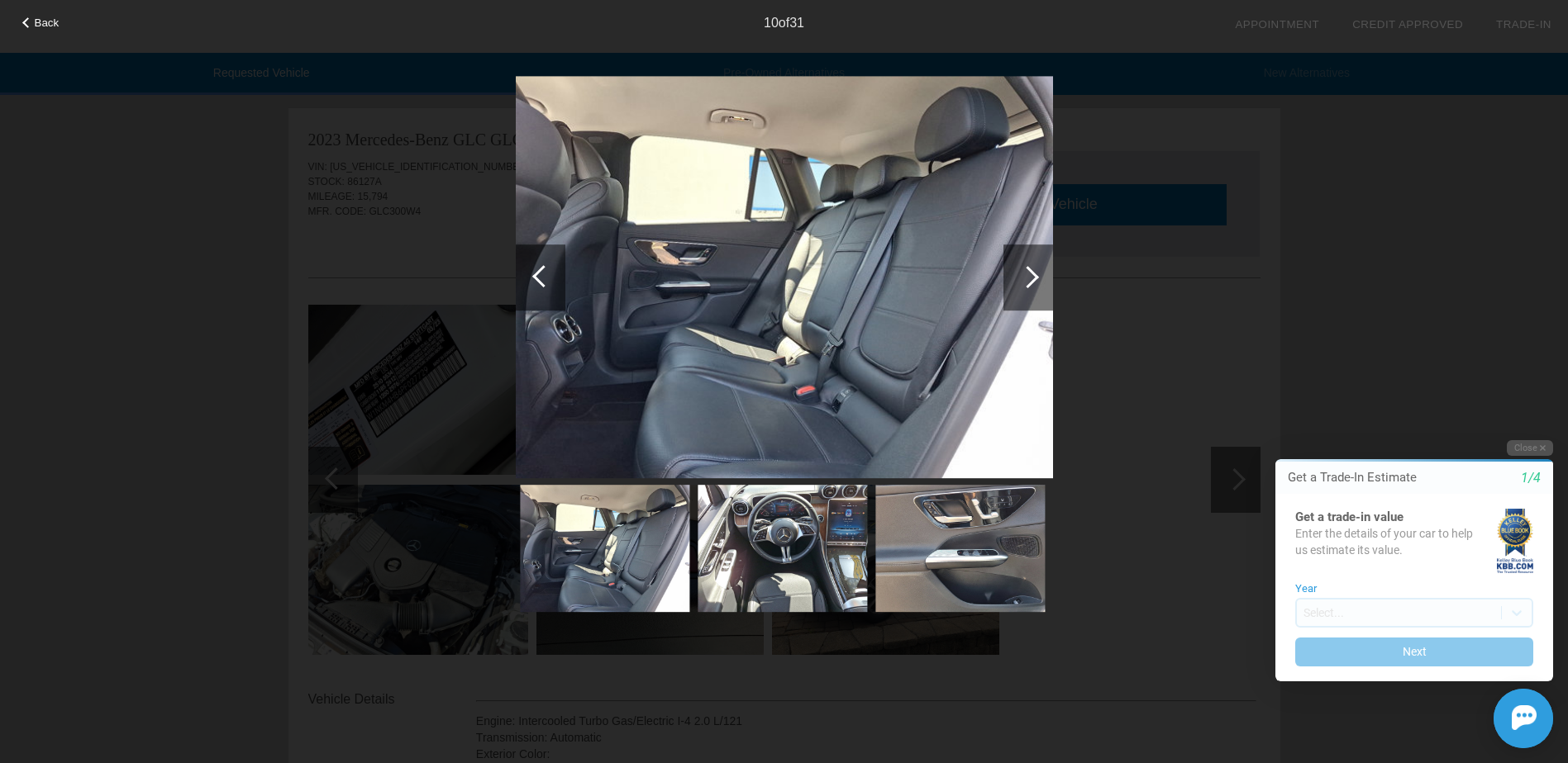
click at [1029, 293] on div at bounding box center [1027, 277] width 50 height 66
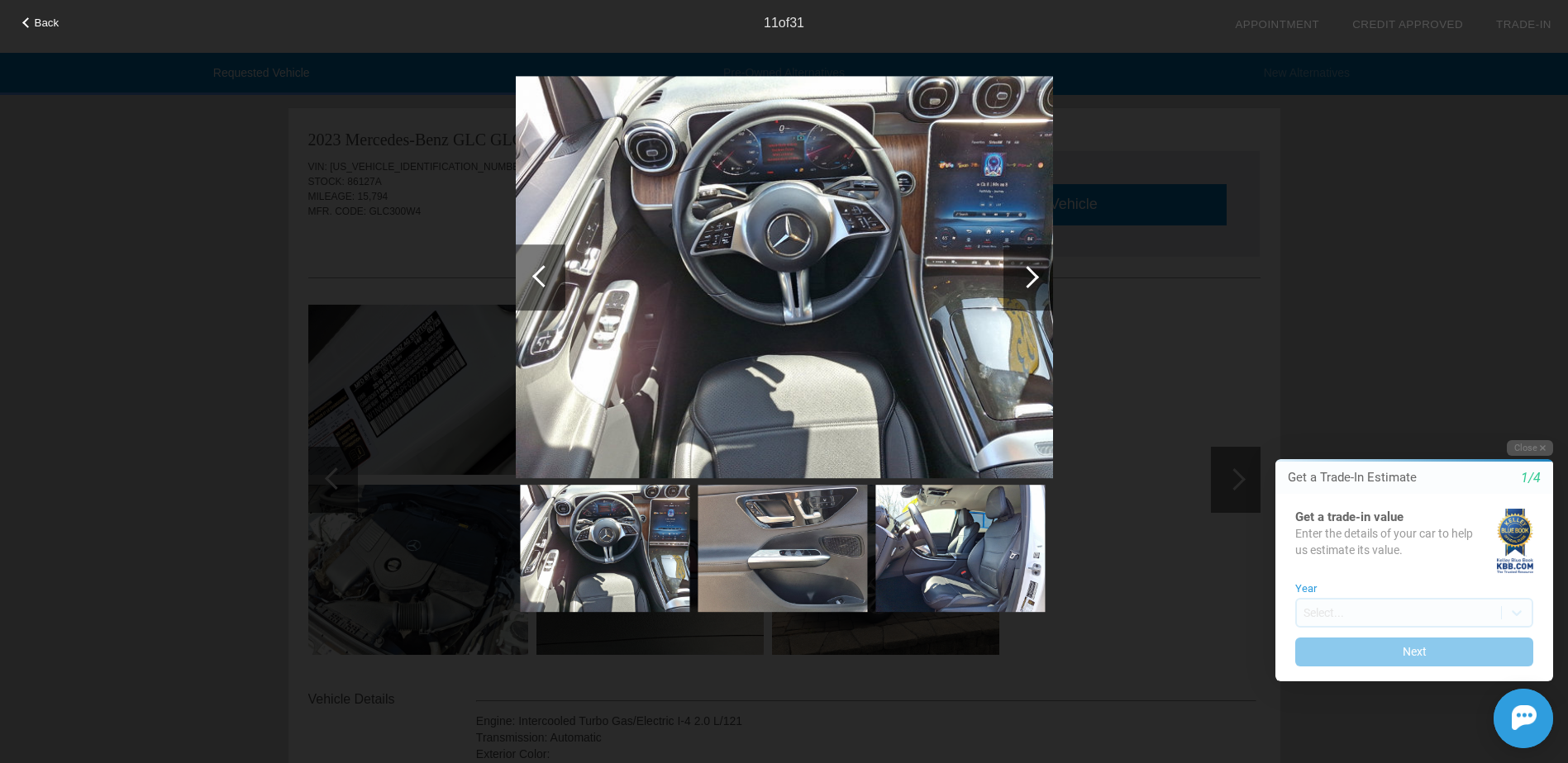
click at [1029, 293] on div at bounding box center [1027, 277] width 50 height 66
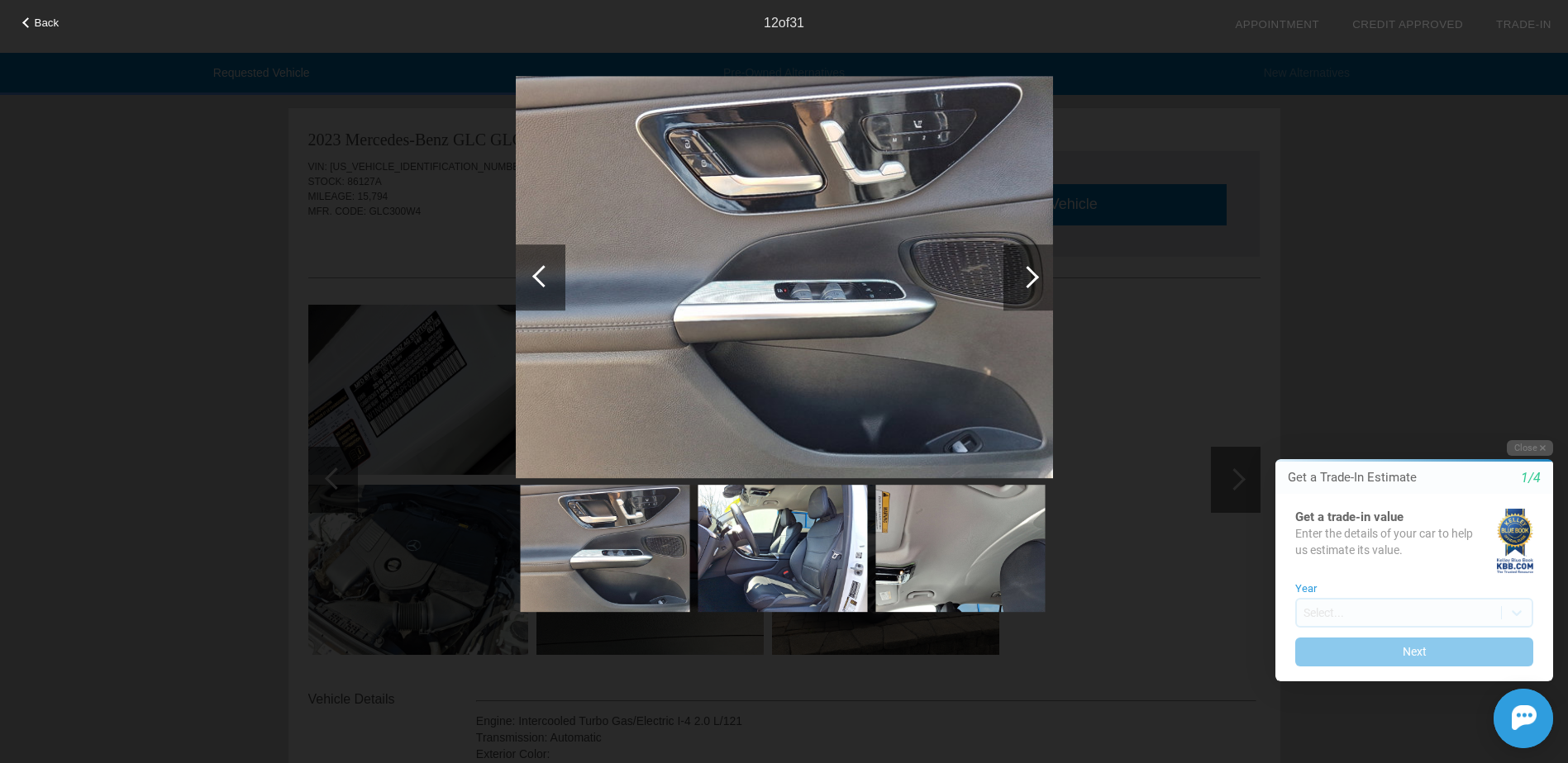
click at [1029, 293] on div at bounding box center [1027, 277] width 50 height 66
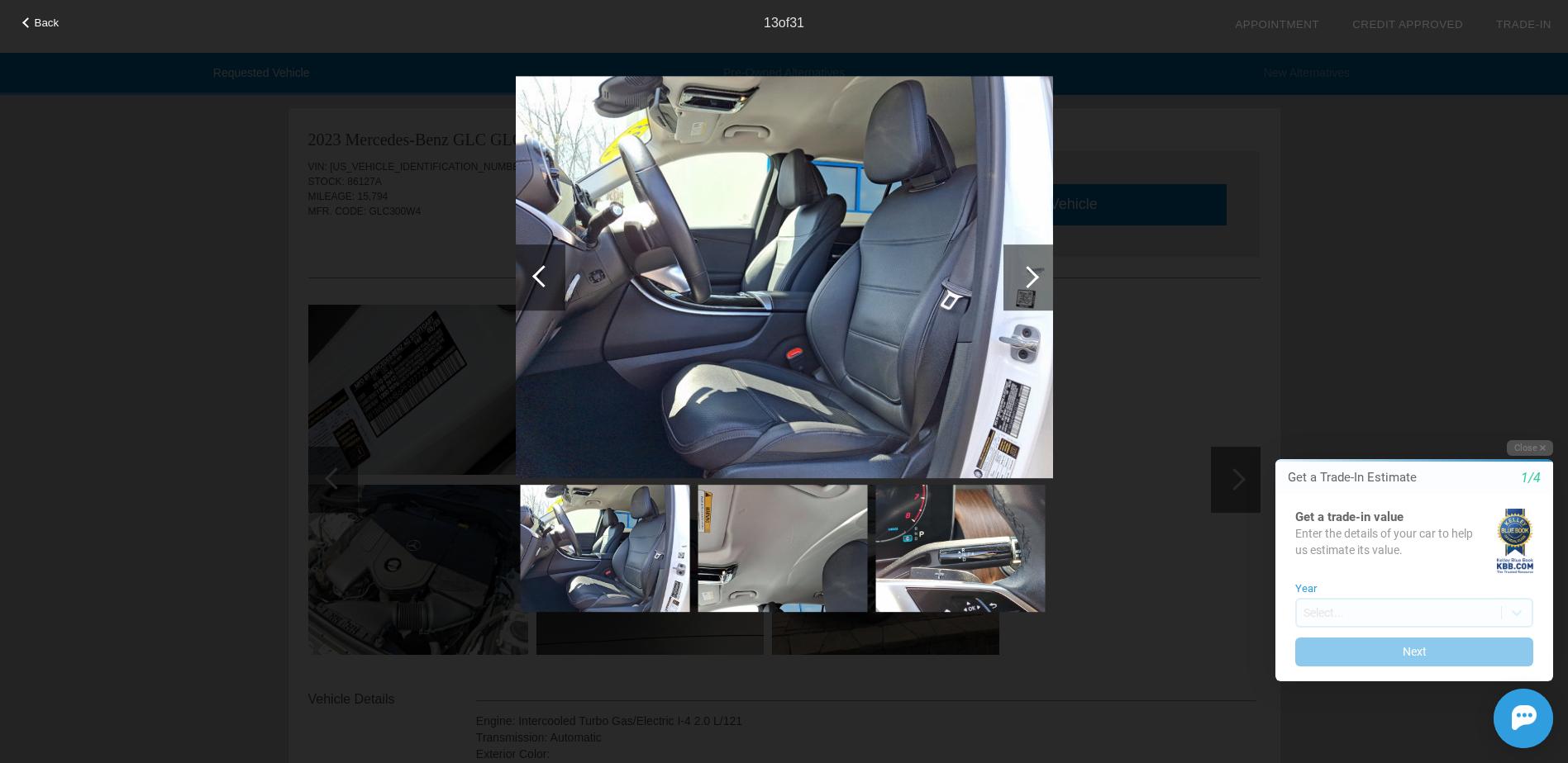
click at [1029, 293] on div at bounding box center [1027, 277] width 50 height 66
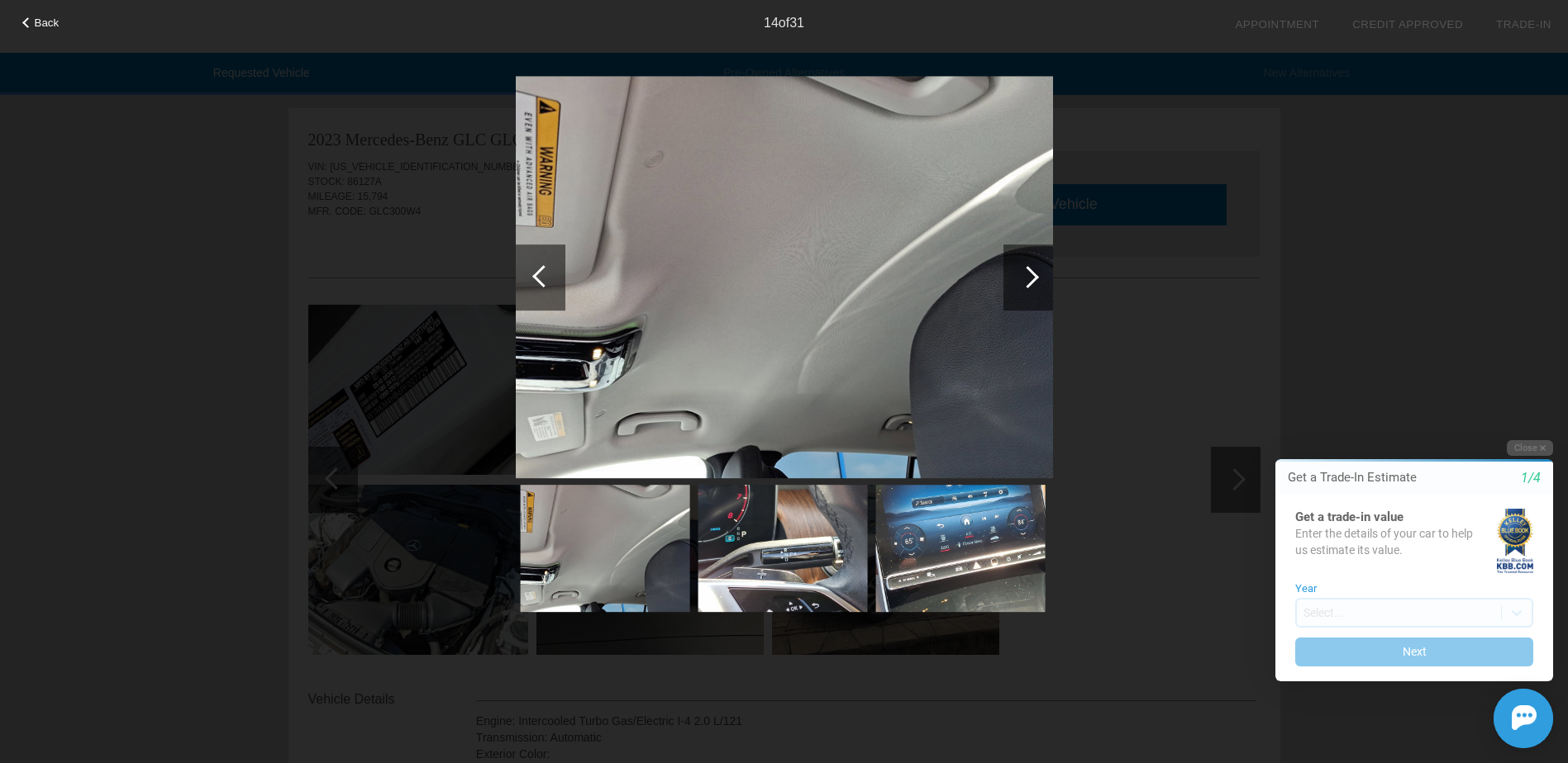
click at [1029, 293] on div at bounding box center [1027, 277] width 50 height 66
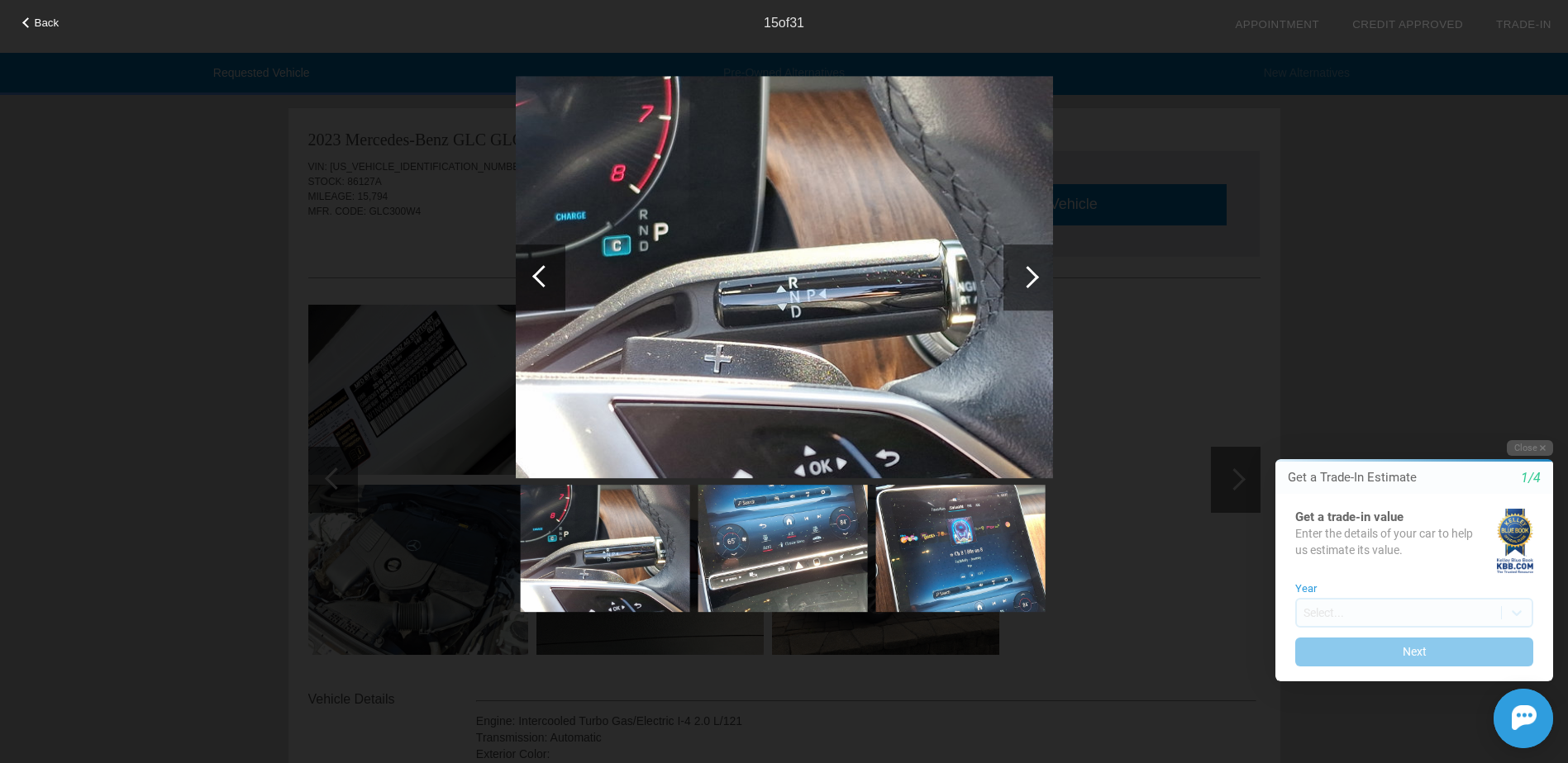
click at [1029, 293] on div at bounding box center [1027, 277] width 50 height 66
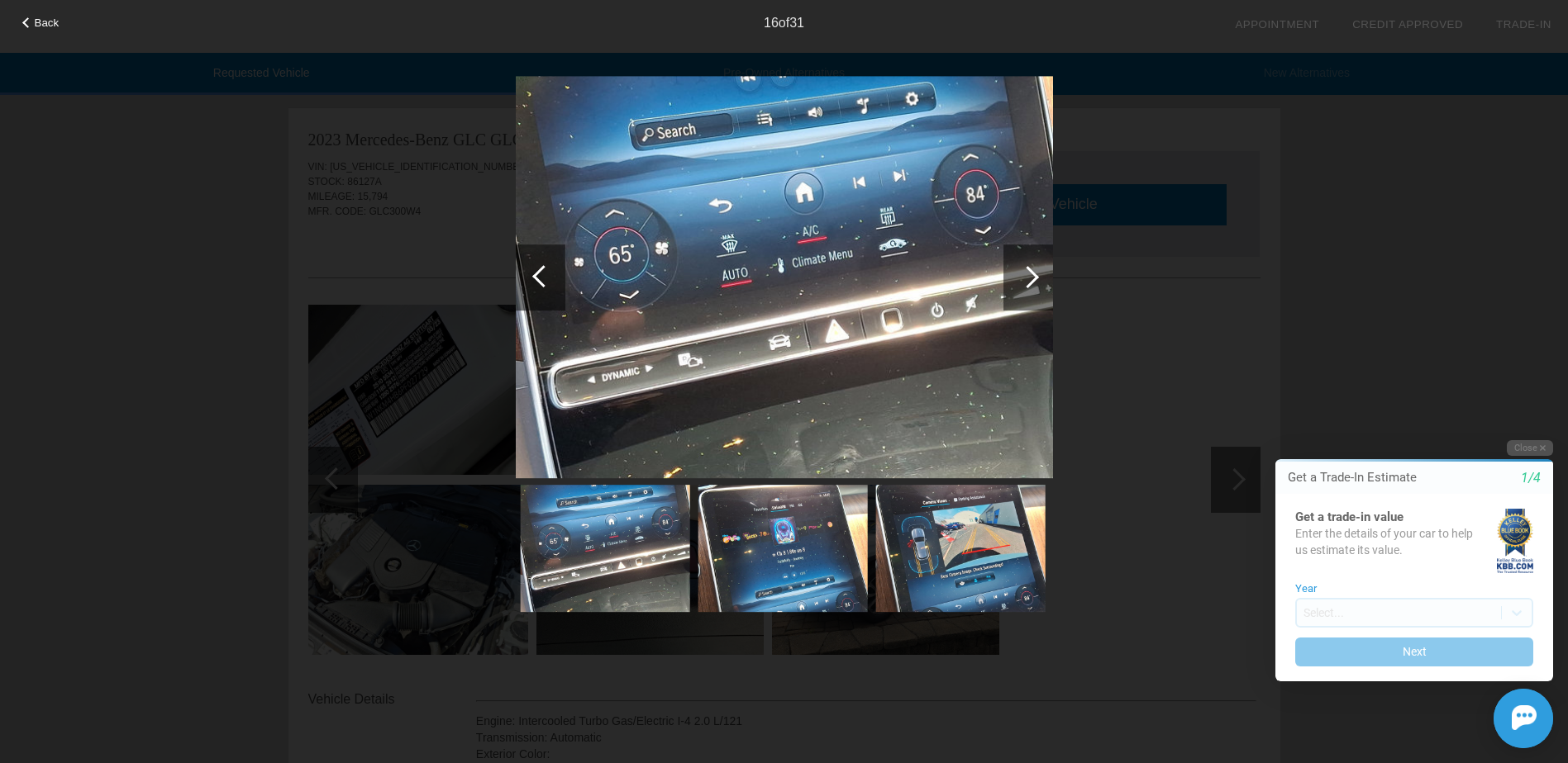
click at [1029, 293] on div at bounding box center [1027, 277] width 50 height 66
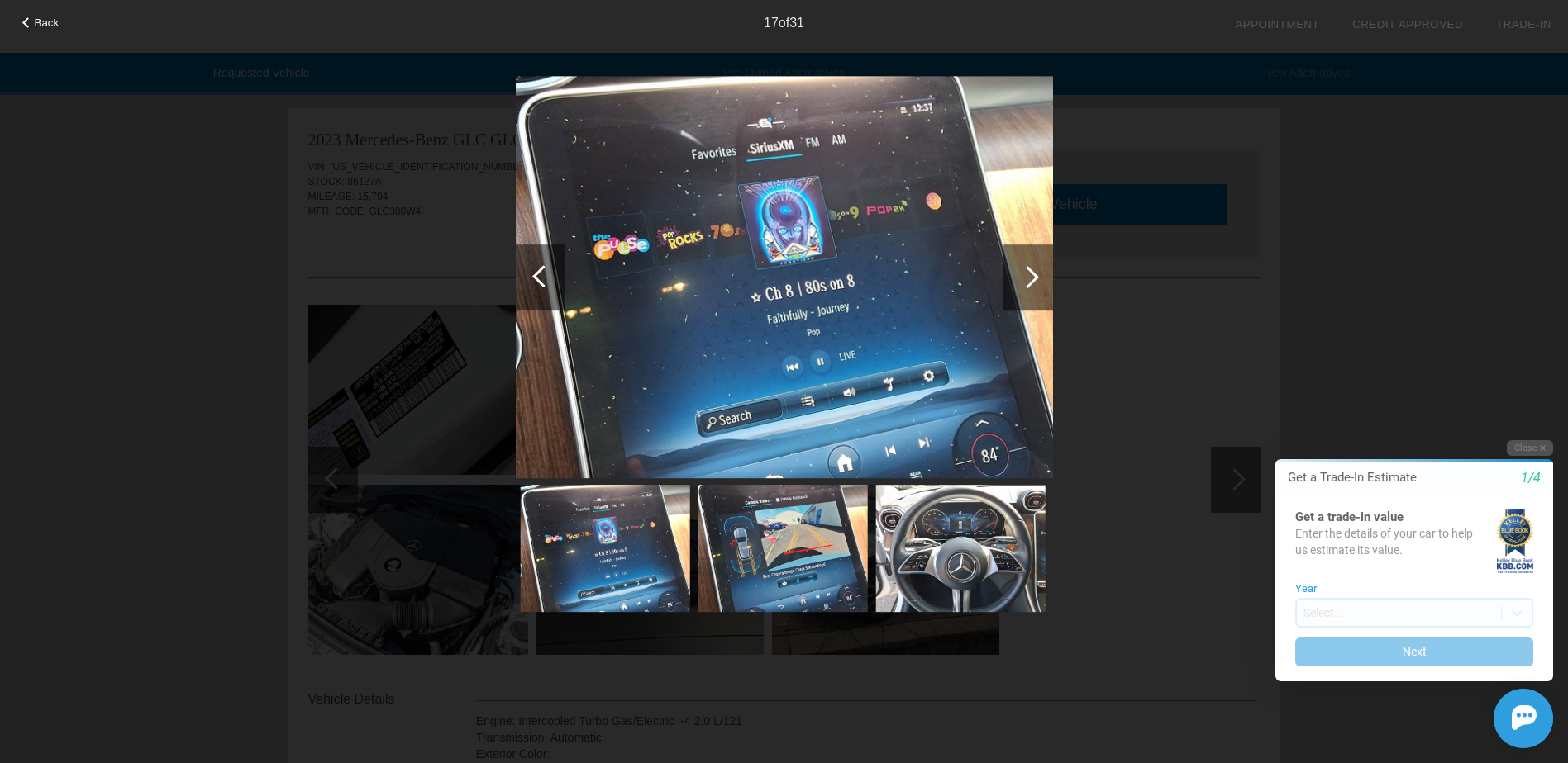
click at [1029, 293] on div at bounding box center [1027, 277] width 50 height 66
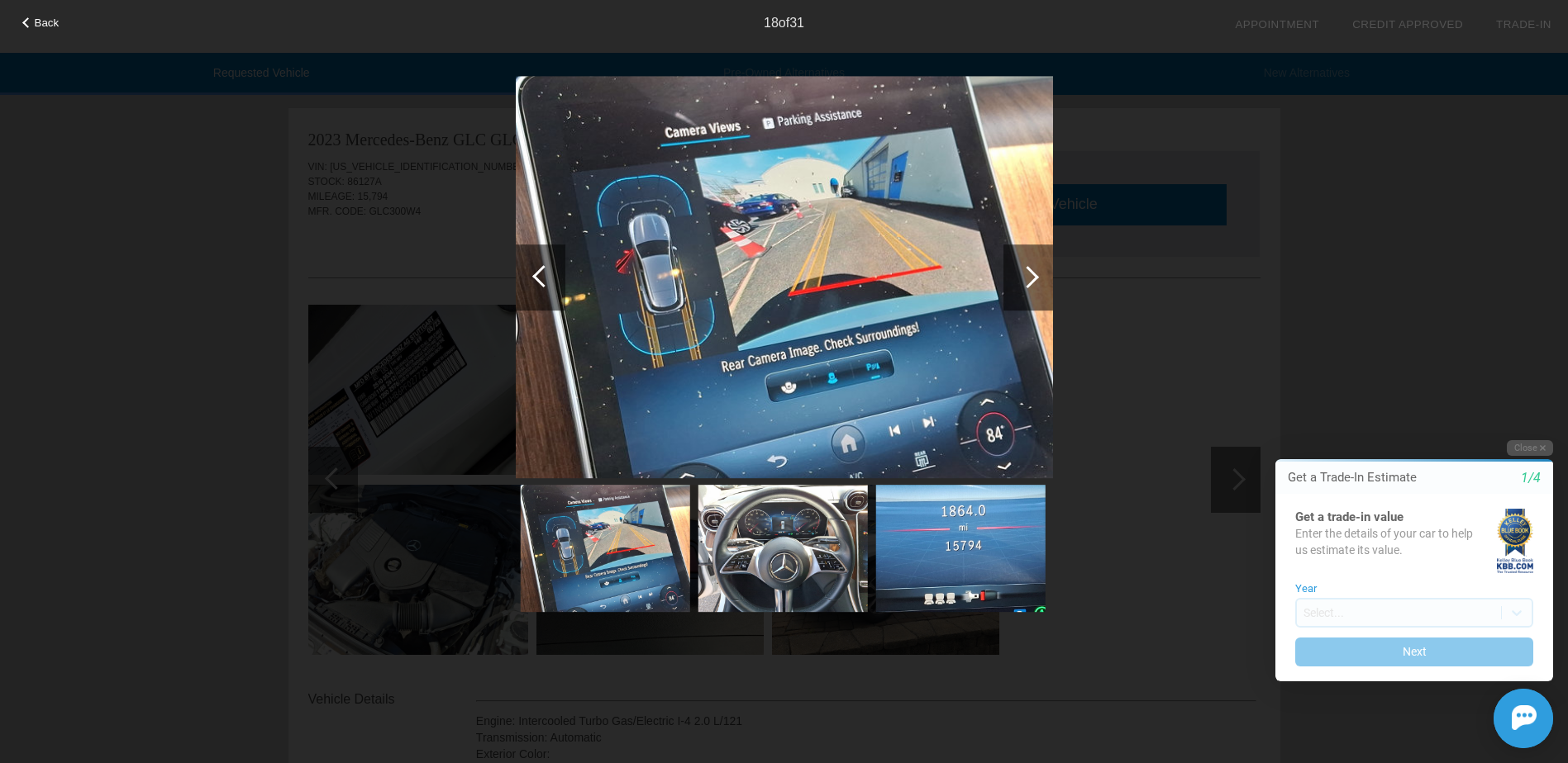
click at [1029, 293] on div at bounding box center [1027, 277] width 50 height 66
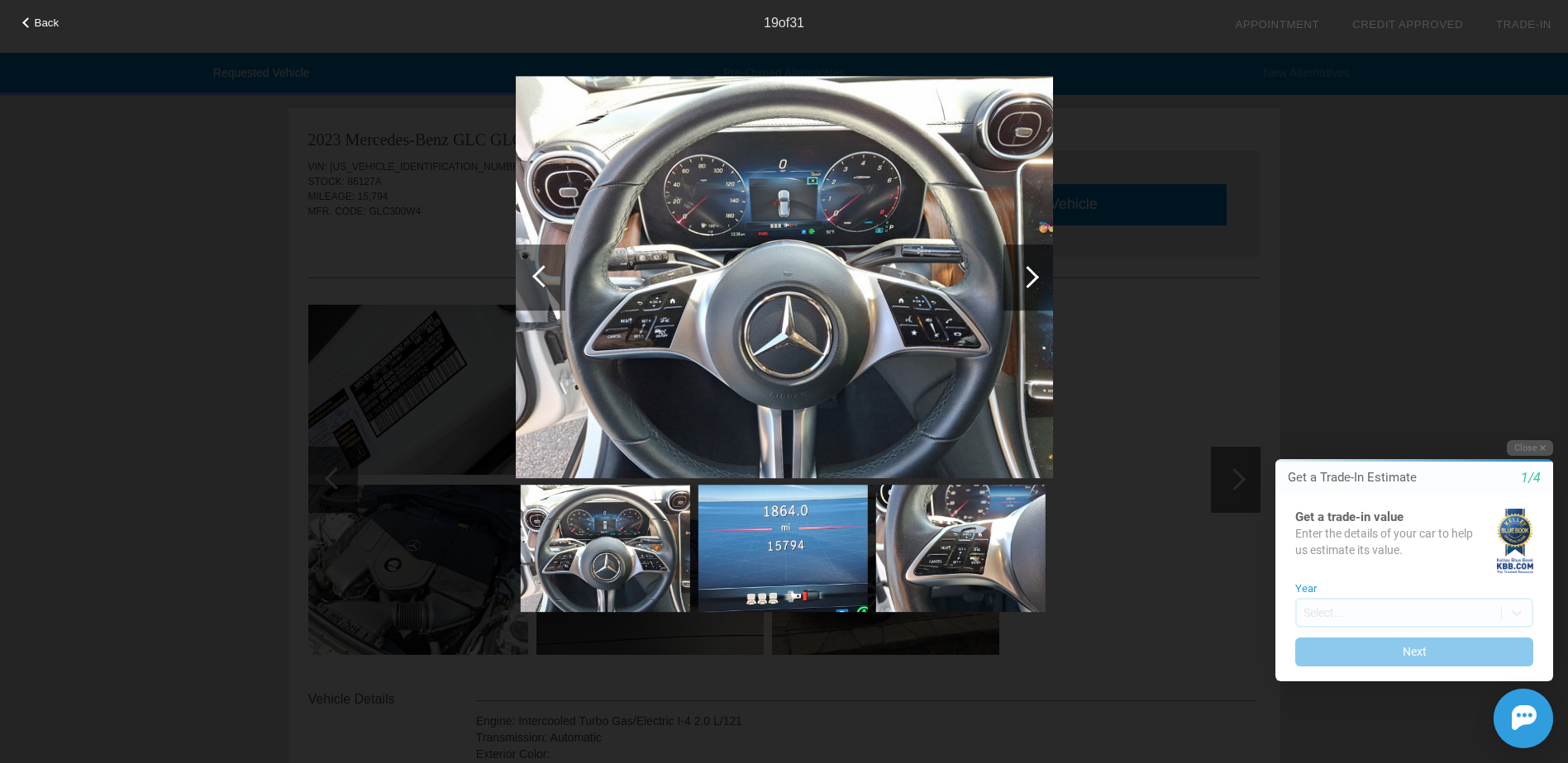
click at [1029, 293] on div at bounding box center [1027, 277] width 50 height 66
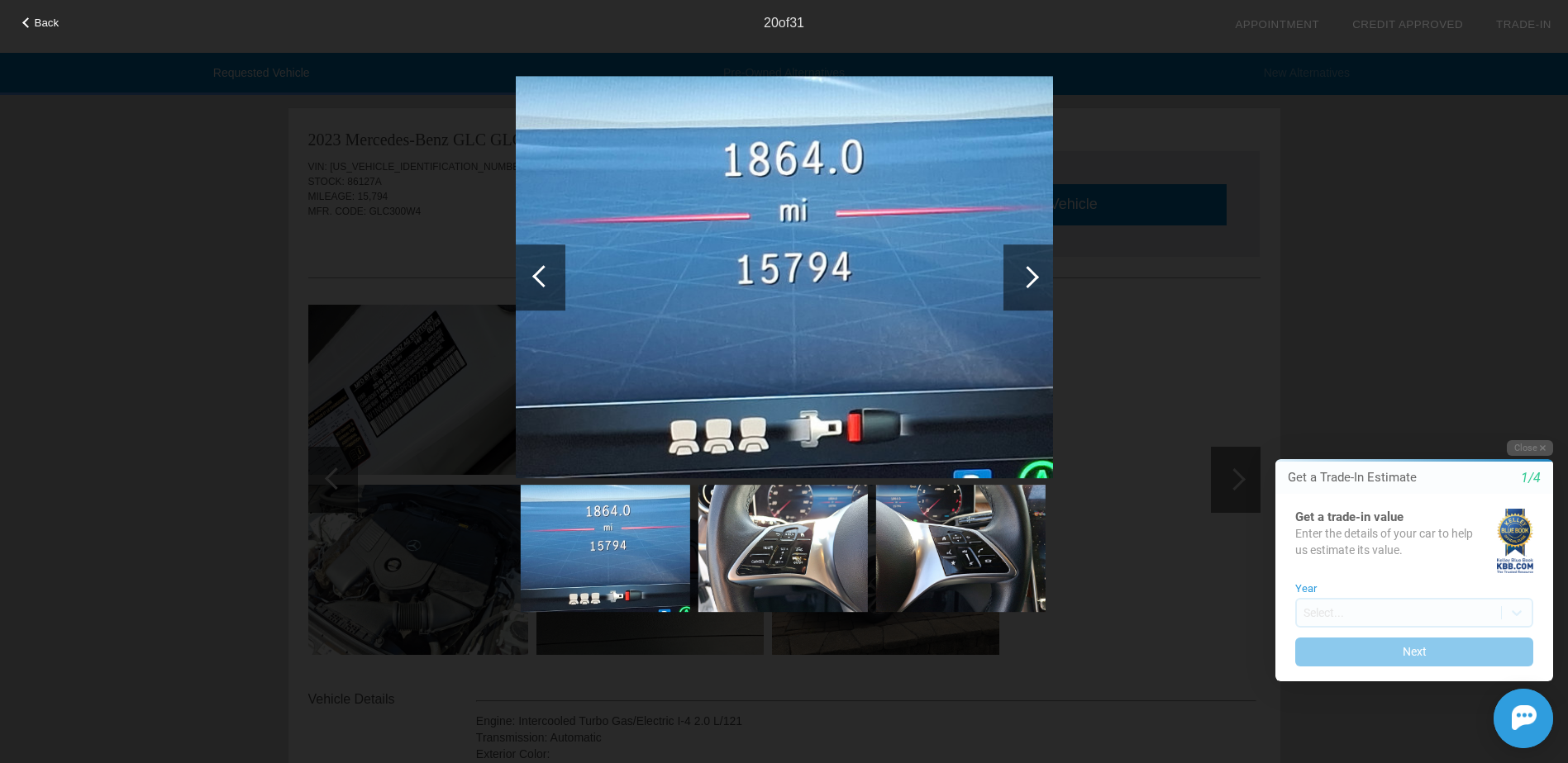
click at [1029, 293] on div at bounding box center [1027, 277] width 50 height 66
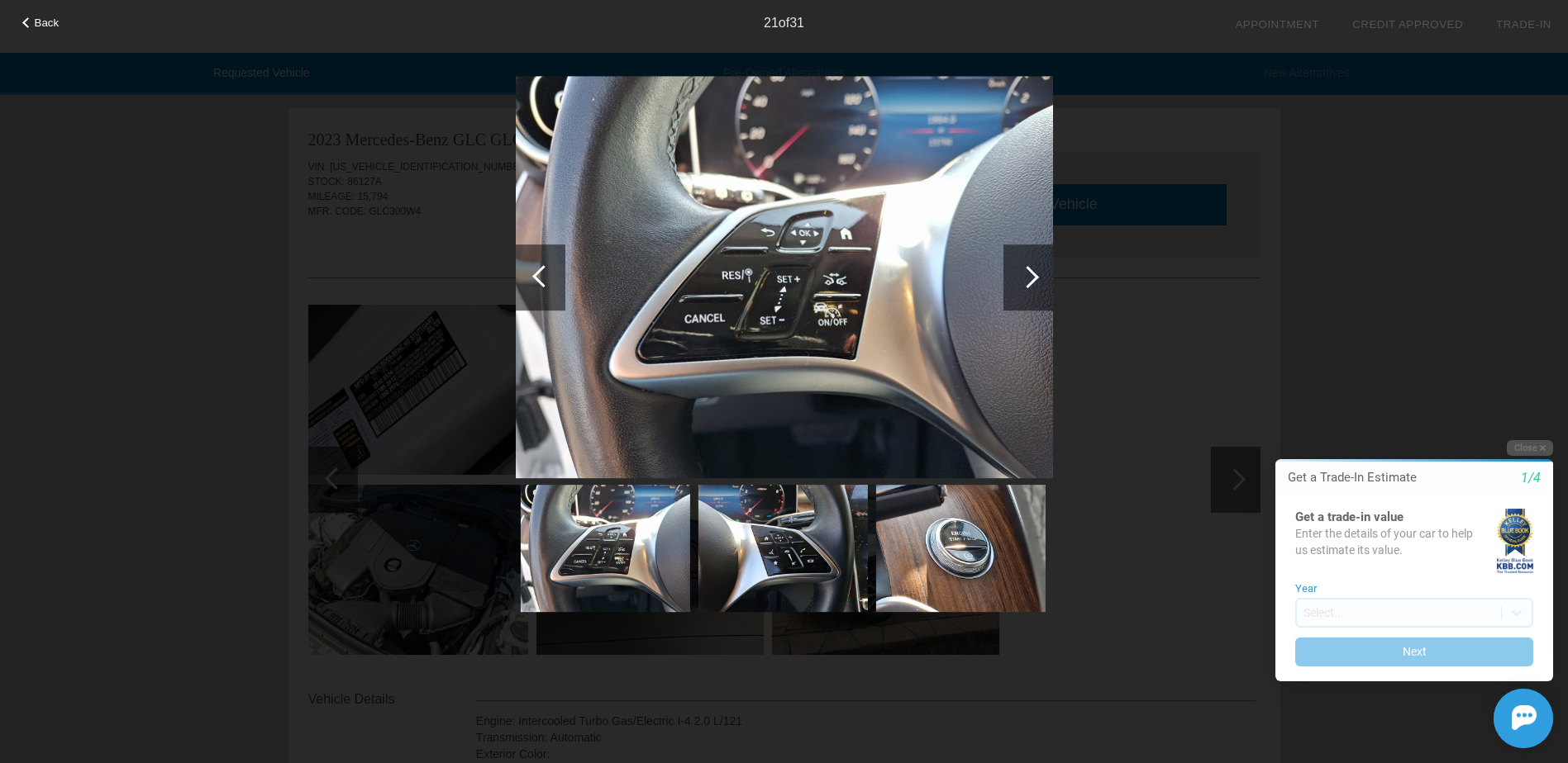
click at [1029, 293] on div at bounding box center [1027, 277] width 50 height 66
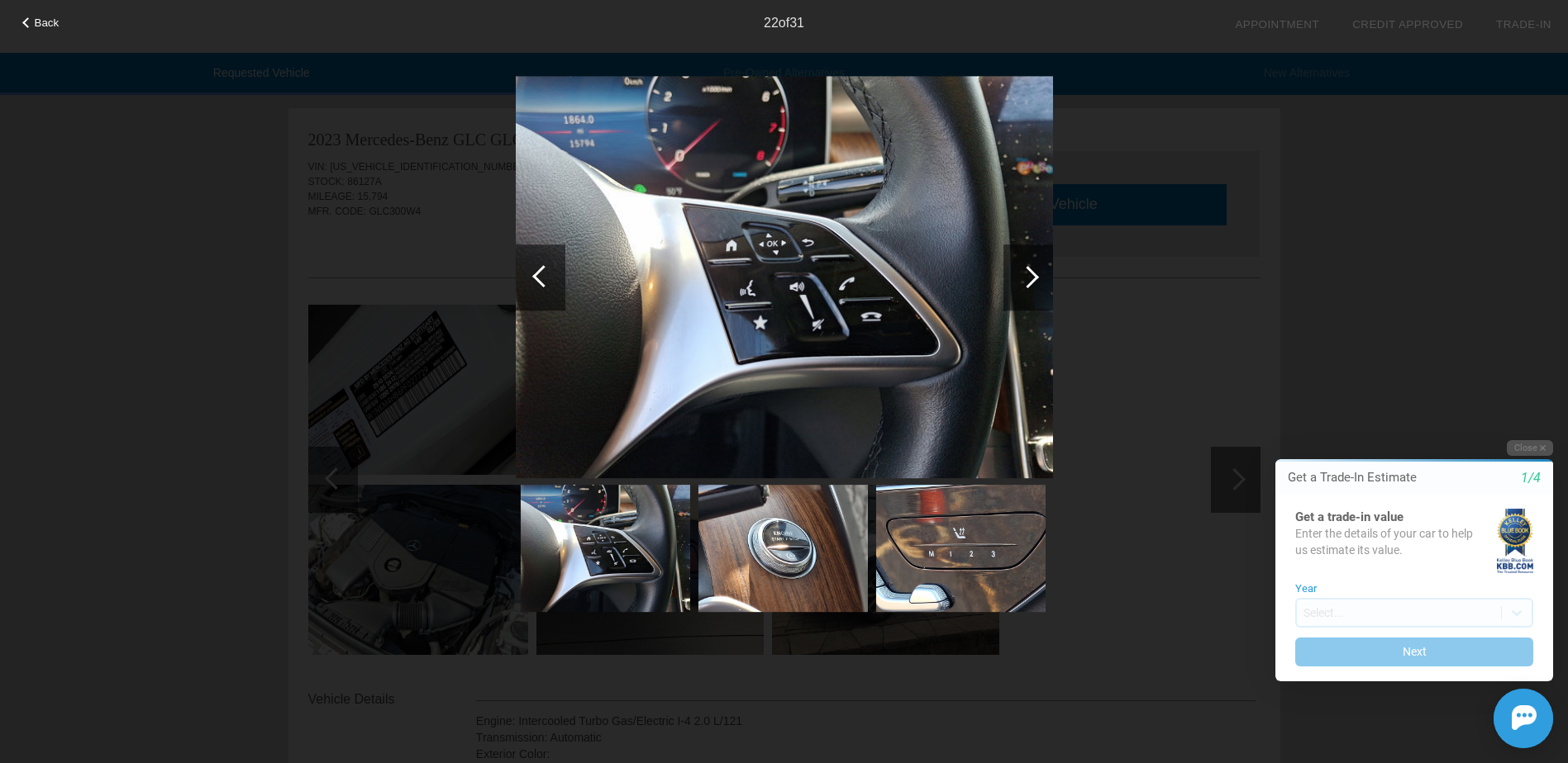
click at [1029, 293] on div at bounding box center [1027, 277] width 50 height 66
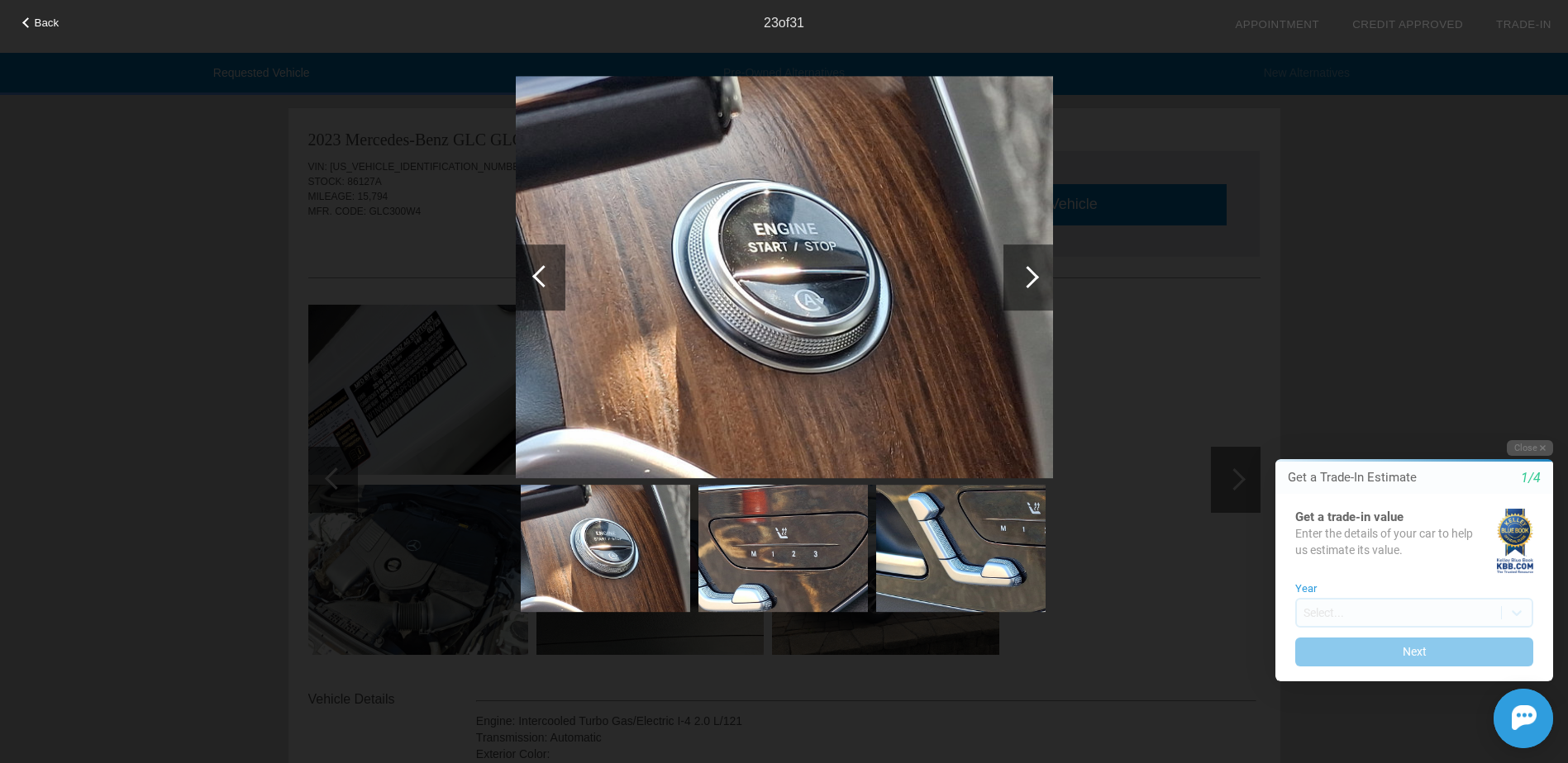
click at [1029, 293] on div at bounding box center [1027, 277] width 50 height 66
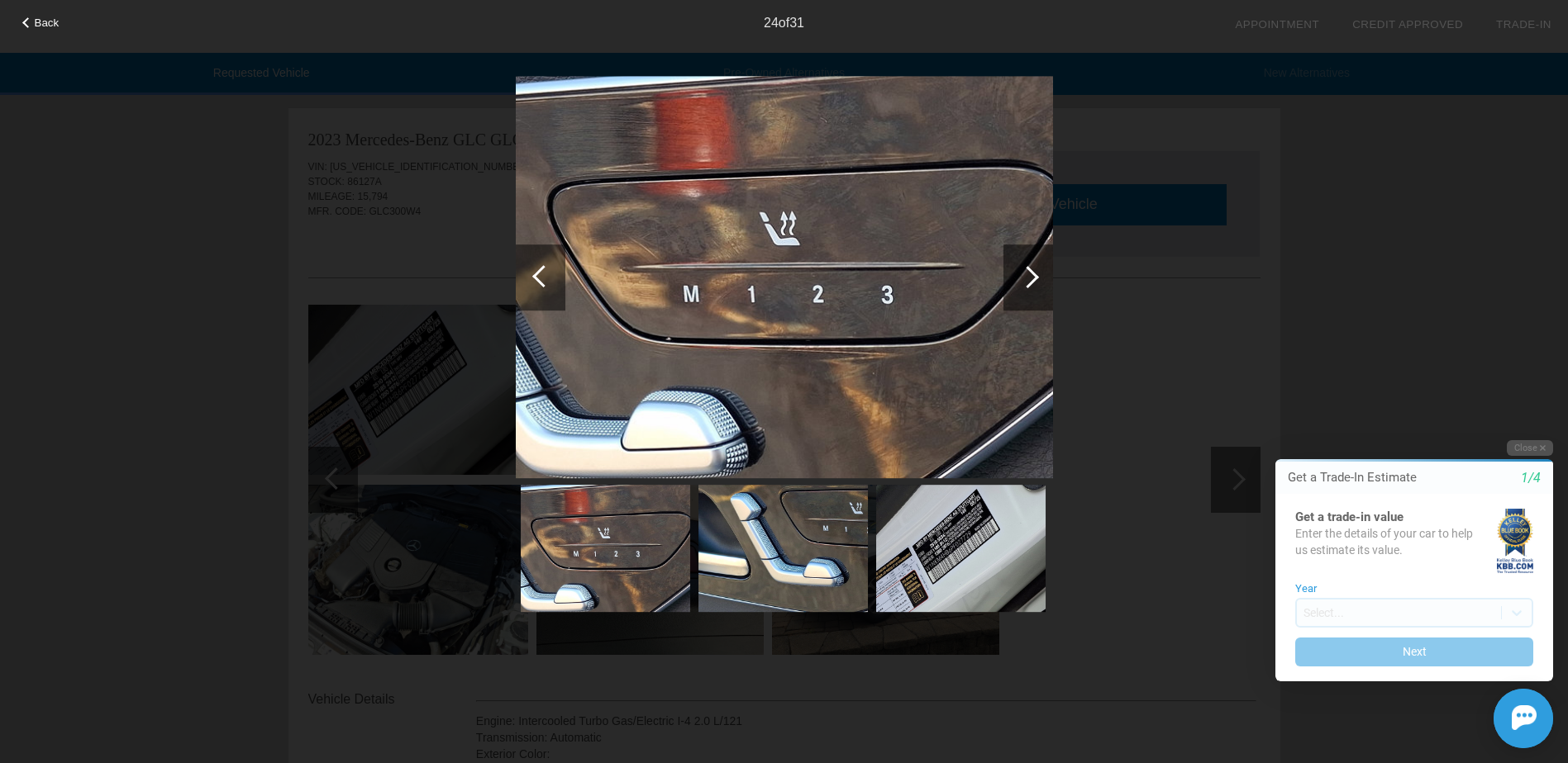
click at [1029, 293] on div at bounding box center [1027, 277] width 50 height 66
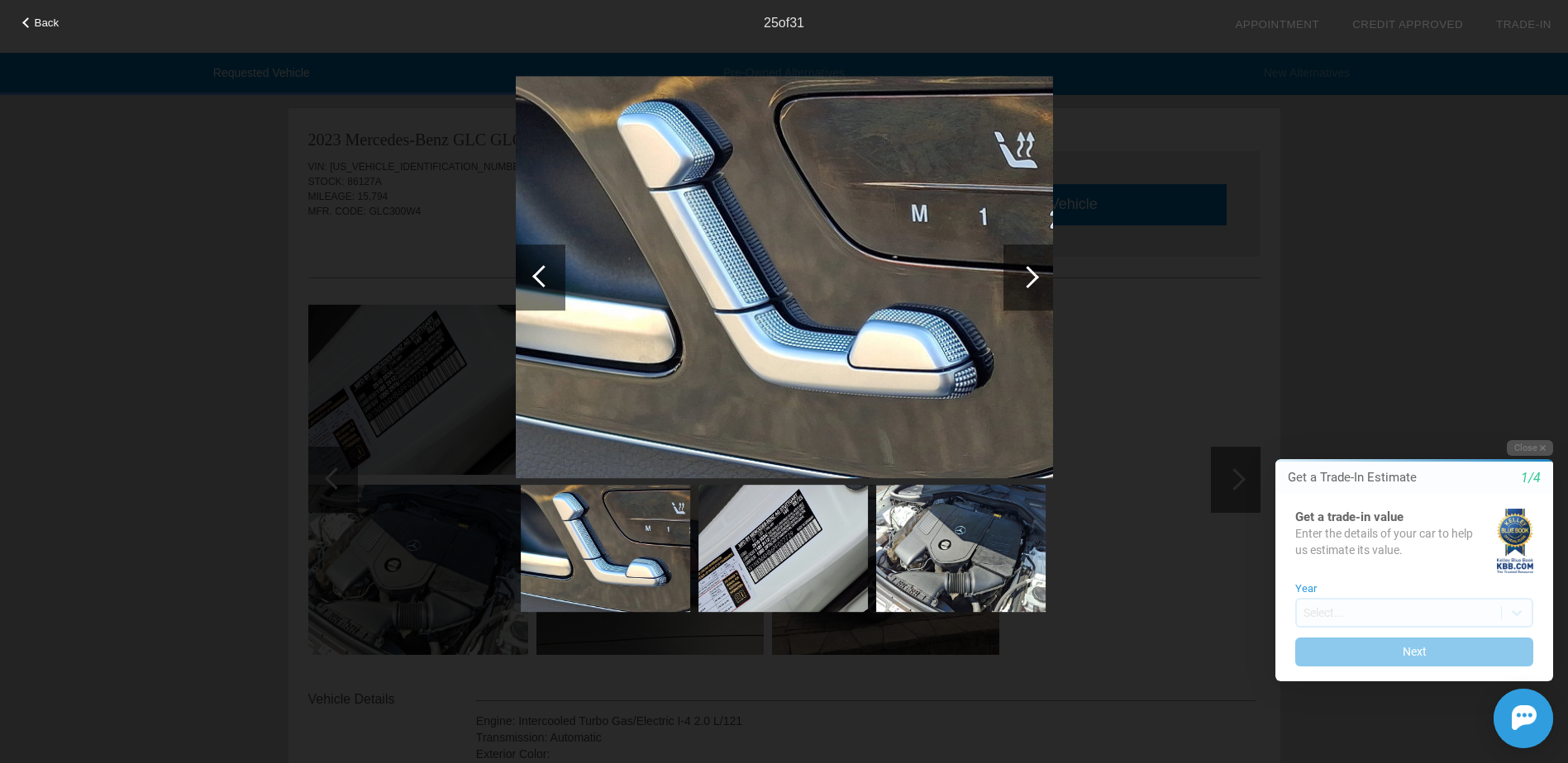
click at [1029, 293] on div at bounding box center [1027, 277] width 50 height 66
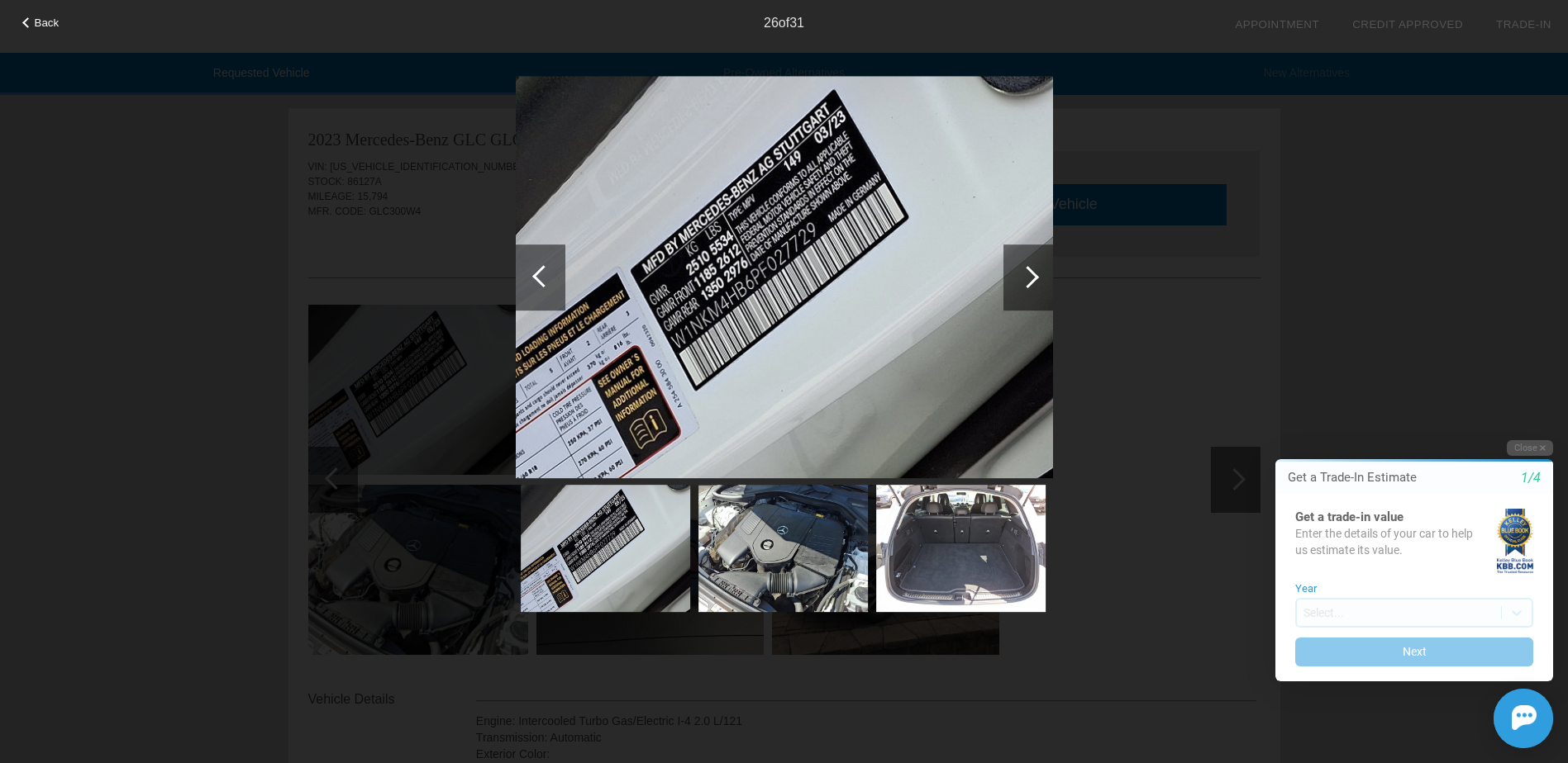
click at [1029, 293] on div at bounding box center [1027, 277] width 50 height 66
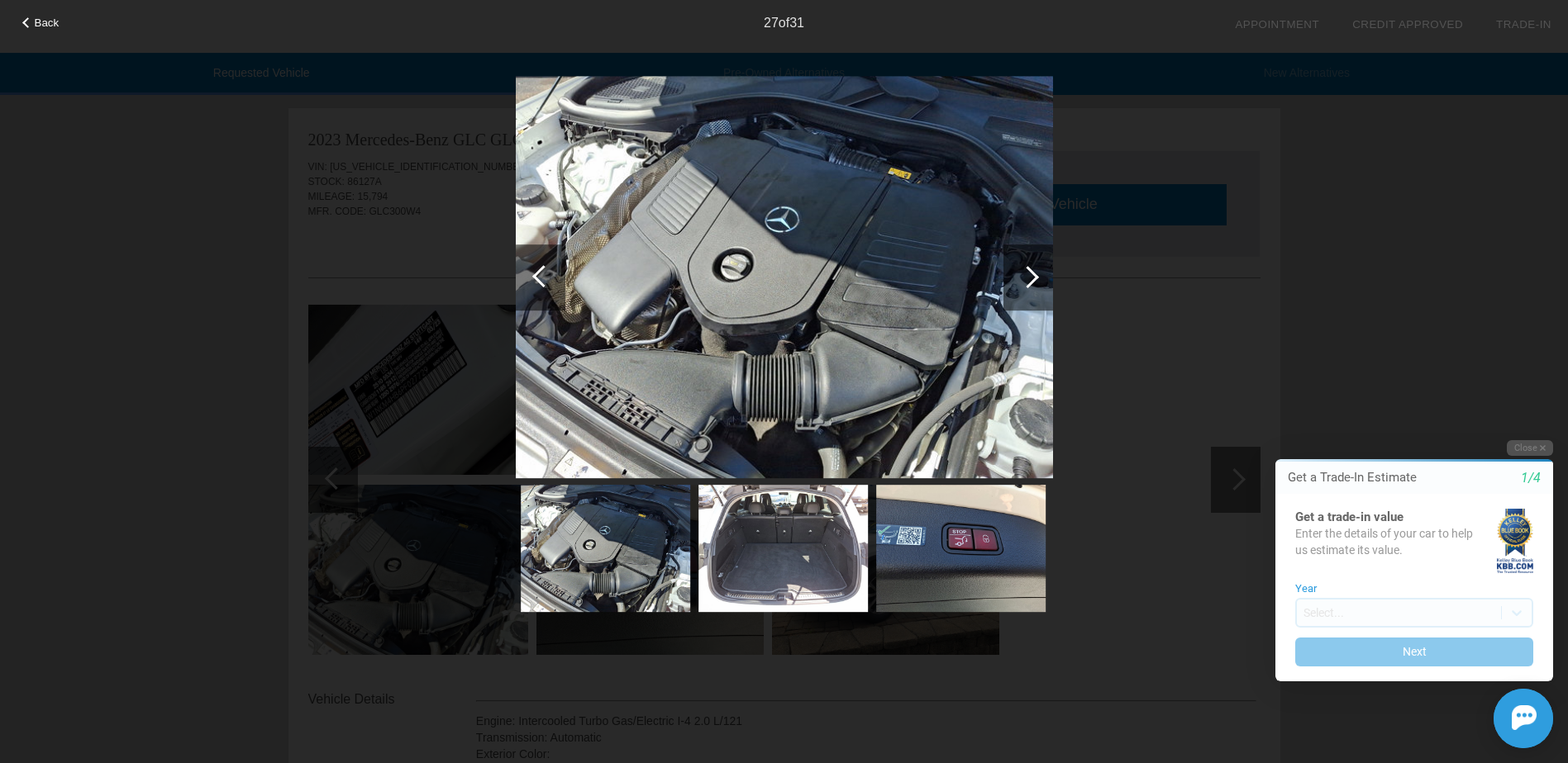
click at [1029, 293] on div at bounding box center [1027, 277] width 50 height 66
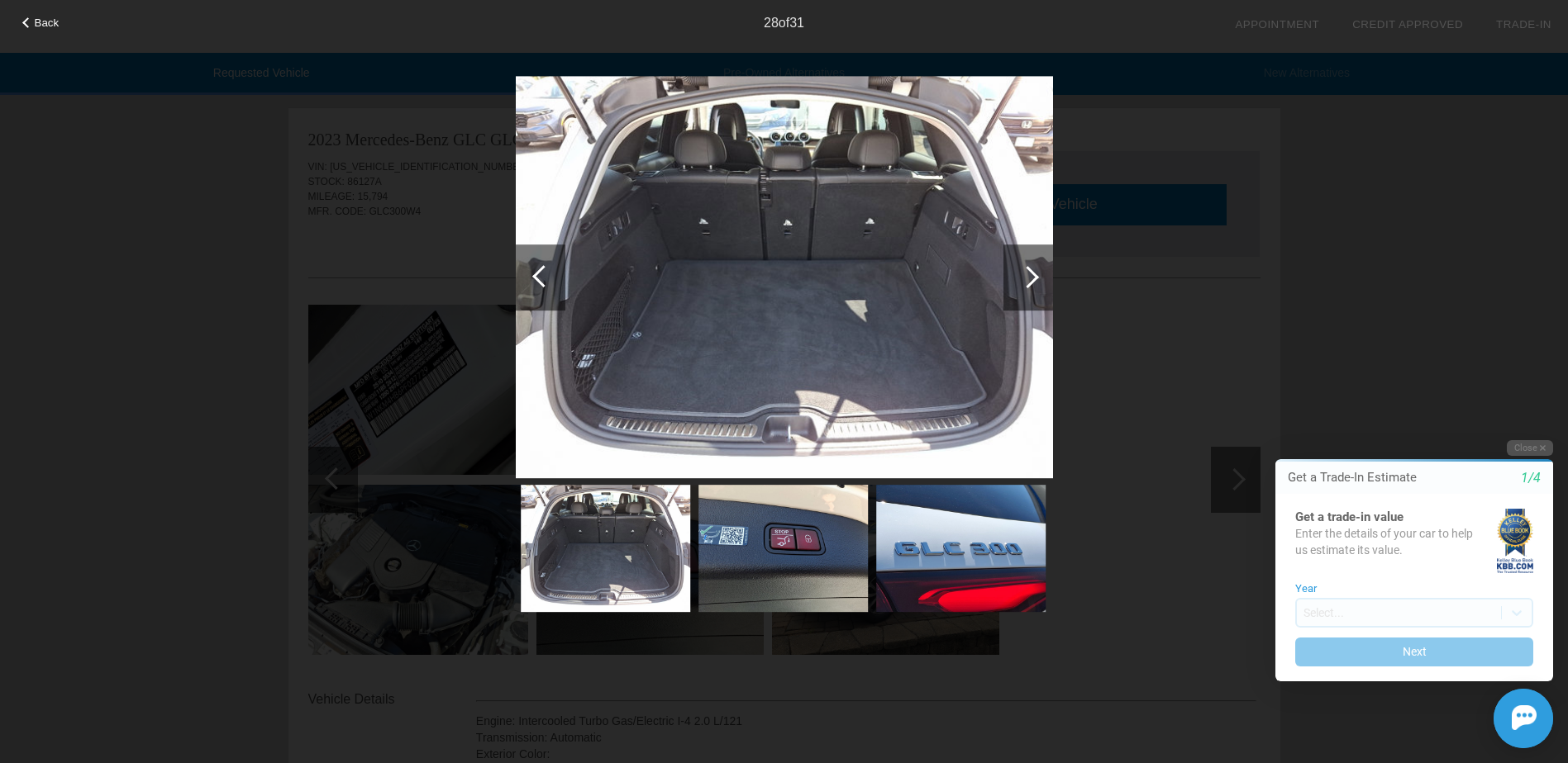
click at [1020, 283] on div at bounding box center [1027, 277] width 50 height 66
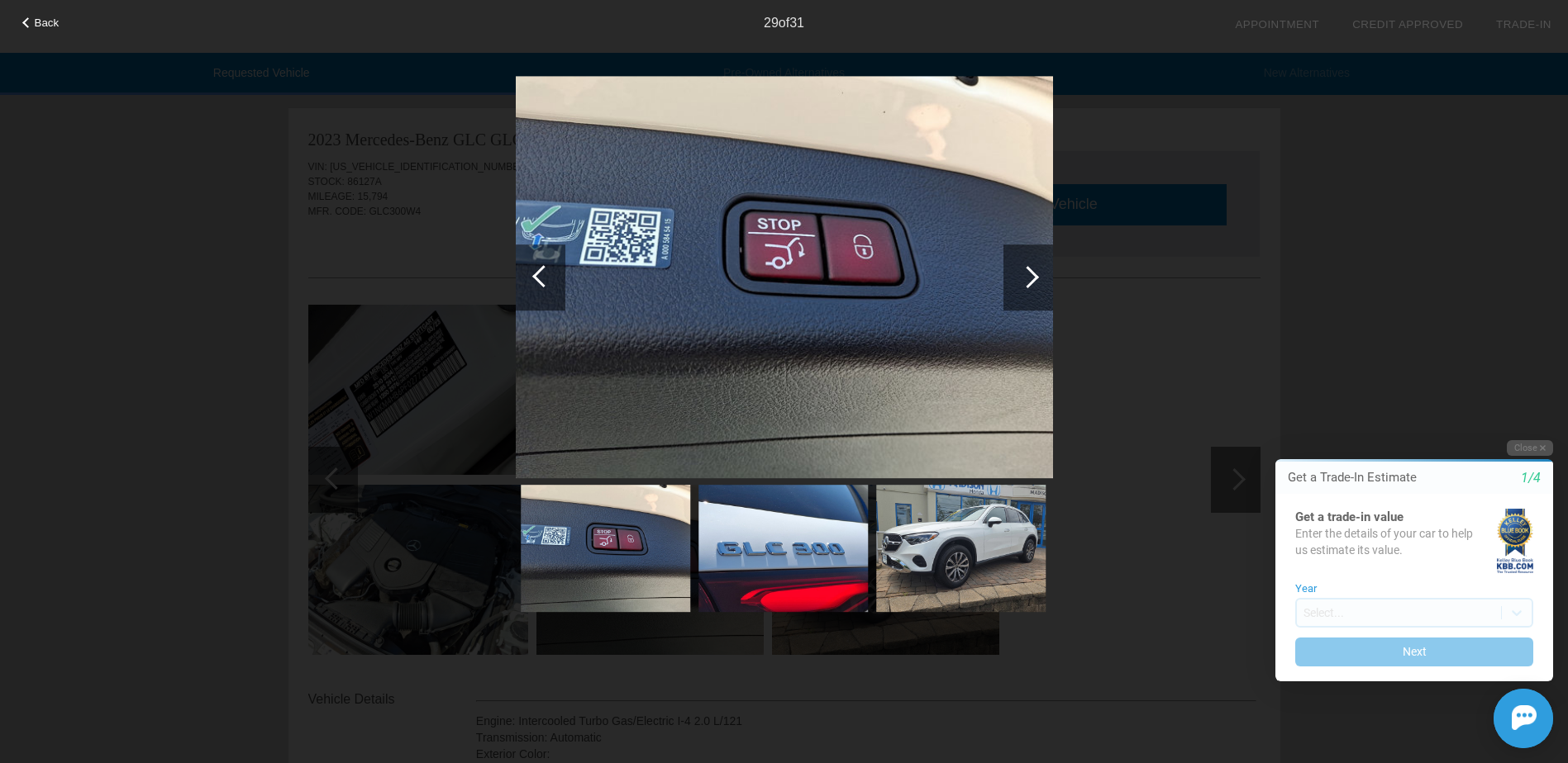
click at [1020, 283] on div at bounding box center [1027, 277] width 50 height 66
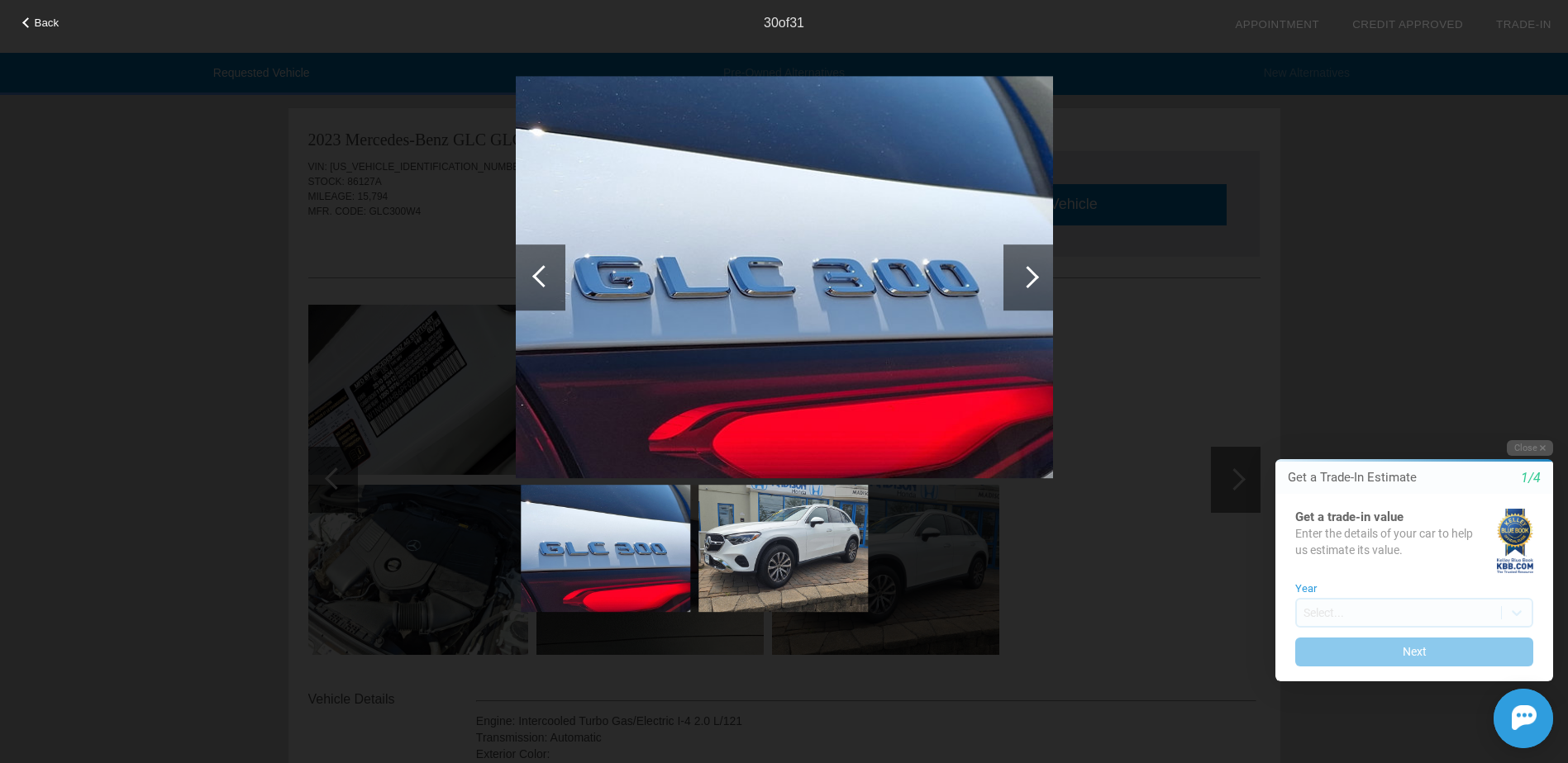
click at [1020, 283] on div at bounding box center [1027, 277] width 50 height 66
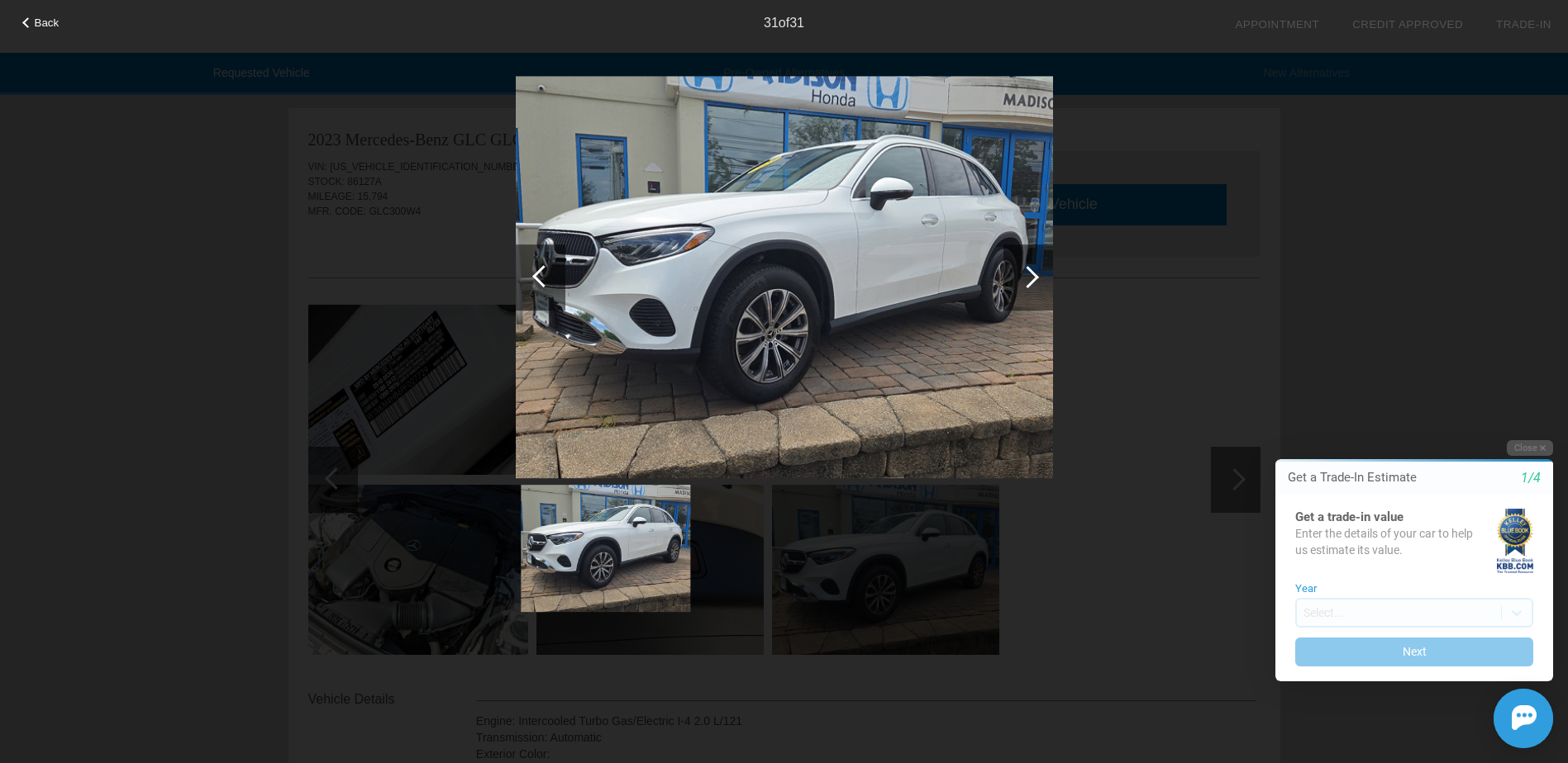
click at [1020, 283] on div at bounding box center [1027, 277] width 50 height 66
click at [1132, 344] on div "Back 31 of 31" at bounding box center [784, 381] width 1568 height 763
click at [56, 28] on span "Back" at bounding box center [47, 23] width 25 height 12
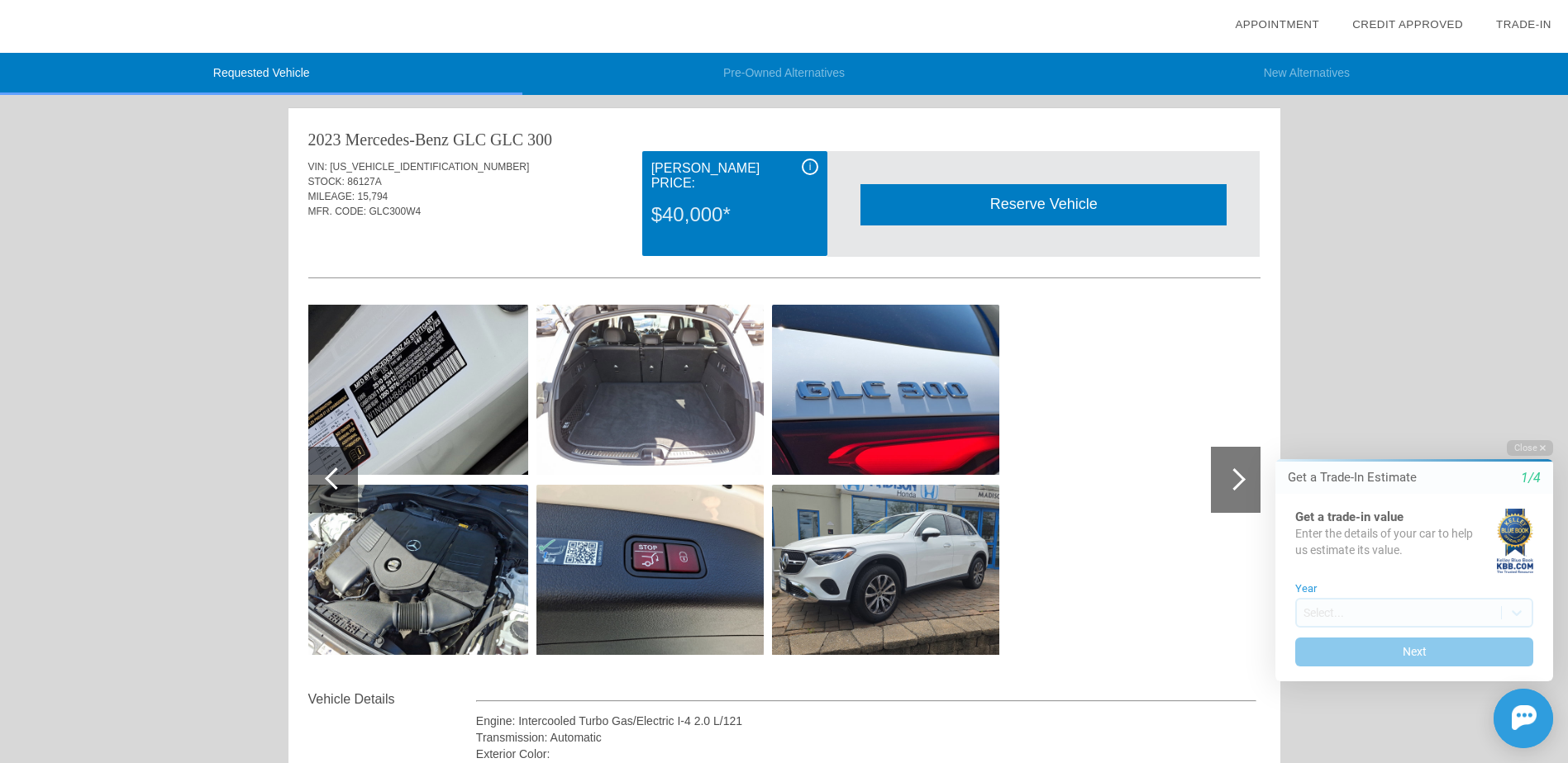
drag, startPoint x: 735, startPoint y: 213, endPoint x: 688, endPoint y: 203, distance: 48.1
click at [688, 203] on div "$40,000*" at bounding box center [734, 215] width 167 height 43
drag, startPoint x: 688, startPoint y: 203, endPoint x: 796, endPoint y: 228, distance: 110.9
click at [796, 228] on div "i Madison Honda Price: $40,000*" at bounding box center [735, 203] width 185 height 105
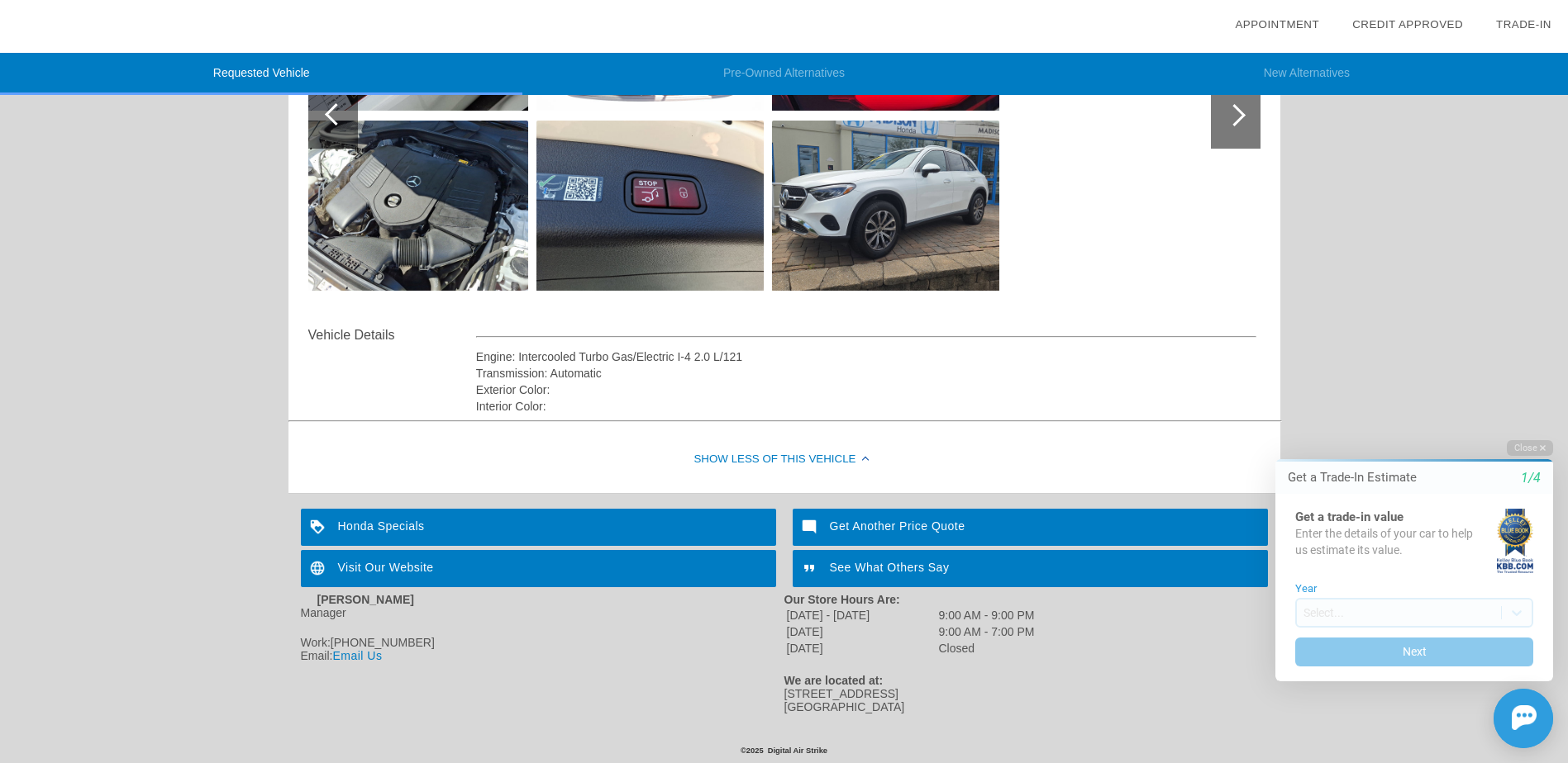
scroll to position [289, 0]
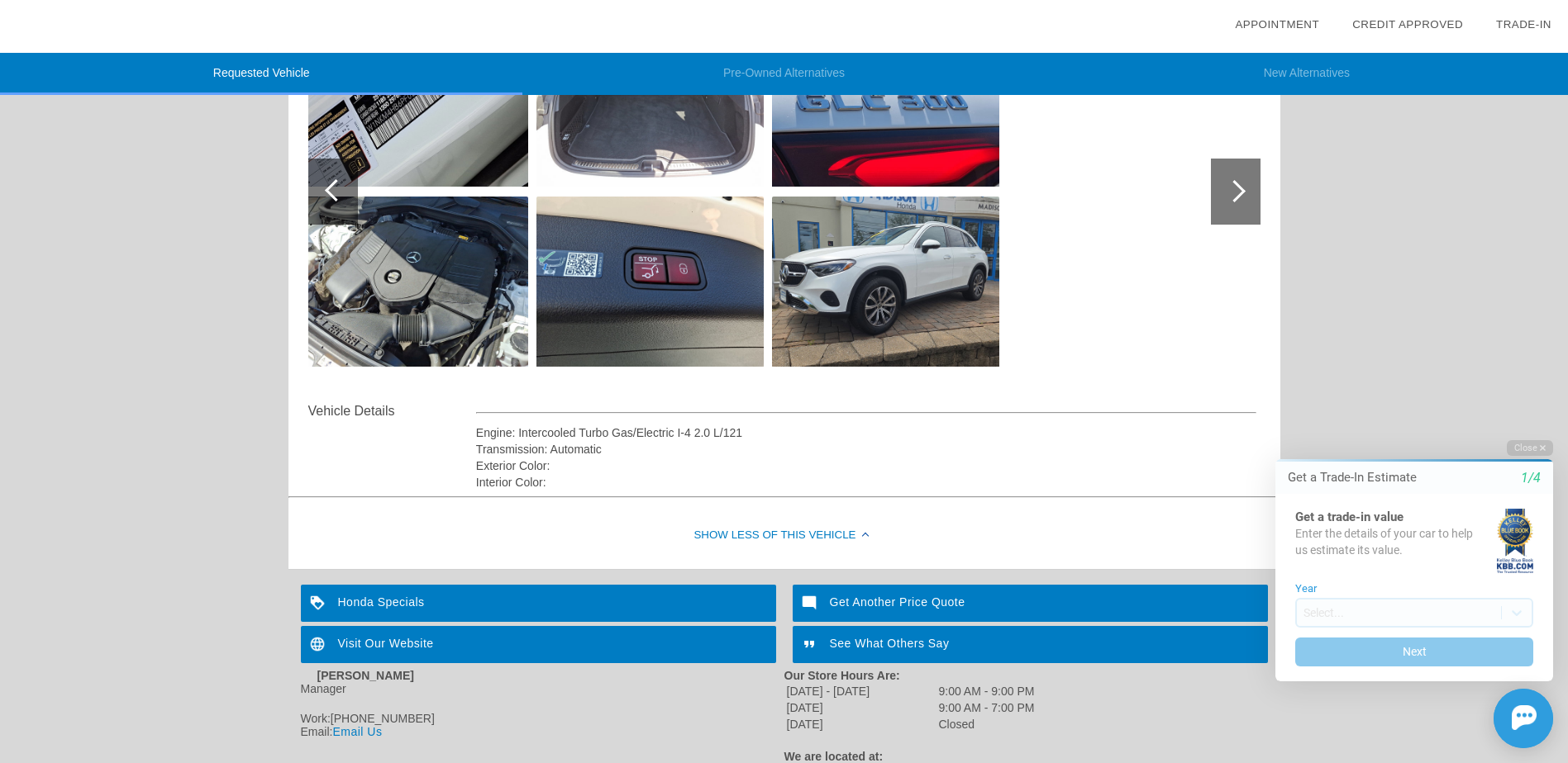
click at [909, 638] on div "See What Others Say" at bounding box center [1030, 644] width 475 height 37
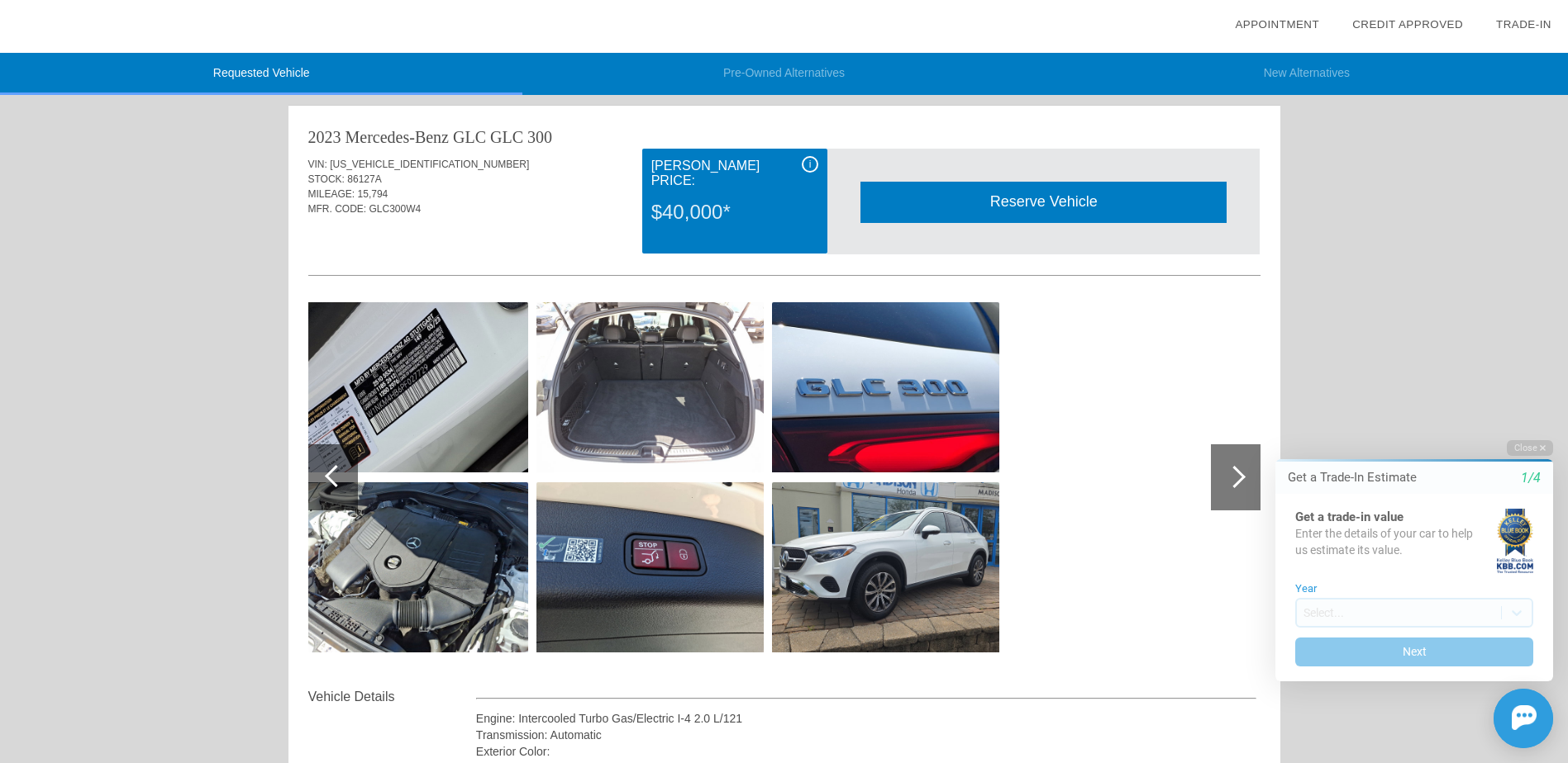
scroll to position [0, 0]
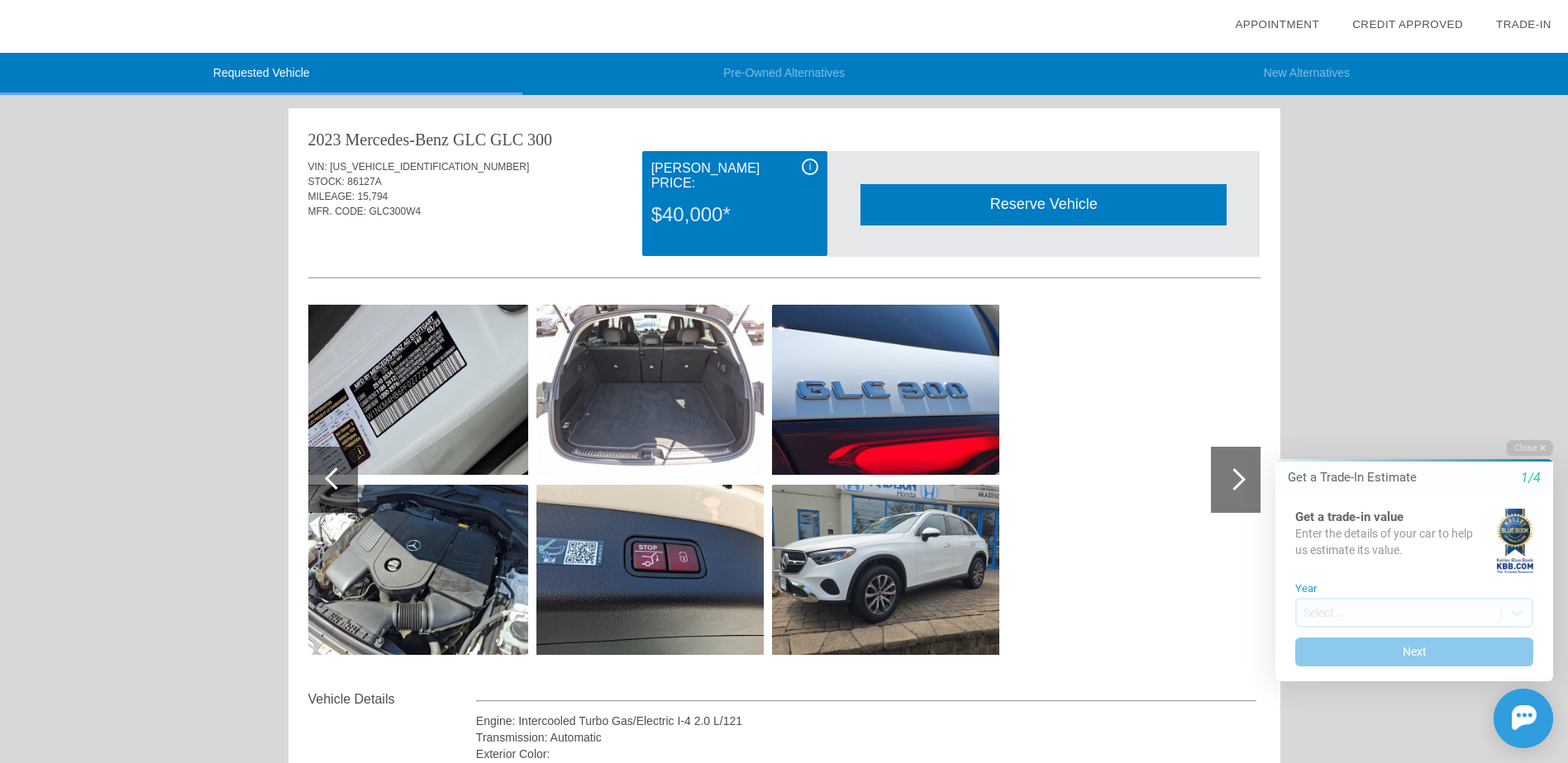
click at [1039, 417] on div at bounding box center [784, 483] width 952 height 412
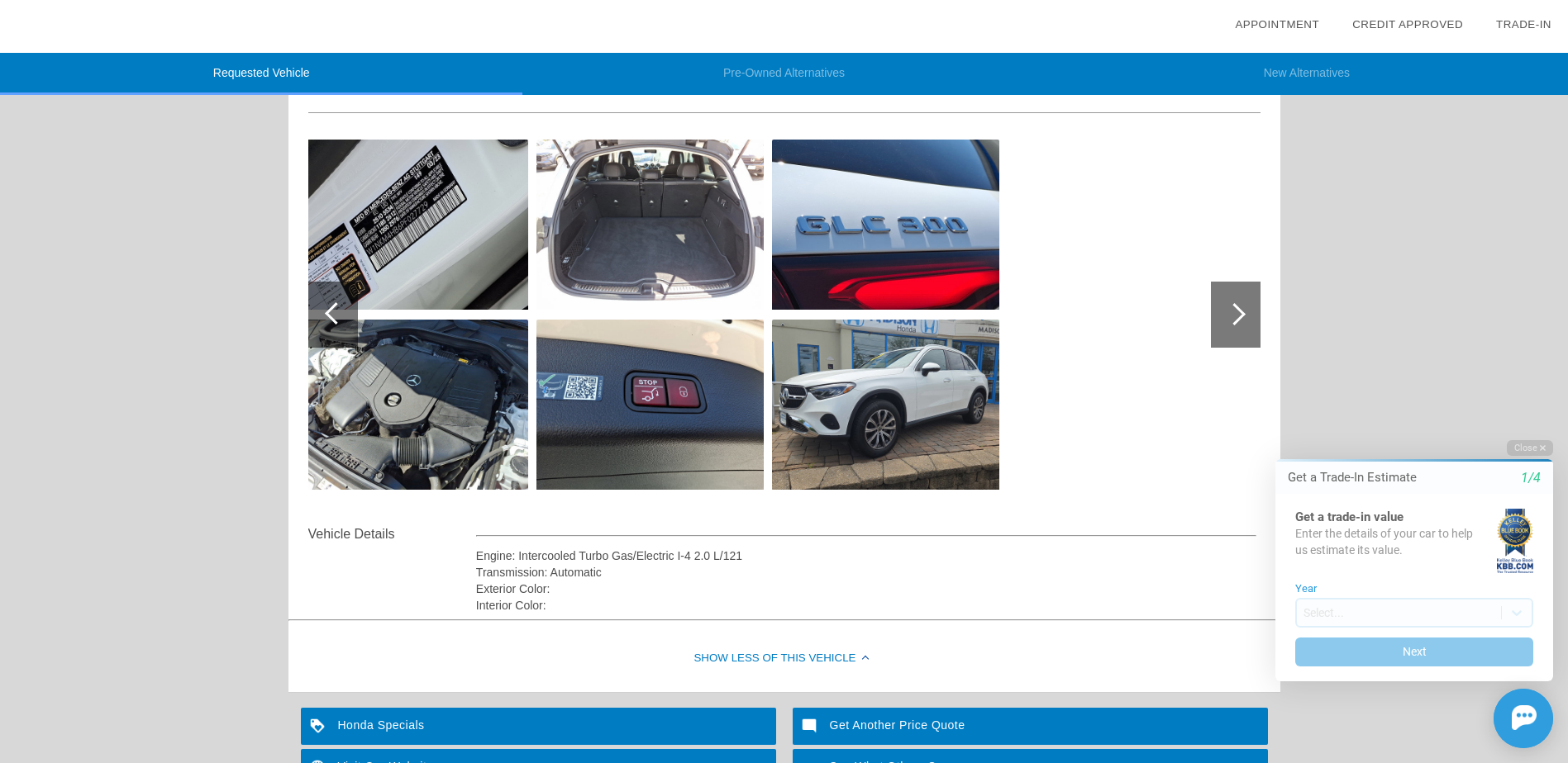
scroll to position [248, 0]
